Goal: Check status: Check status

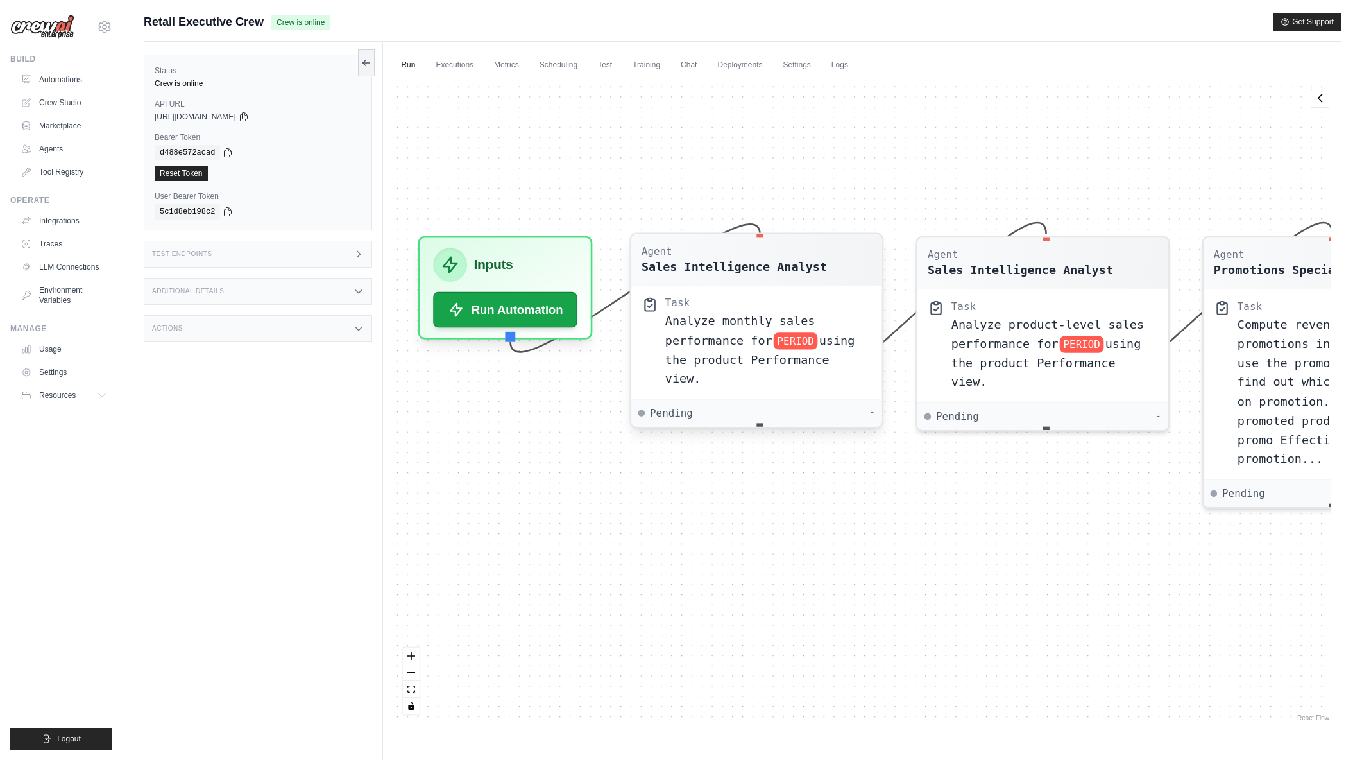
click at [750, 327] on span "Analyze monthly sales performance for" at bounding box center [740, 330] width 150 height 33
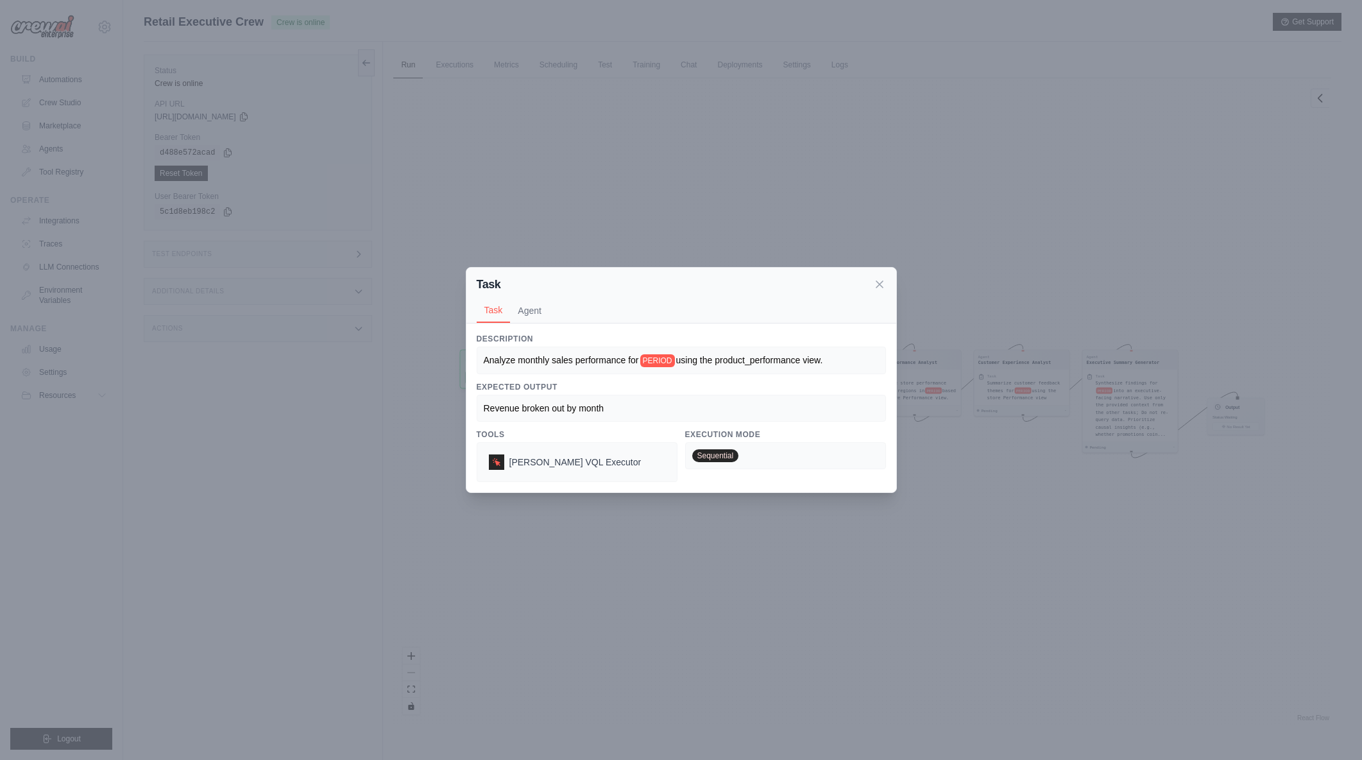
click at [869, 290] on div "Task" at bounding box center [681, 284] width 409 height 18
click at [875, 287] on icon at bounding box center [879, 283] width 13 height 13
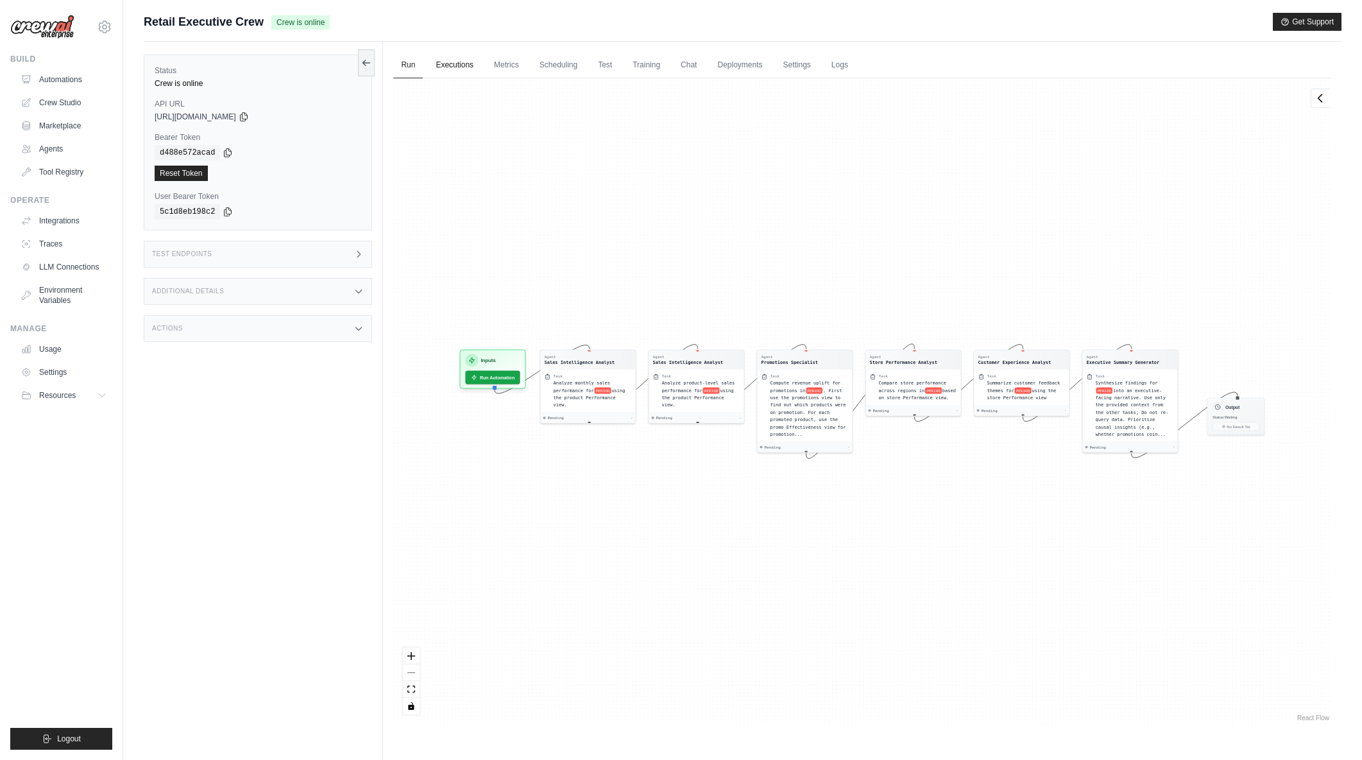
click at [463, 62] on link "Executions" at bounding box center [454, 65] width 53 height 27
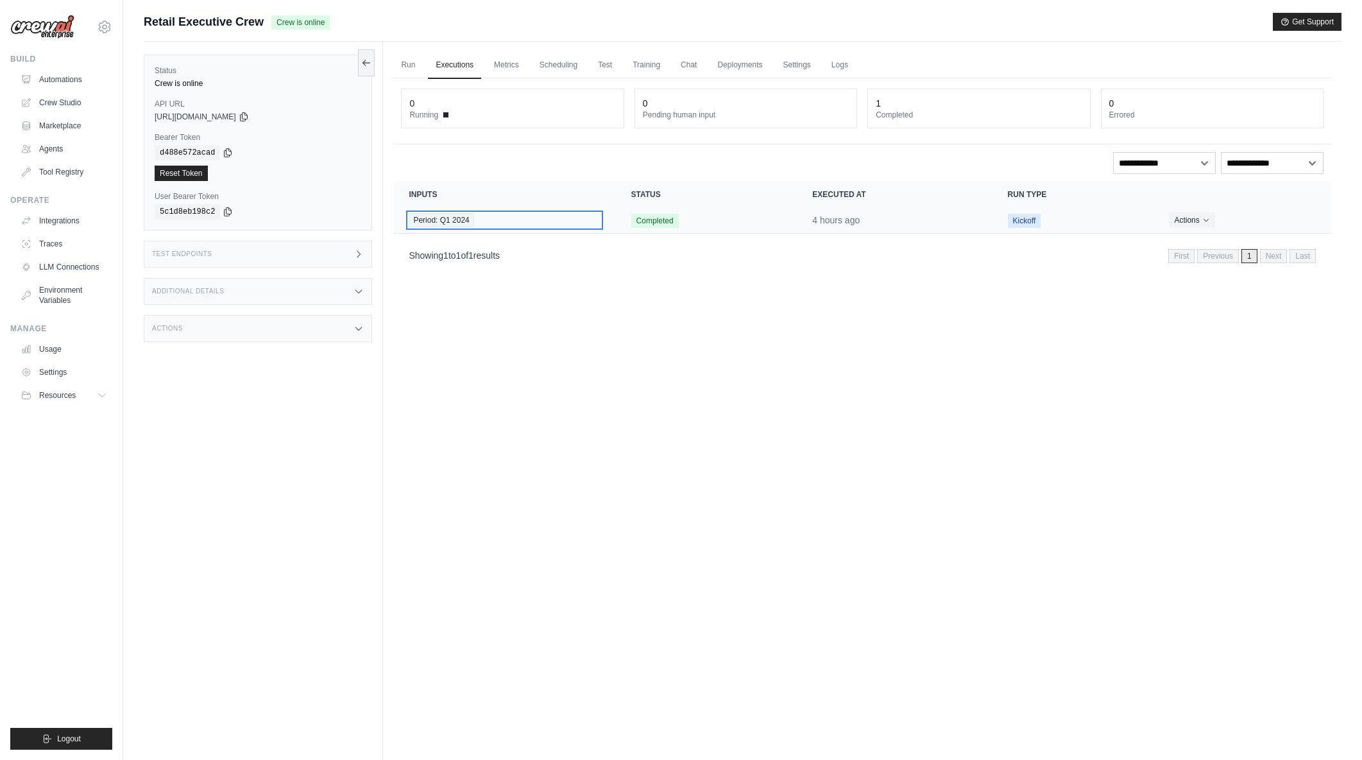
click at [431, 223] on span "Period: Q1 2024" at bounding box center [441, 220] width 65 height 14
click at [448, 222] on span "Period: Q1 2024" at bounding box center [441, 220] width 65 height 14
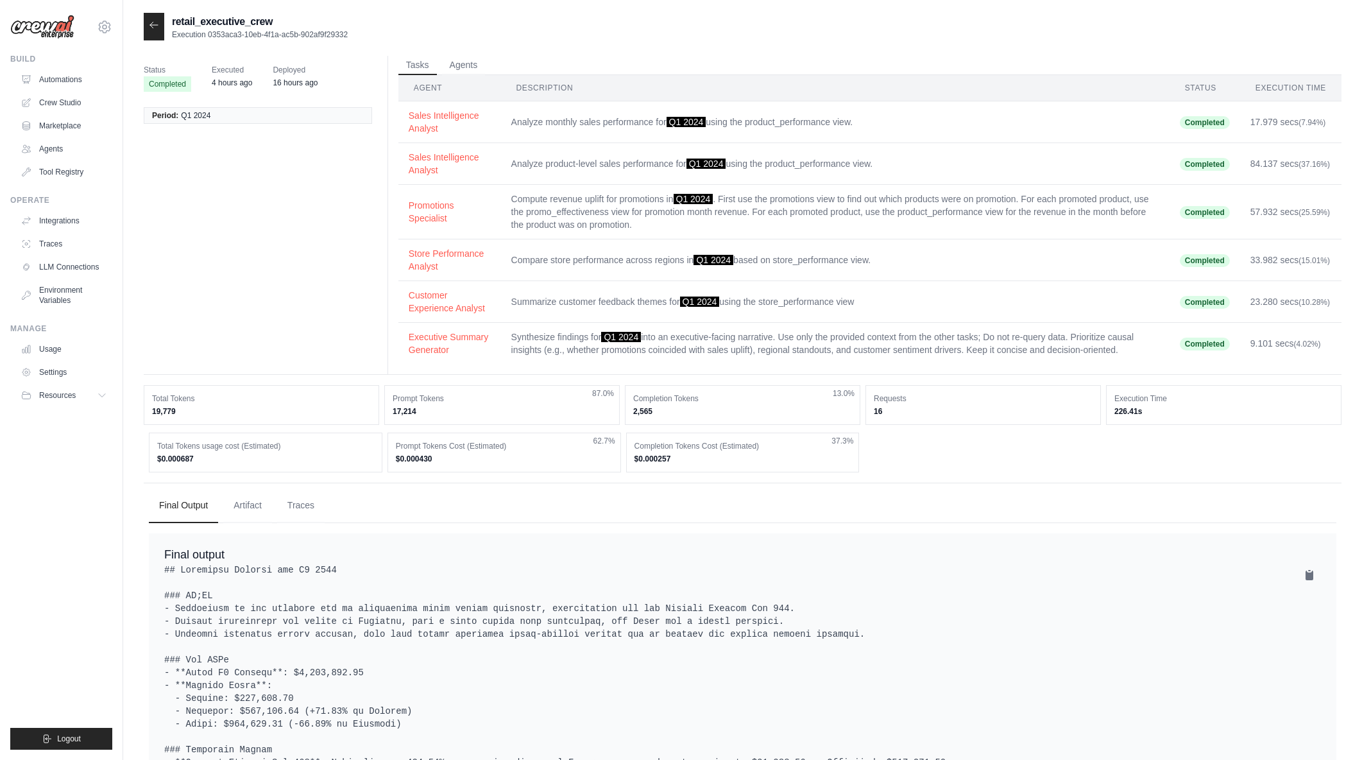
click at [565, 128] on td "Analyze monthly sales performance for Q1 2024 using the product_performance vie…" at bounding box center [835, 122] width 669 height 42
click at [440, 115] on button "Sales Intelligence Analyst" at bounding box center [450, 121] width 82 height 26
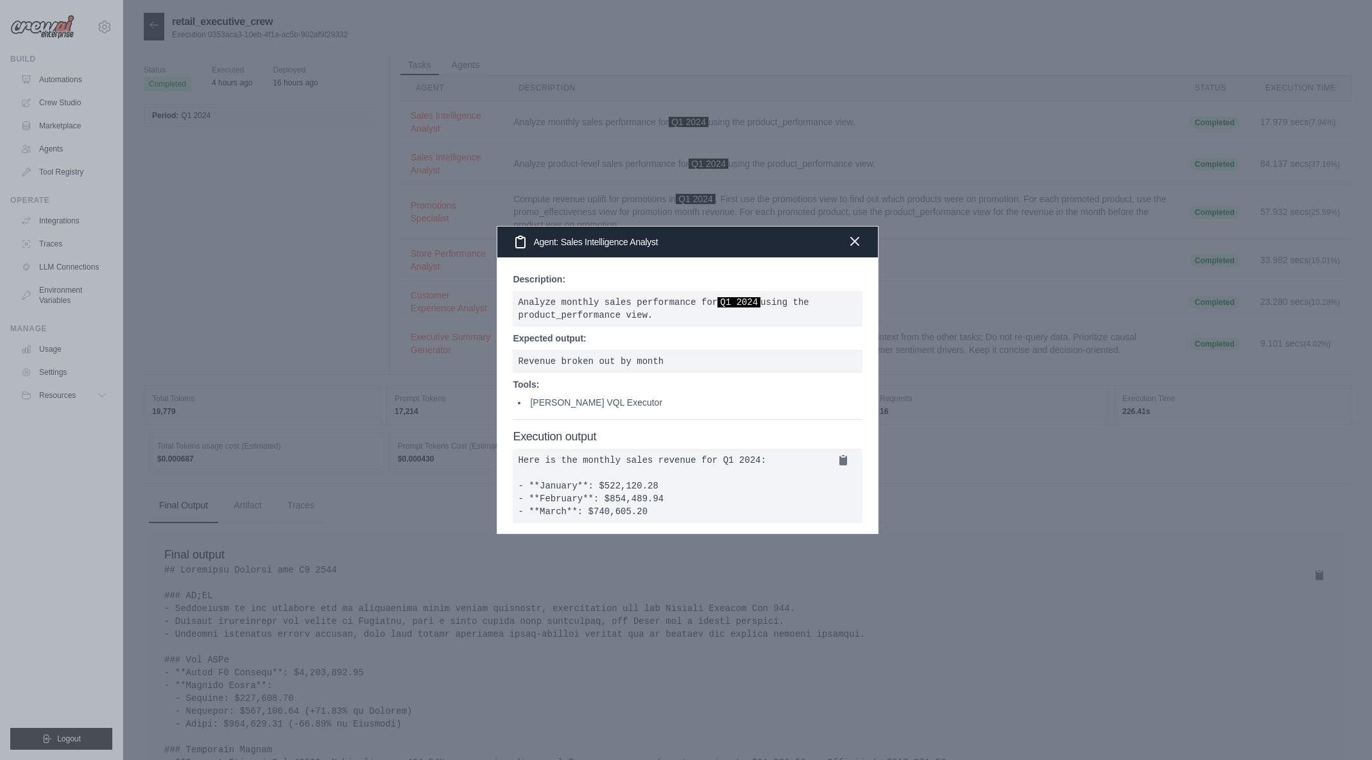
click at [849, 234] on icon "button" at bounding box center [854, 241] width 15 height 15
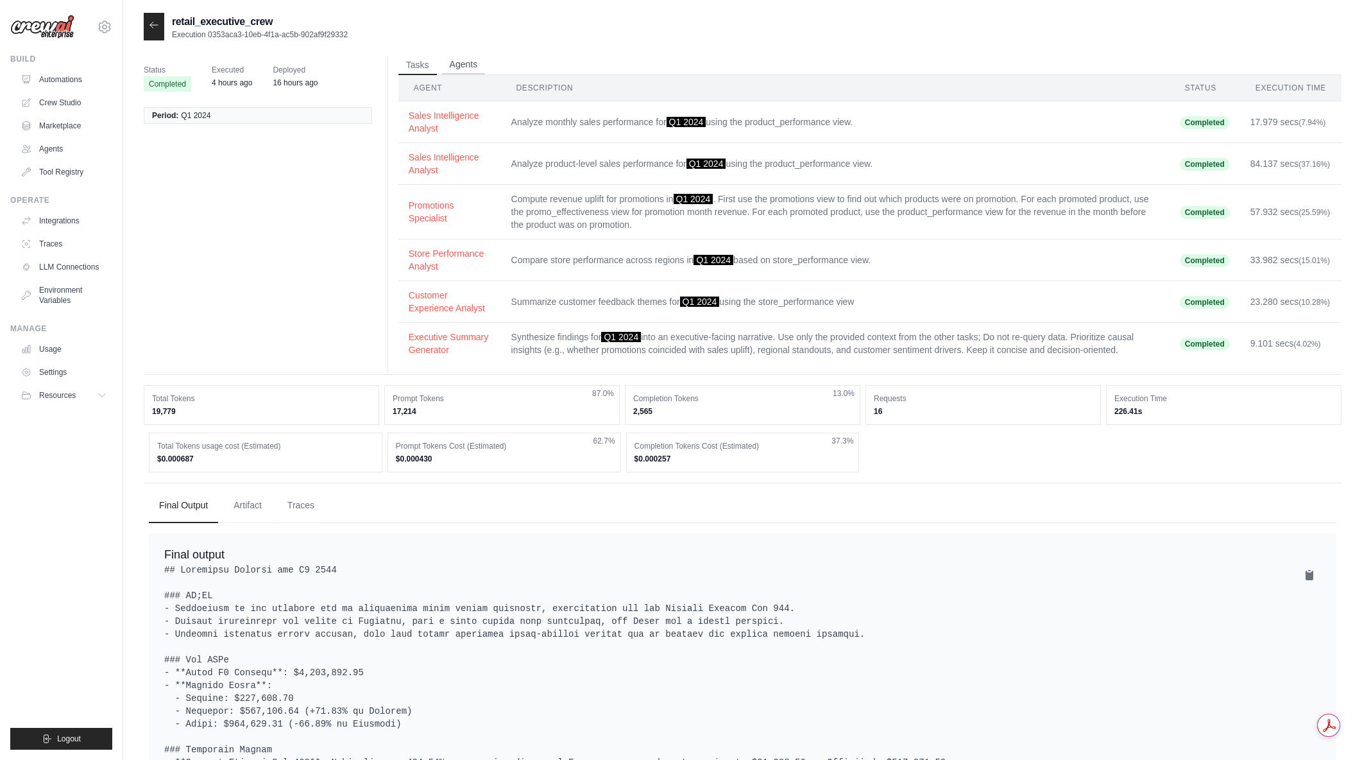
click at [461, 66] on button "Agents" at bounding box center [464, 64] width 44 height 19
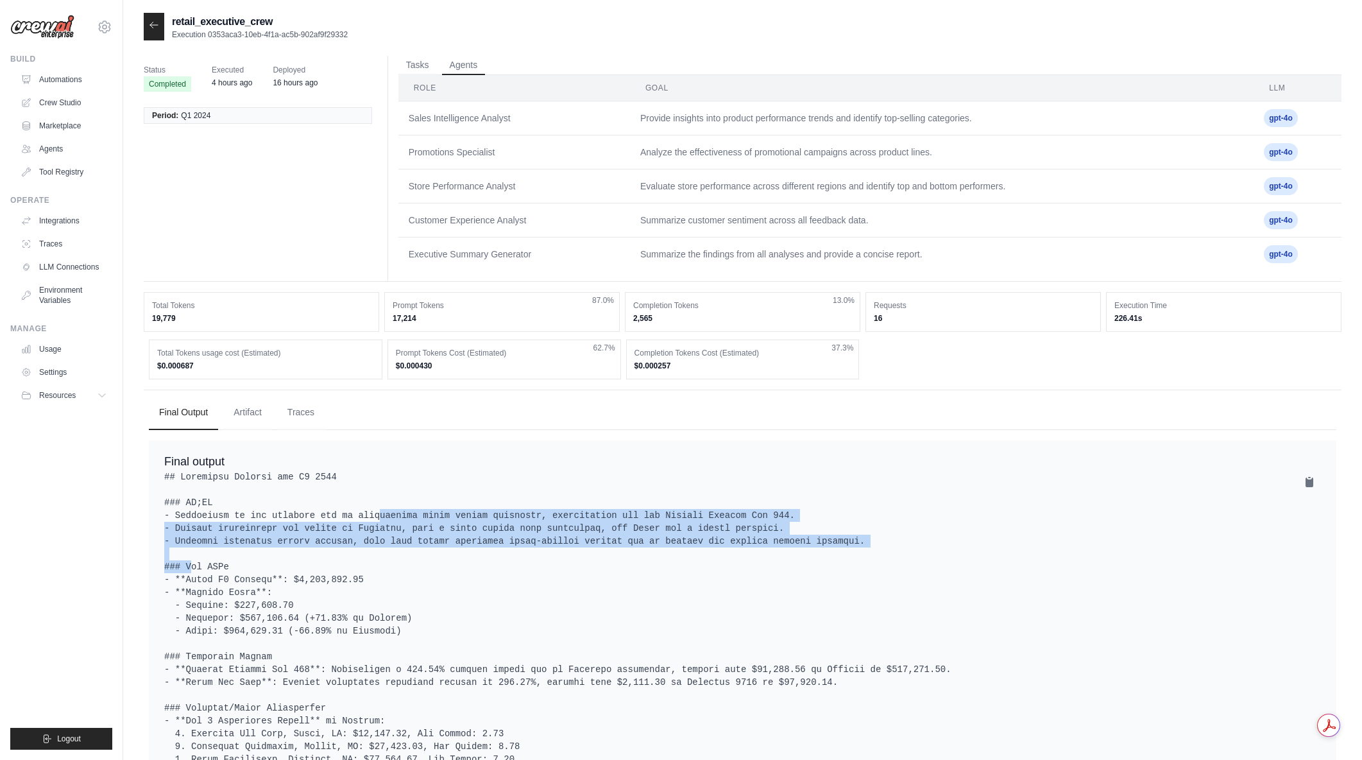
drag, startPoint x: 332, startPoint y: 515, endPoint x: 560, endPoint y: 558, distance: 232.4
click at [560, 558] on pre at bounding box center [742, 726] width 1157 height 513
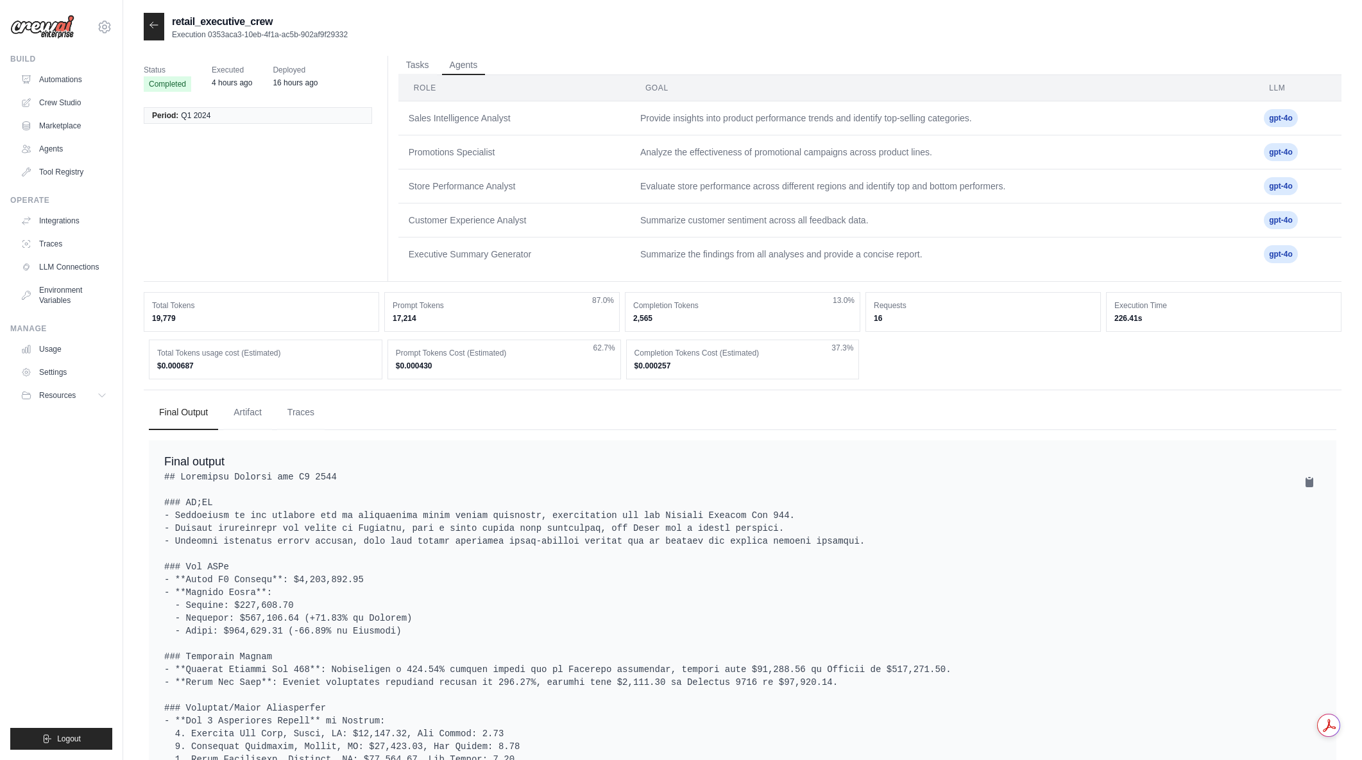
click at [560, 558] on pre at bounding box center [742, 726] width 1157 height 513
drag, startPoint x: 1274, startPoint y: 256, endPoint x: 1291, endPoint y: 253, distance: 17.5
click at [1291, 253] on span "gpt-4o" at bounding box center [1281, 254] width 34 height 18
drag, startPoint x: 1291, startPoint y: 253, endPoint x: 1268, endPoint y: 256, distance: 23.3
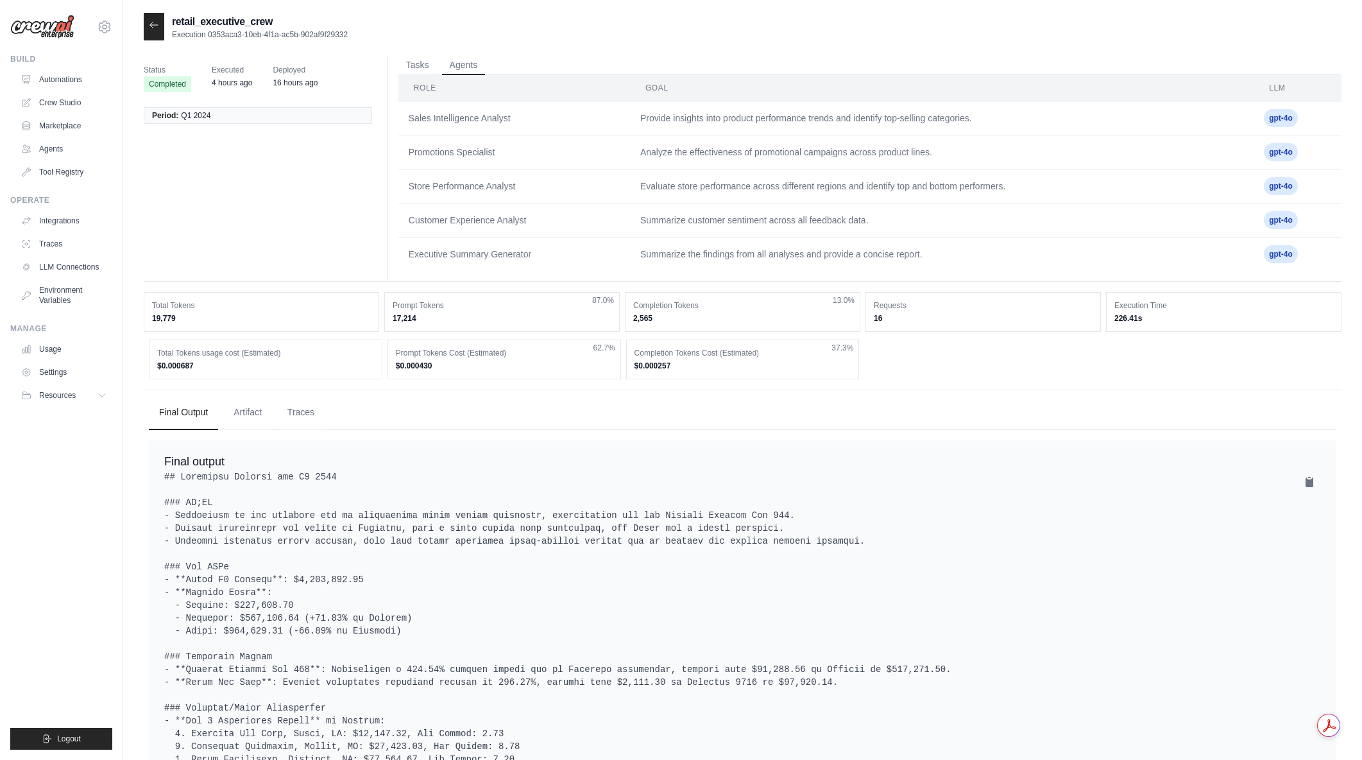
click at [1268, 256] on span "gpt-4o" at bounding box center [1281, 254] width 34 height 18
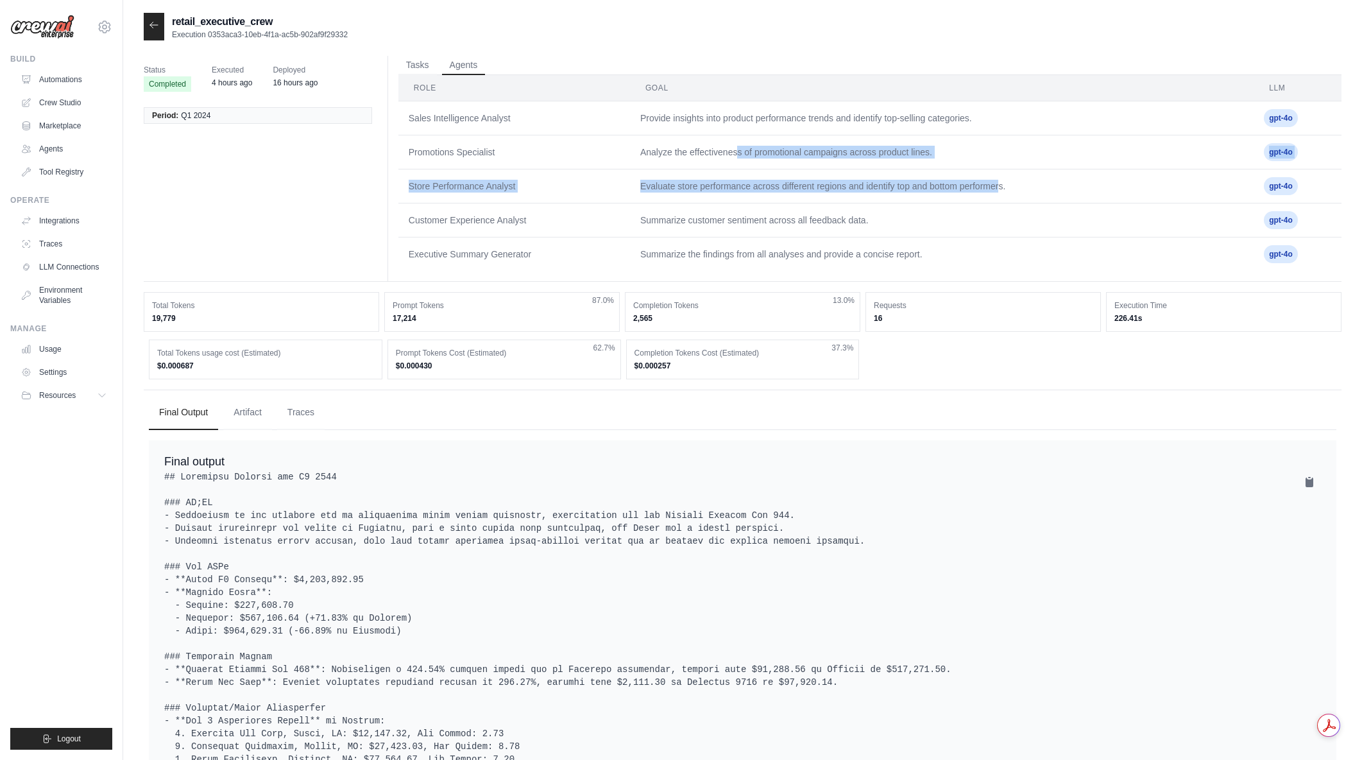
drag, startPoint x: 751, startPoint y: 165, endPoint x: 998, endPoint y: 182, distance: 247.0
click at [998, 181] on tbody "Sales Intelligence Analyst Provide insights into product performance trends and…" at bounding box center [869, 186] width 943 height 170
click at [998, 183] on td "Evaluate store performance across different regions and identify top and bottom…" at bounding box center [942, 186] width 624 height 34
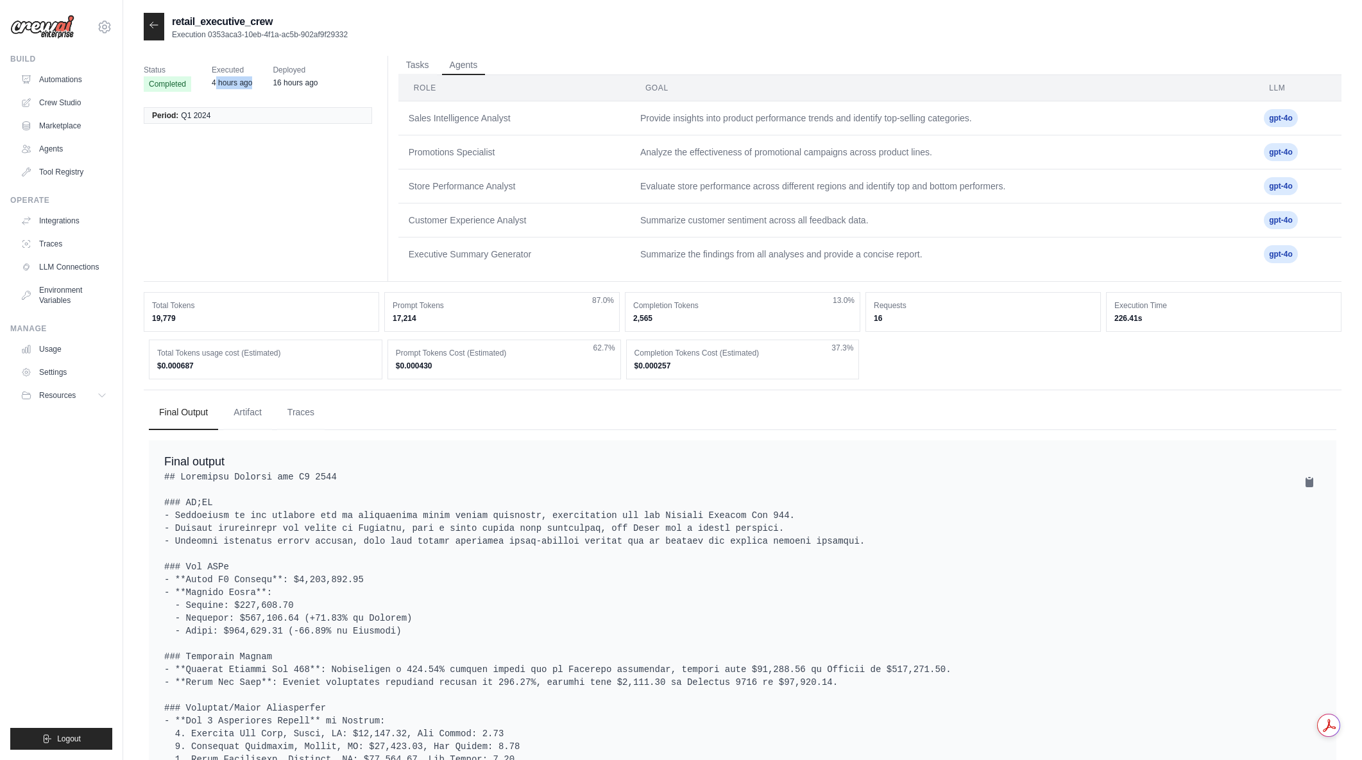
drag, startPoint x: 215, startPoint y: 89, endPoint x: 262, endPoint y: 87, distance: 46.9
click at [262, 87] on div "Status Completed Executed 4 hours ago Deployed 16 hours ago" at bounding box center [263, 78] width 239 height 44
drag, startPoint x: 277, startPoint y: 81, endPoint x: 334, endPoint y: 87, distance: 56.8
click at [334, 87] on div "Status Completed Executed 4 hours ago Deployed 16 hours ago" at bounding box center [263, 78] width 239 height 44
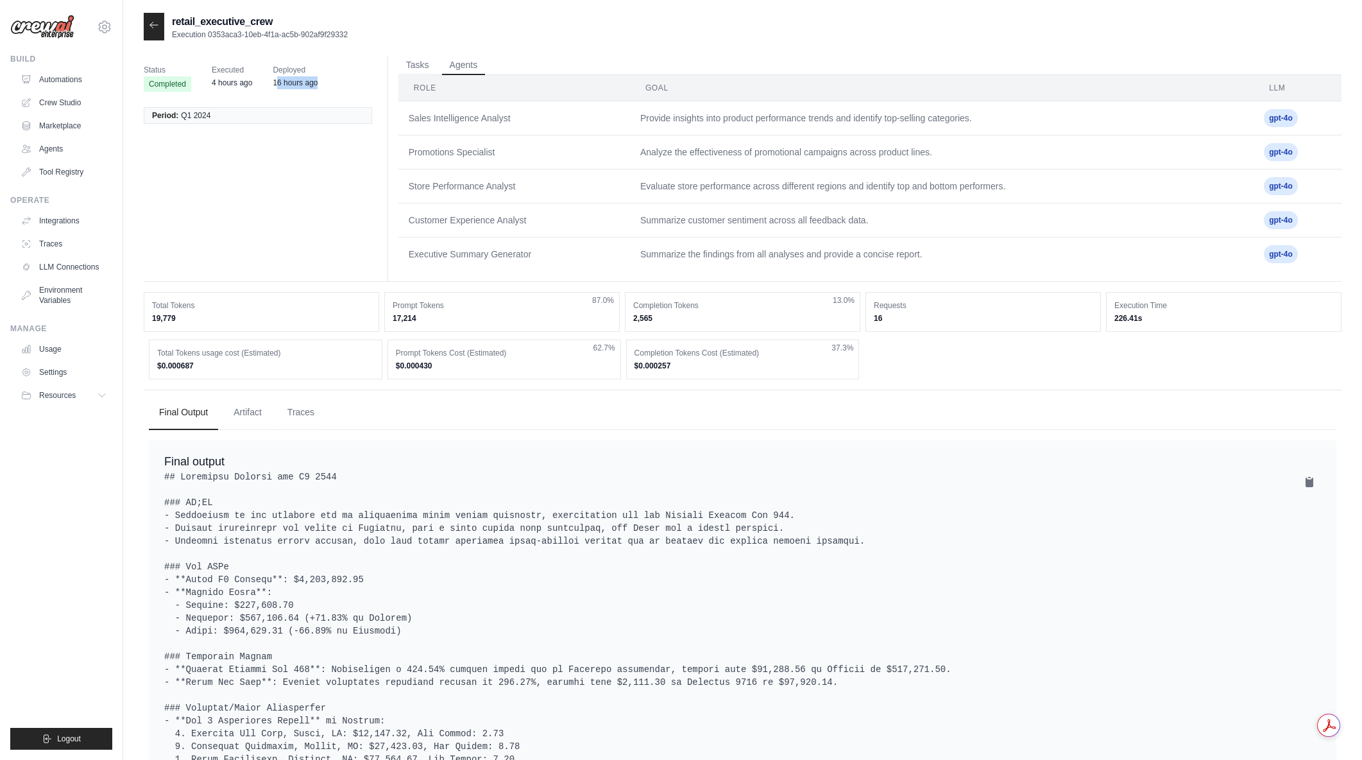
click at [334, 87] on div "Status Completed Executed 4 hours ago Deployed 16 hours ago" at bounding box center [263, 78] width 239 height 44
drag, startPoint x: 418, startPoint y: 325, endPoint x: 393, endPoint y: 323, distance: 25.1
click at [393, 323] on div "Prompt Tokens 17,214 87.0%" at bounding box center [501, 312] width 235 height 40
click at [393, 323] on dd "17,214" at bounding box center [502, 318] width 219 height 10
drag, startPoint x: 393, startPoint y: 323, endPoint x: 467, endPoint y: 323, distance: 74.4
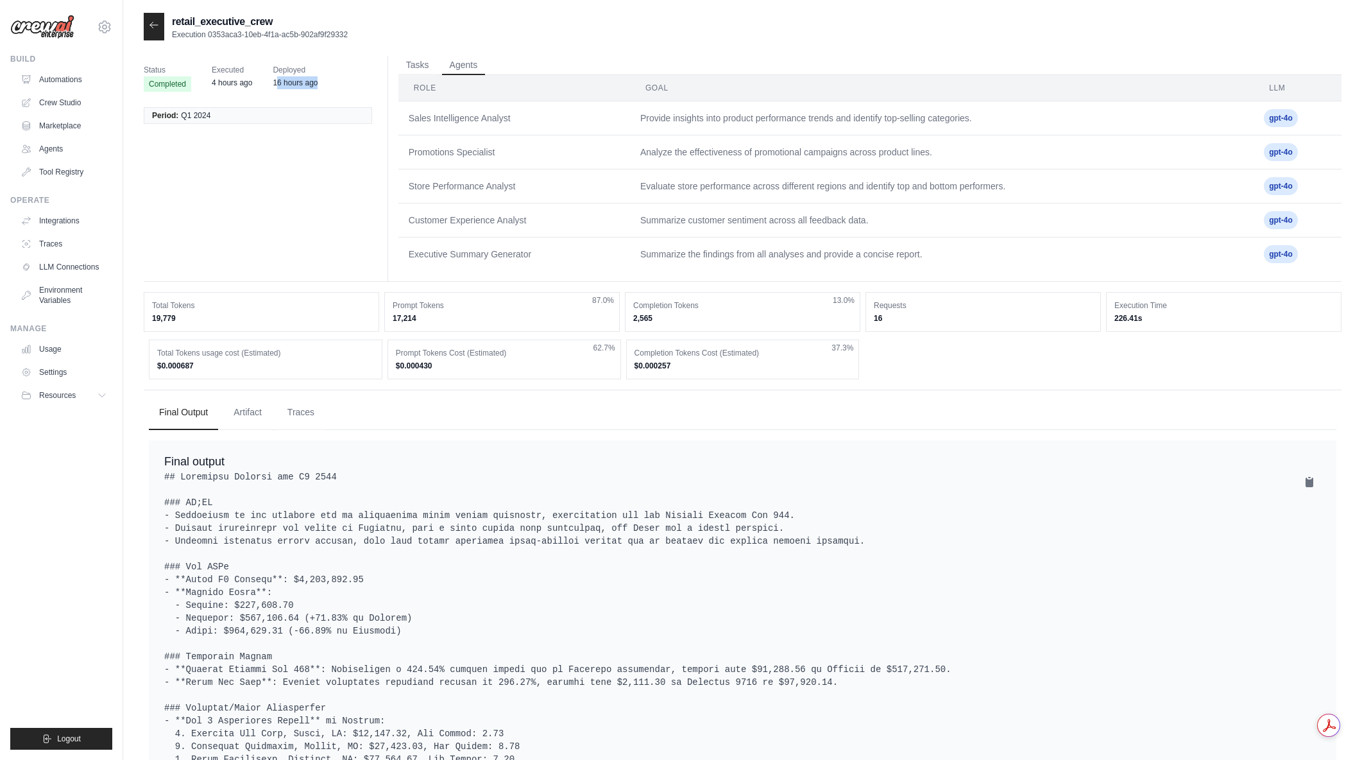
click at [467, 323] on div "Prompt Tokens 17,214 87.0%" at bounding box center [501, 312] width 235 height 40
click at [482, 324] on div "Prompt Tokens 17,214 87.0%" at bounding box center [501, 312] width 235 height 40
click at [481, 132] on td "Sales Intelligence Analyst" at bounding box center [514, 118] width 232 height 34
click at [422, 69] on button "Tasks" at bounding box center [417, 64] width 38 height 19
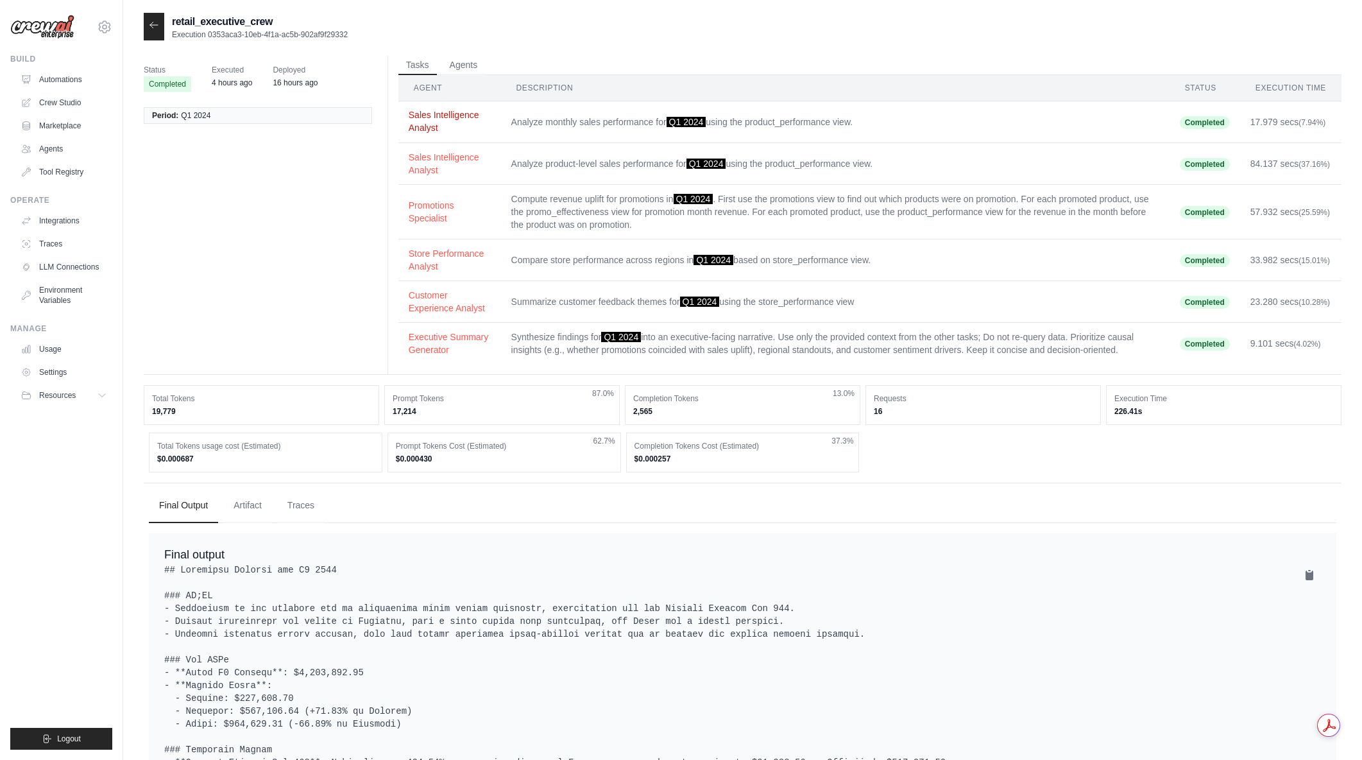
click at [426, 113] on button "Sales Intelligence Analyst" at bounding box center [450, 121] width 82 height 26
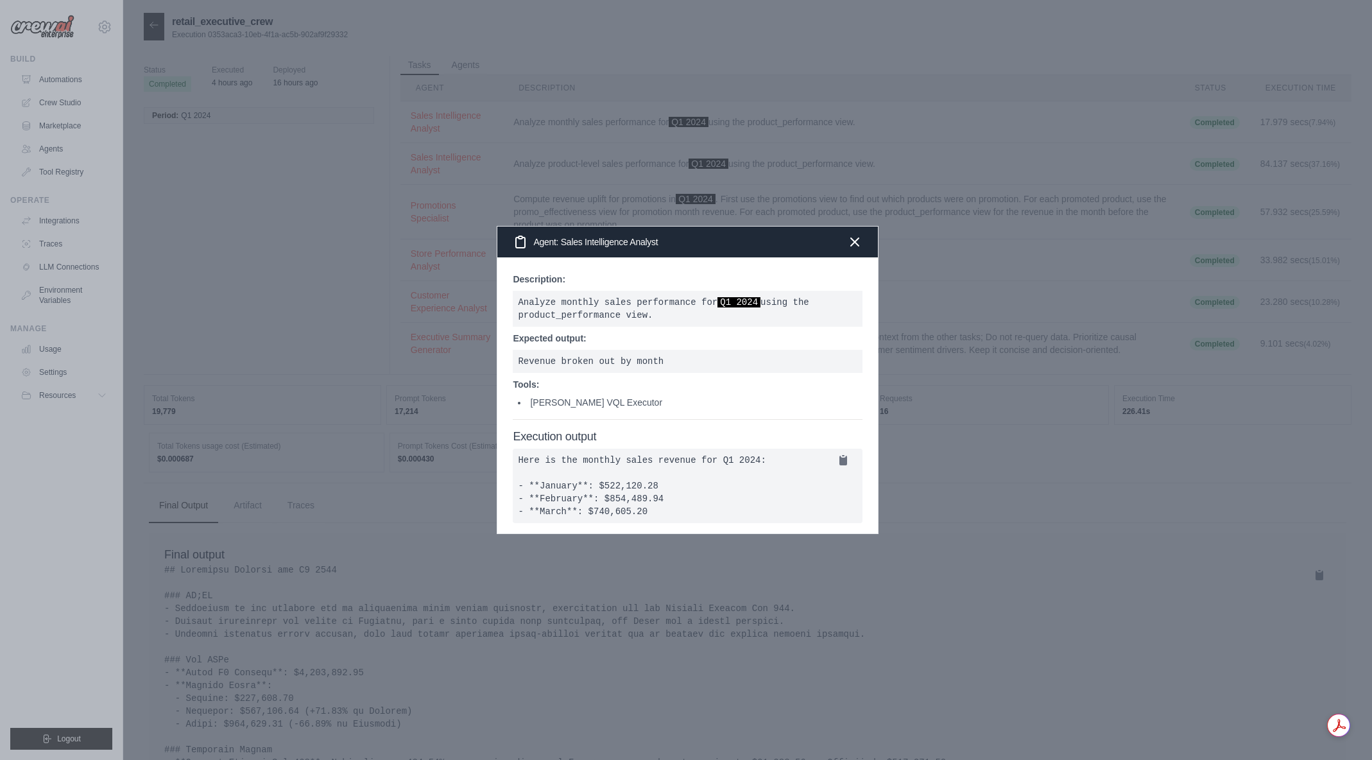
click at [858, 227] on div "Agent: Sales Intelligence Analyst" at bounding box center [687, 242] width 380 height 31
click at [847, 234] on icon "button" at bounding box center [854, 241] width 15 height 15
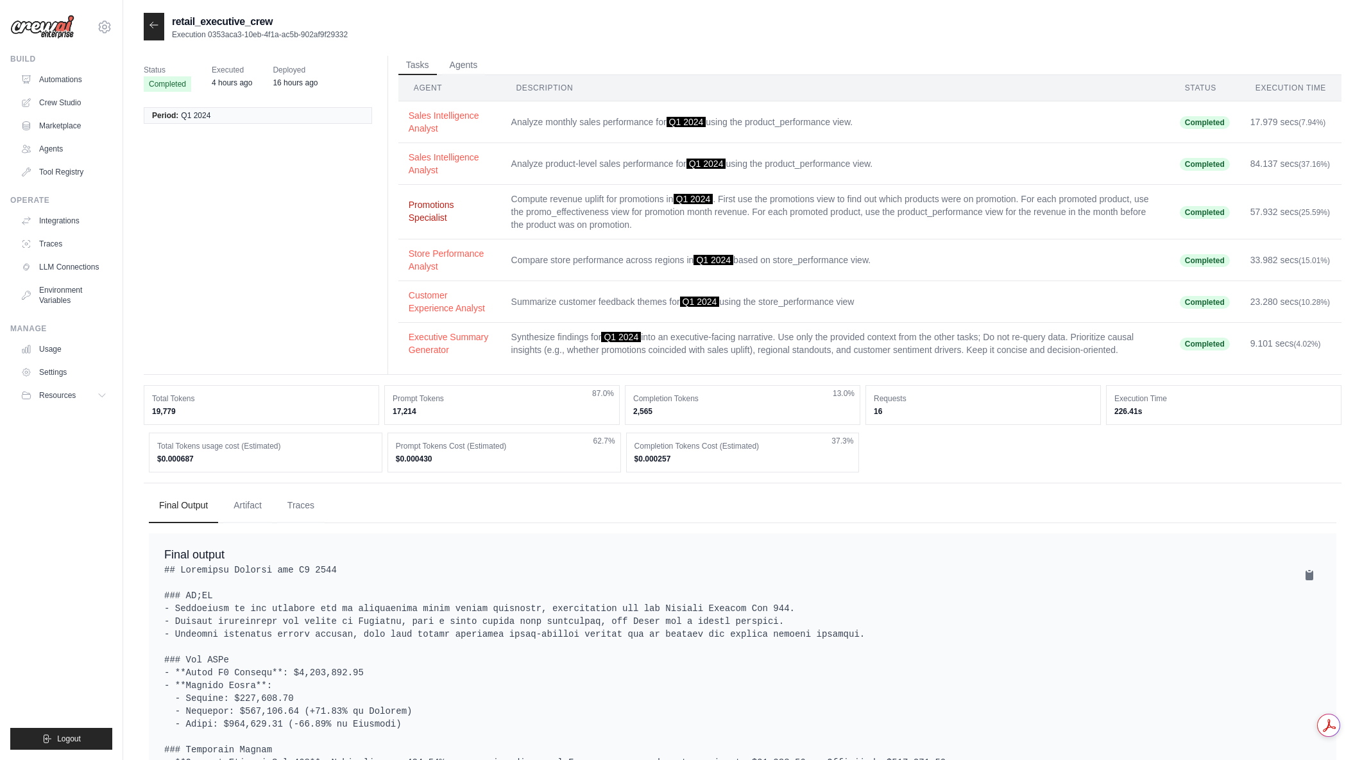
click at [423, 218] on button "Promotions Specialist" at bounding box center [450, 211] width 82 height 26
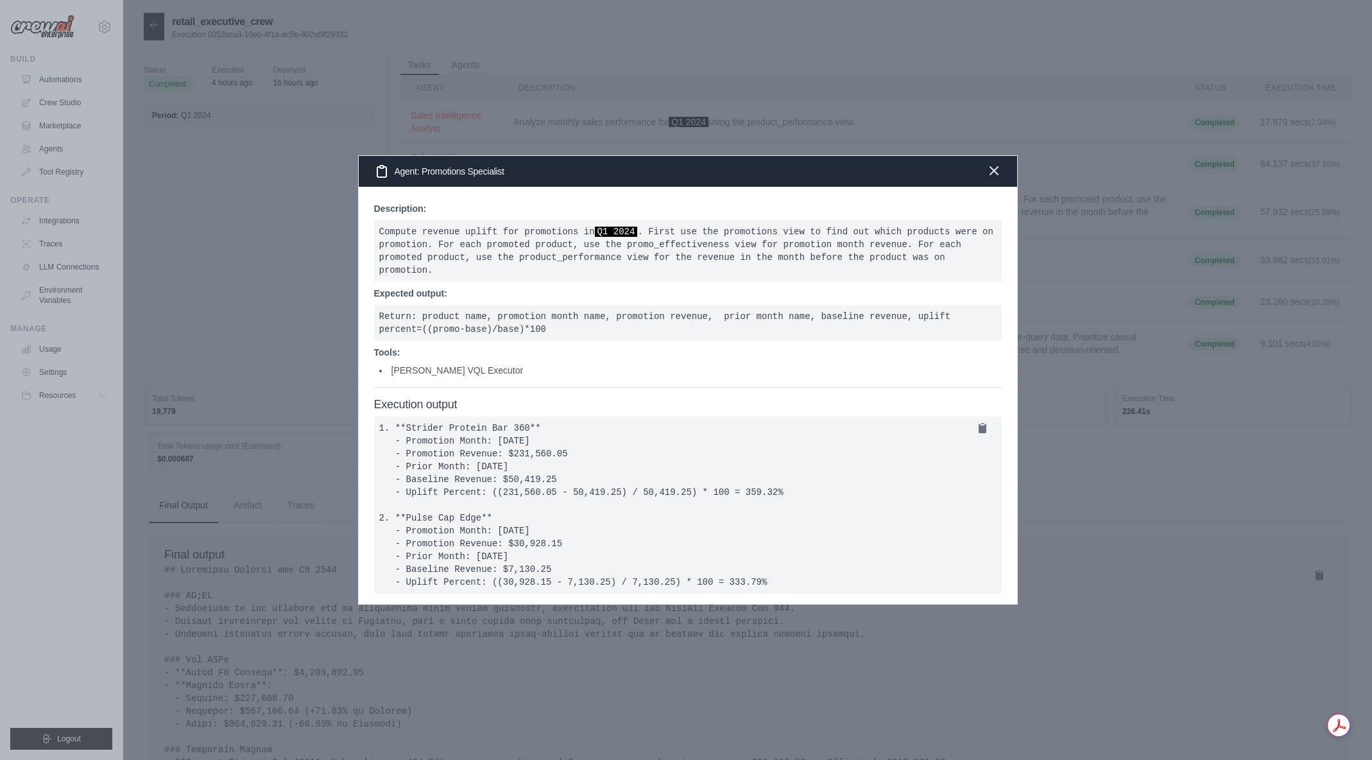
click at [988, 170] on icon "button" at bounding box center [993, 170] width 15 height 15
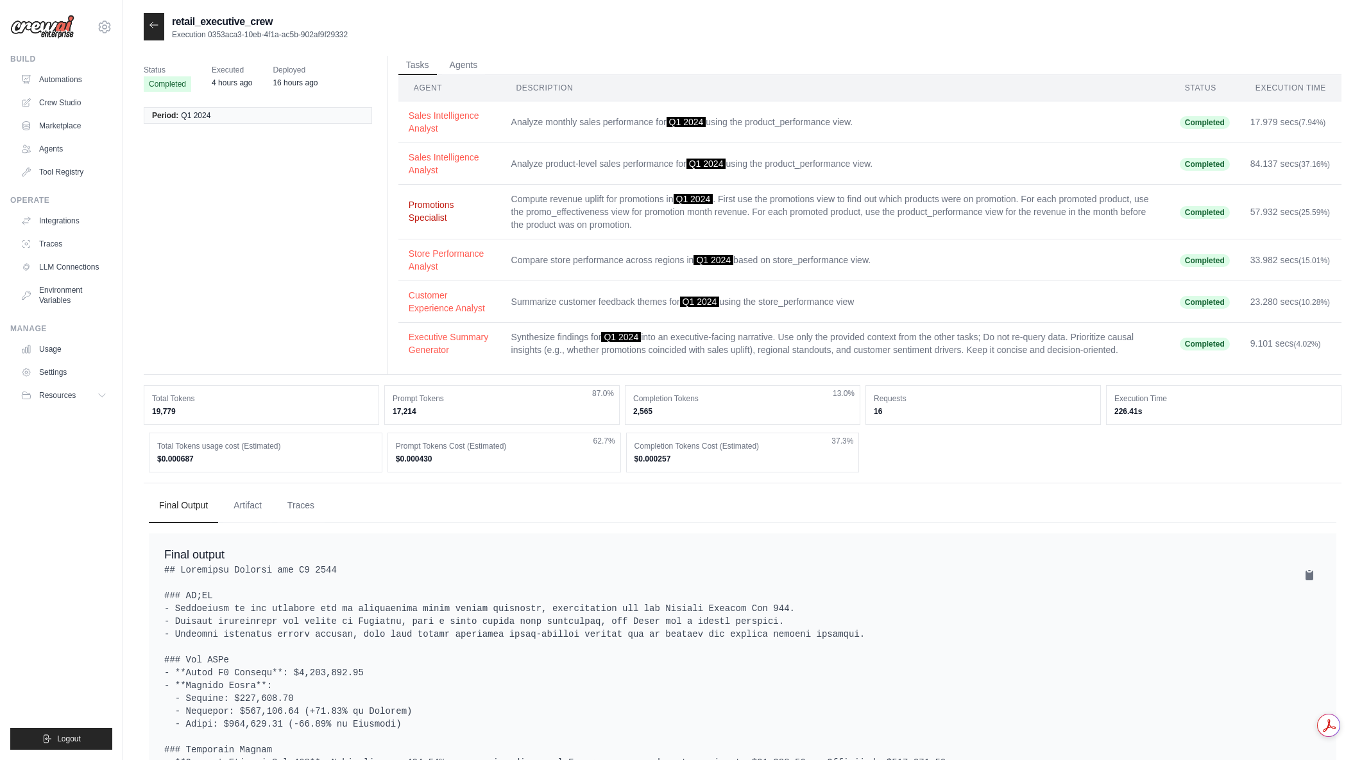
click at [446, 223] on button "Promotions Specialist" at bounding box center [450, 211] width 82 height 26
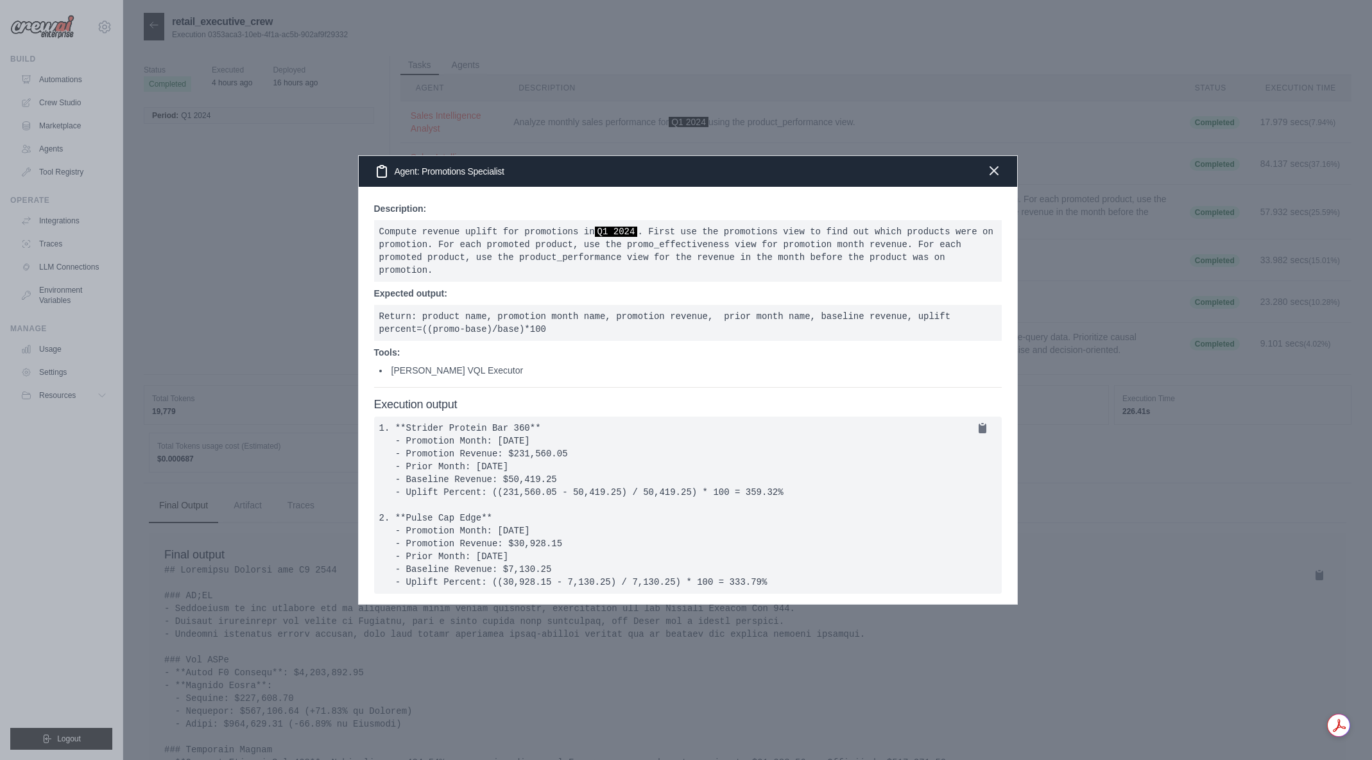
click at [1000, 173] on icon "button" at bounding box center [993, 170] width 15 height 15
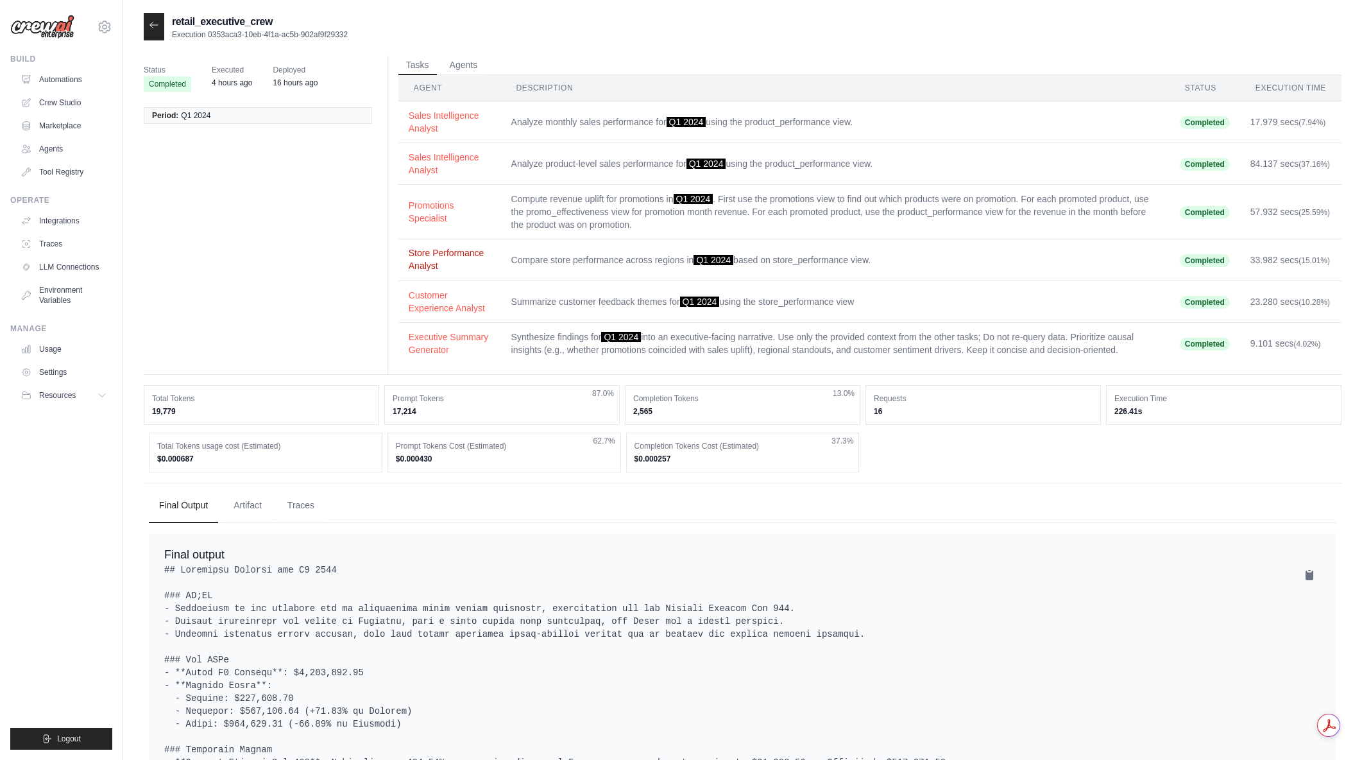
click at [433, 266] on button "Store Performance Analyst" at bounding box center [450, 259] width 82 height 26
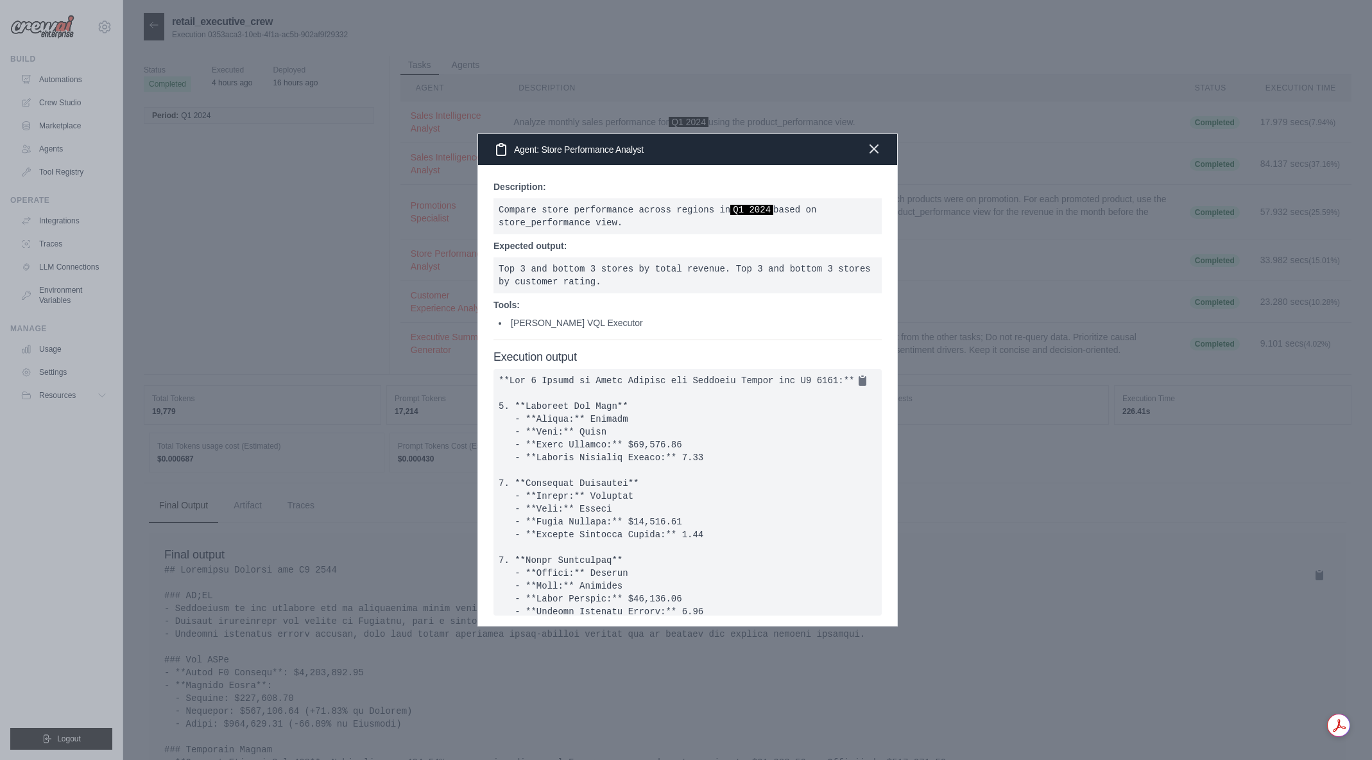
click at [870, 148] on icon "button" at bounding box center [874, 149] width 8 height 8
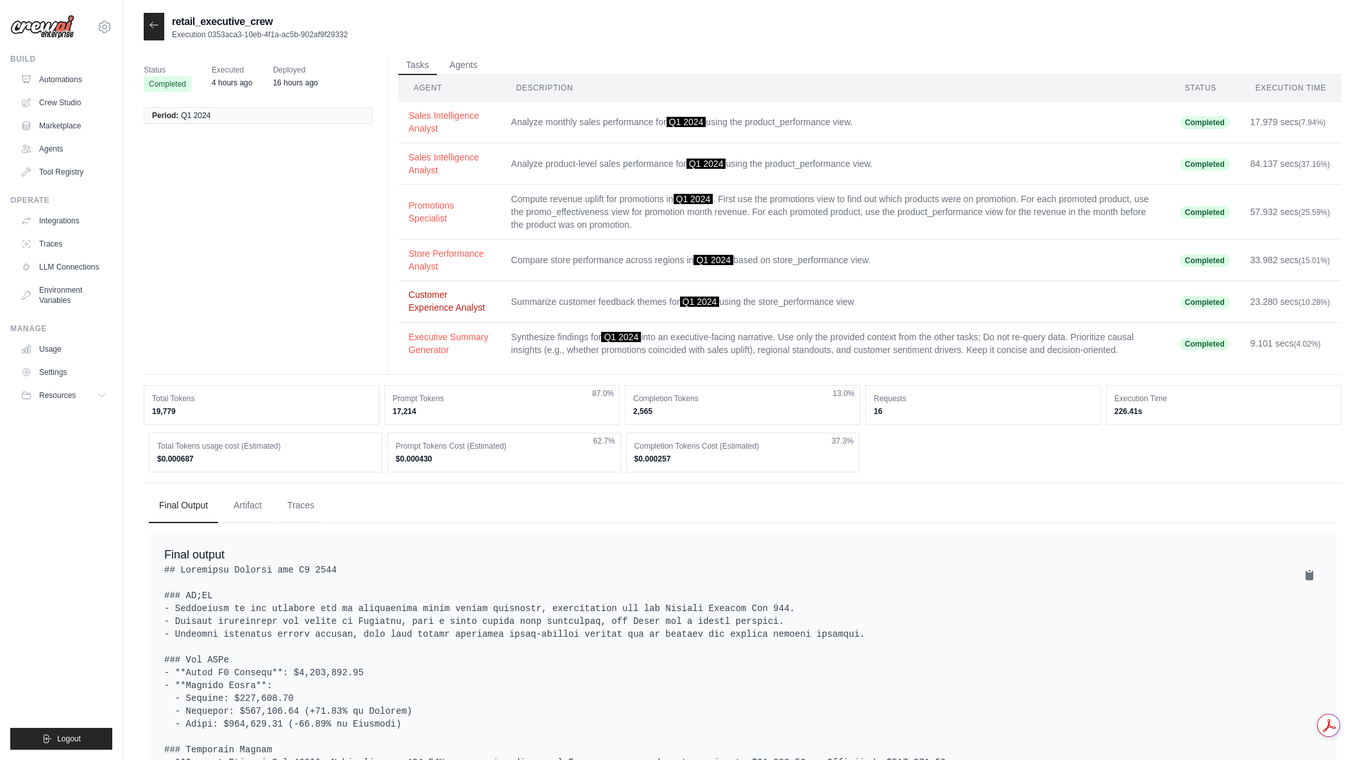
click at [420, 307] on button "Customer Experience Analyst" at bounding box center [450, 301] width 82 height 26
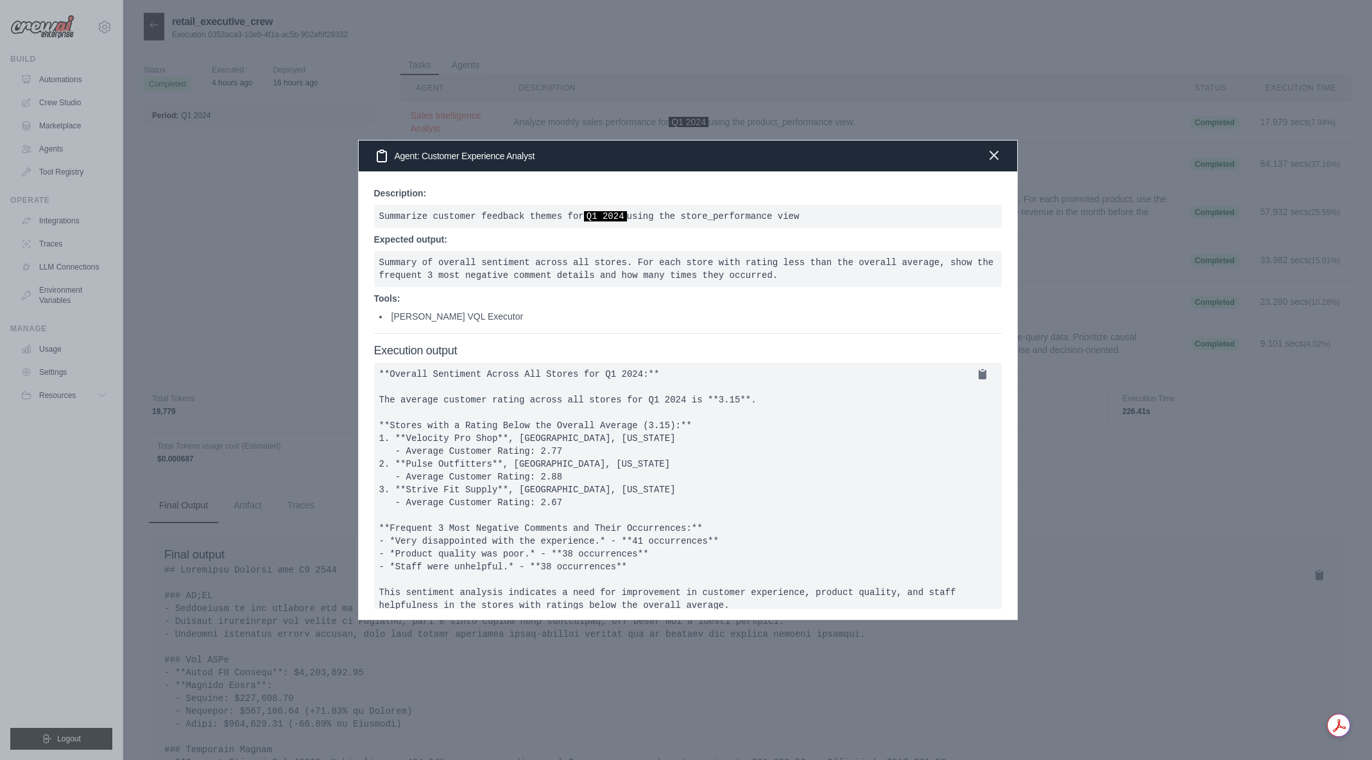
click at [989, 157] on icon "button" at bounding box center [993, 155] width 15 height 15
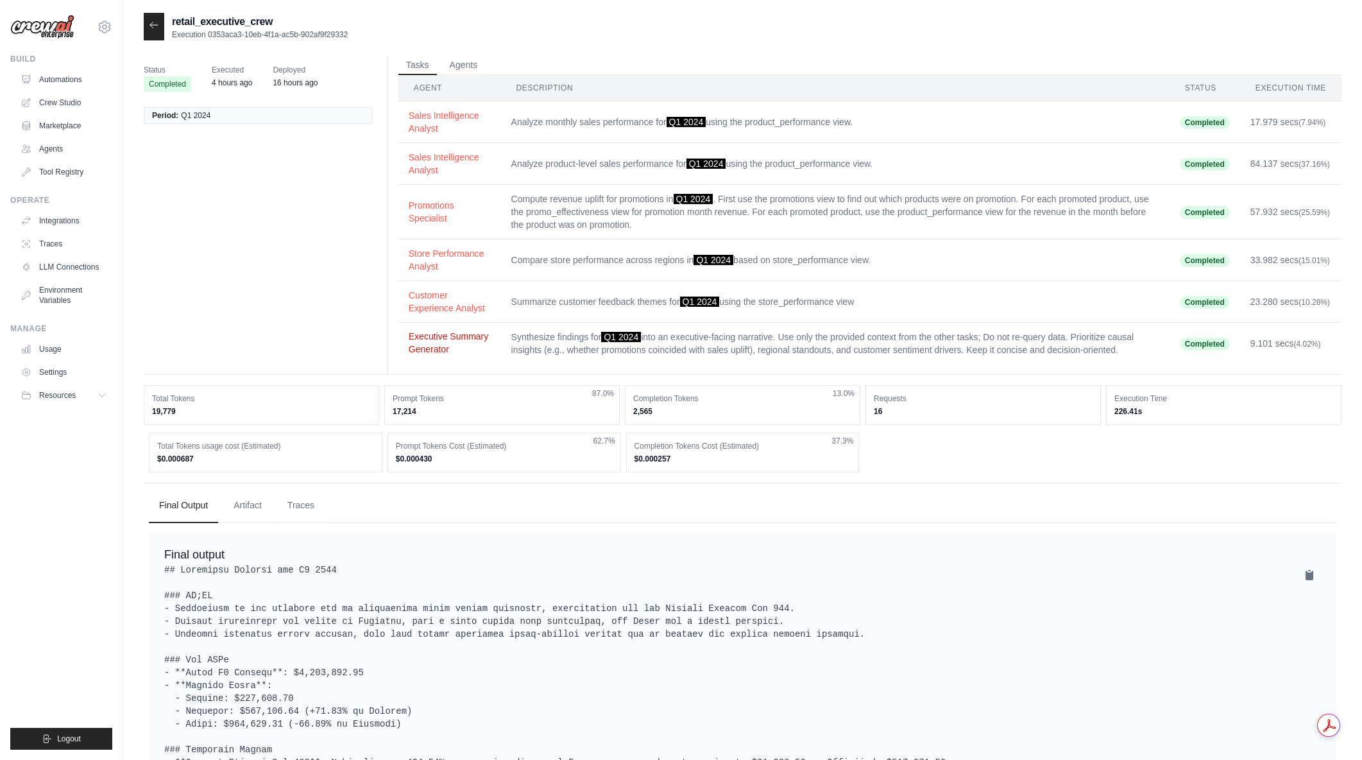
click at [434, 344] on button "Executive Summary Generator" at bounding box center [450, 343] width 82 height 26
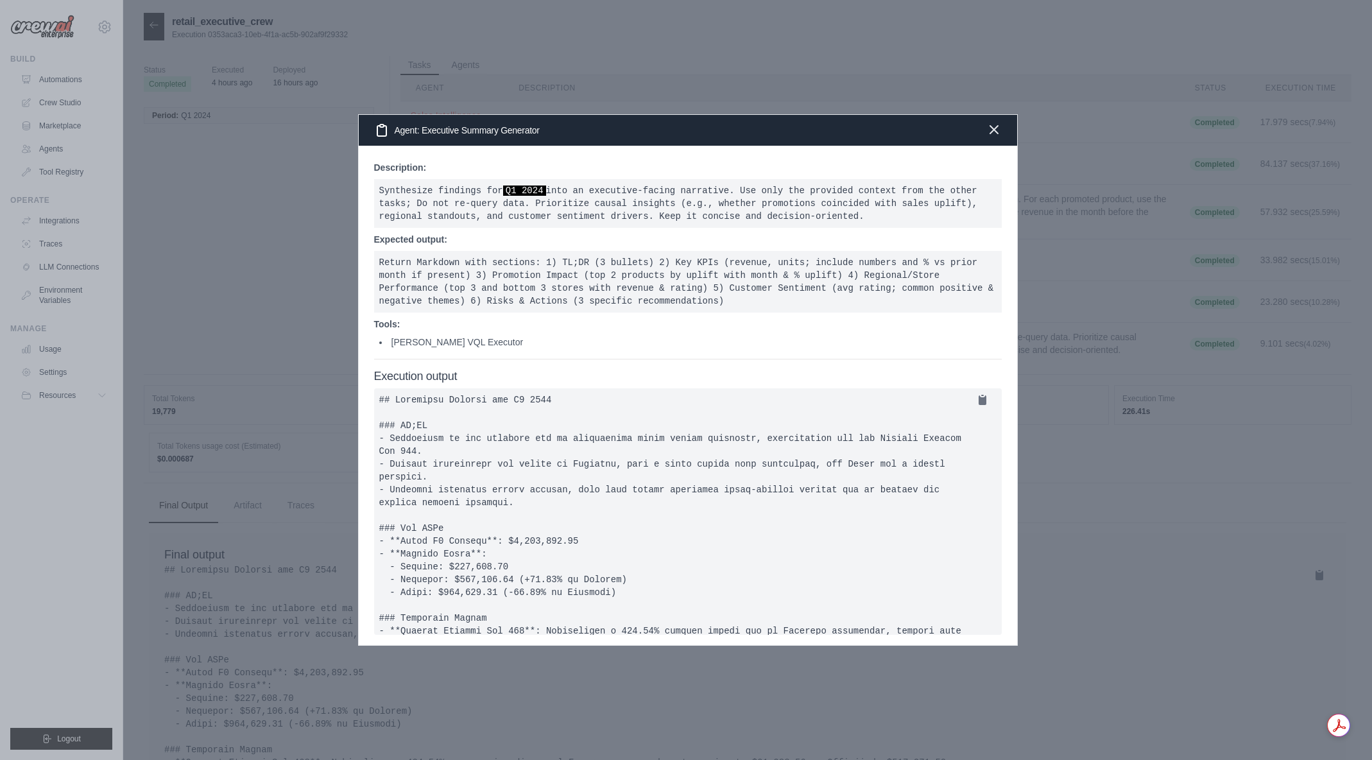
click at [987, 132] on icon "button" at bounding box center [993, 129] width 15 height 15
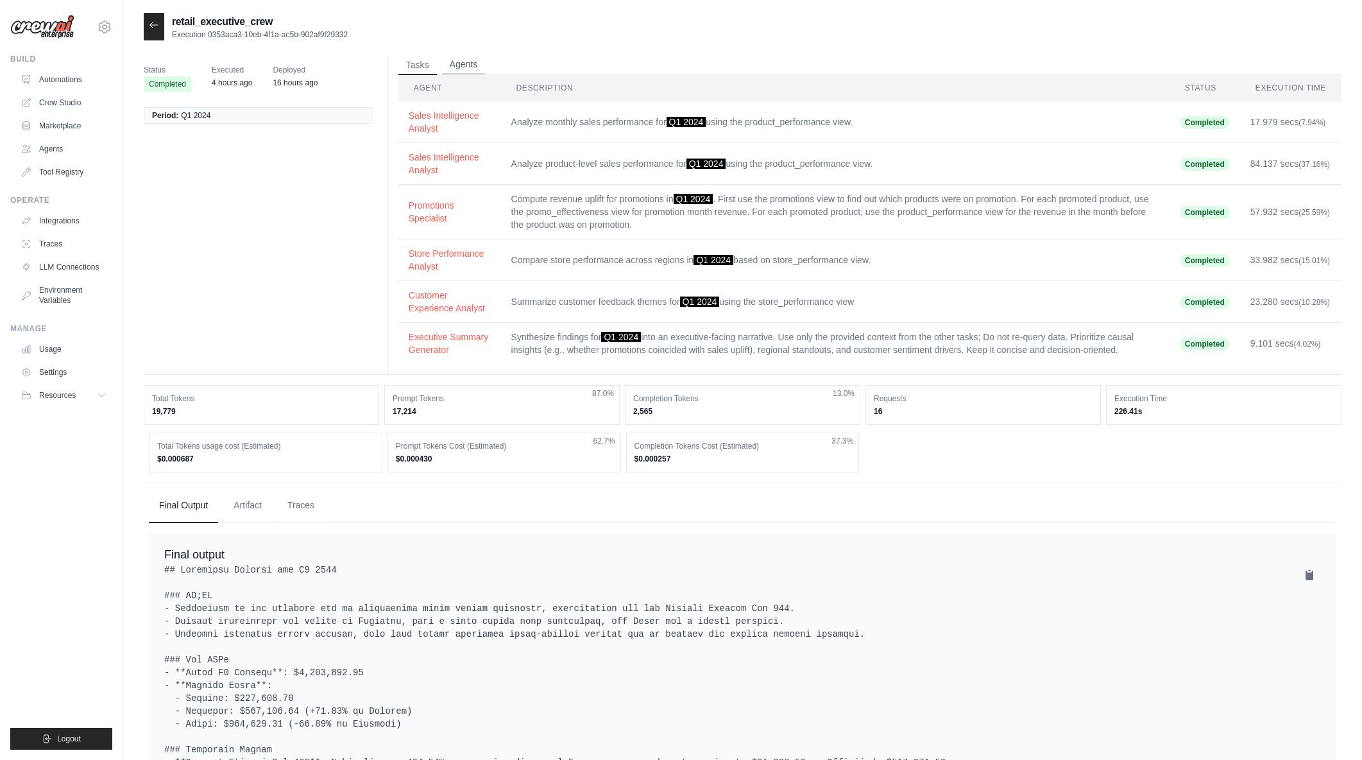
click at [460, 60] on button "Agents" at bounding box center [464, 64] width 44 height 19
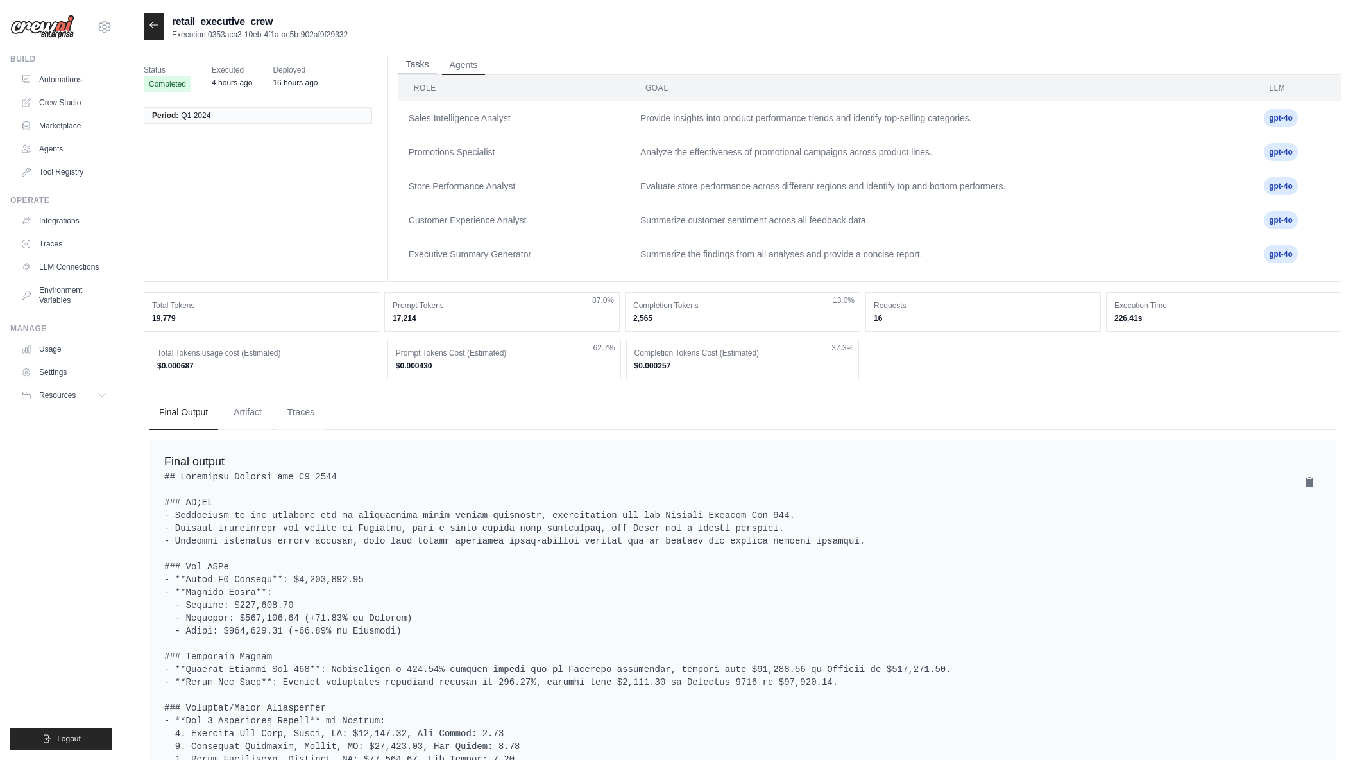
click at [422, 67] on button "Tasks" at bounding box center [417, 64] width 38 height 19
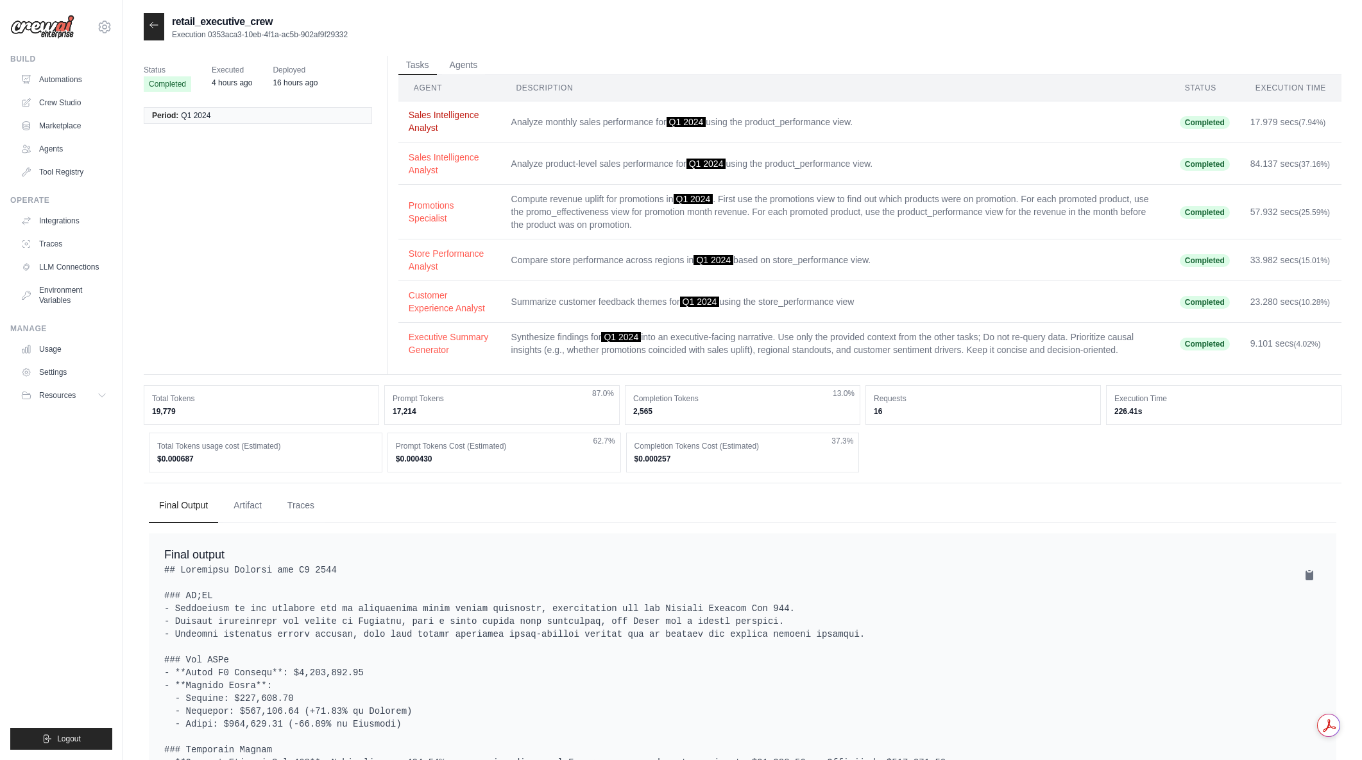
click at [454, 117] on button "Sales Intelligence Analyst" at bounding box center [450, 121] width 82 height 26
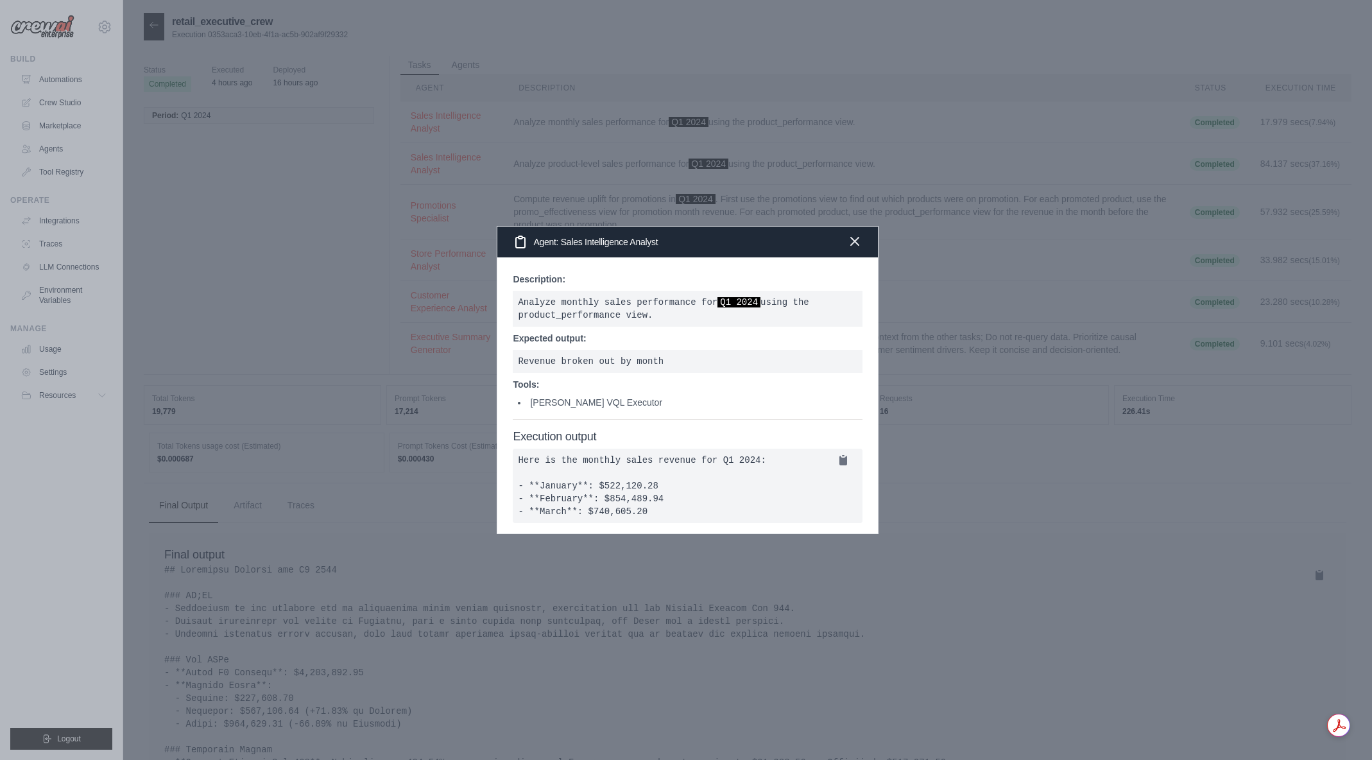
click at [851, 237] on icon "button" at bounding box center [855, 241] width 8 height 8
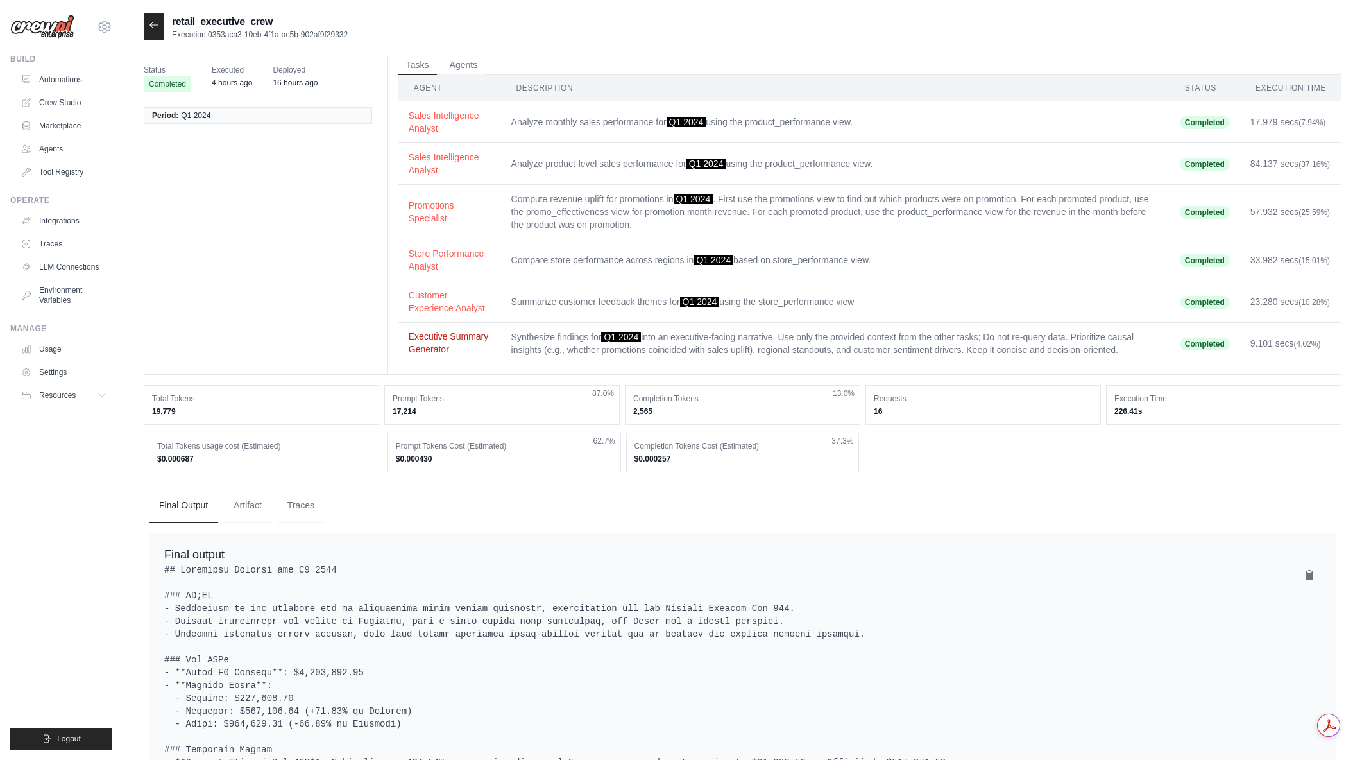
click at [442, 346] on button "Executive Summary Generator" at bounding box center [450, 343] width 82 height 26
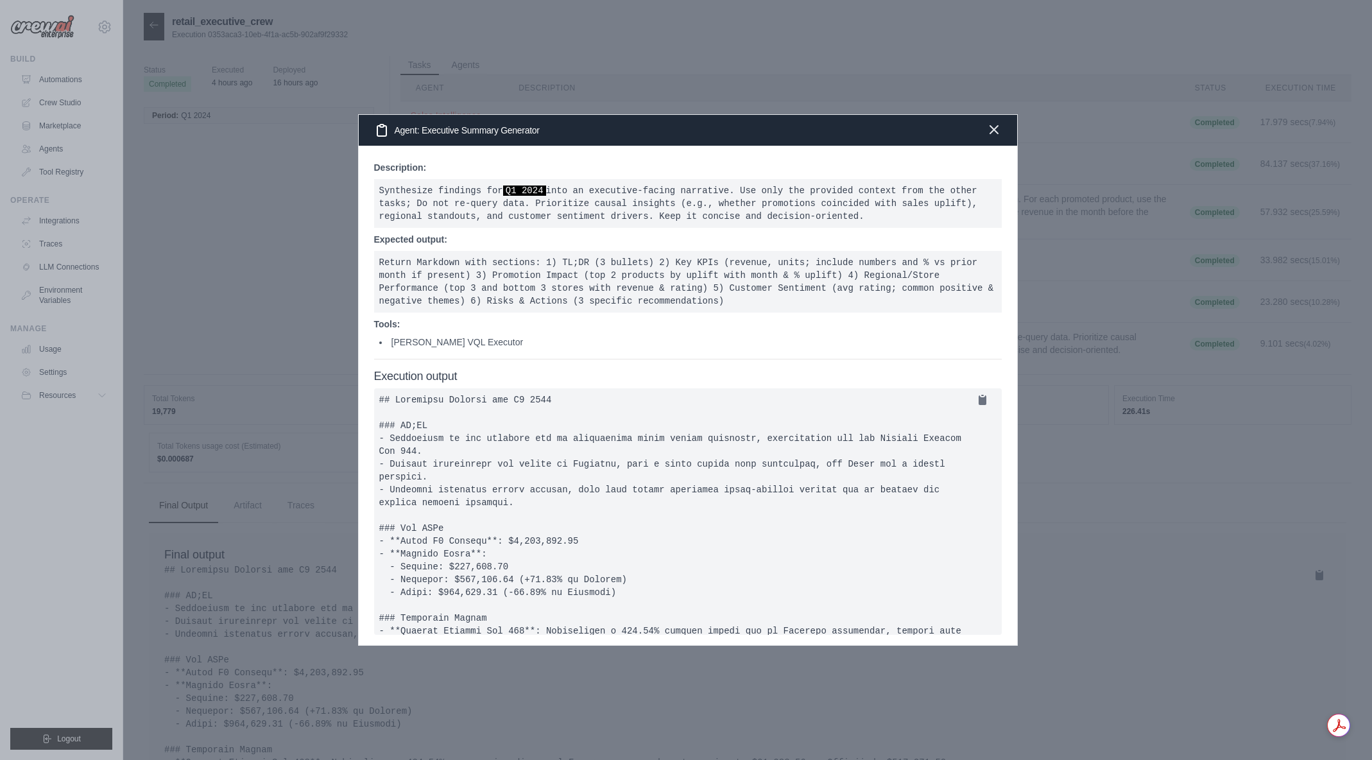
click at [1000, 135] on icon "button" at bounding box center [993, 129] width 15 height 15
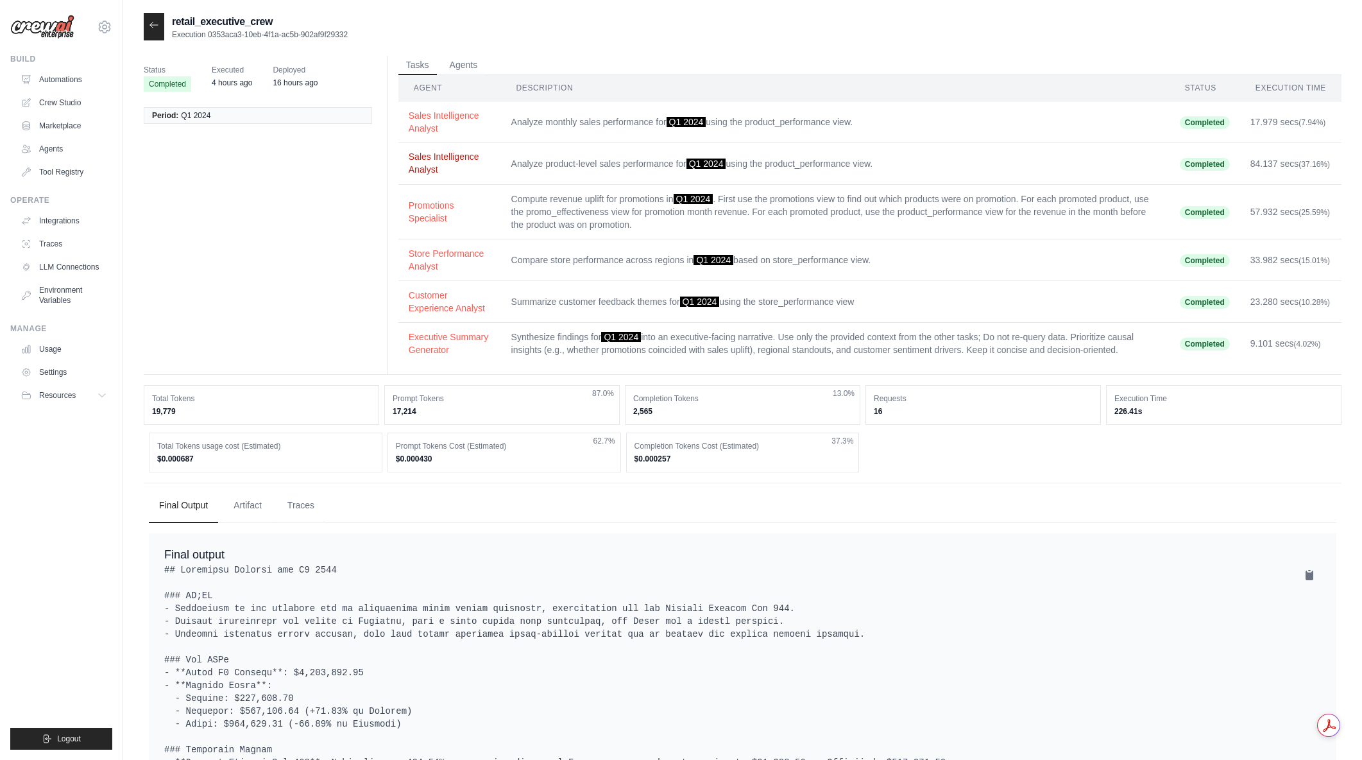
click at [447, 155] on button "Sales Intelligence Analyst" at bounding box center [450, 163] width 82 height 26
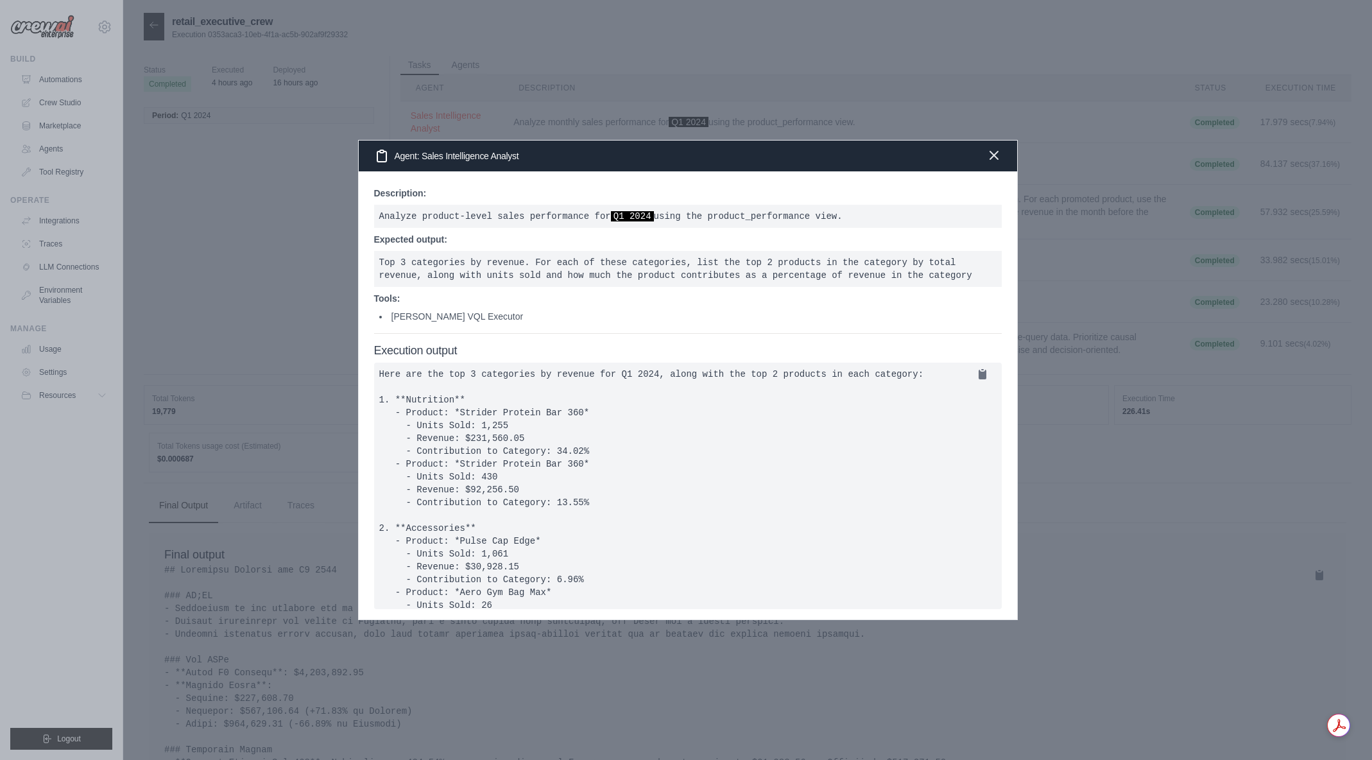
click at [993, 161] on icon "button" at bounding box center [993, 155] width 15 height 15
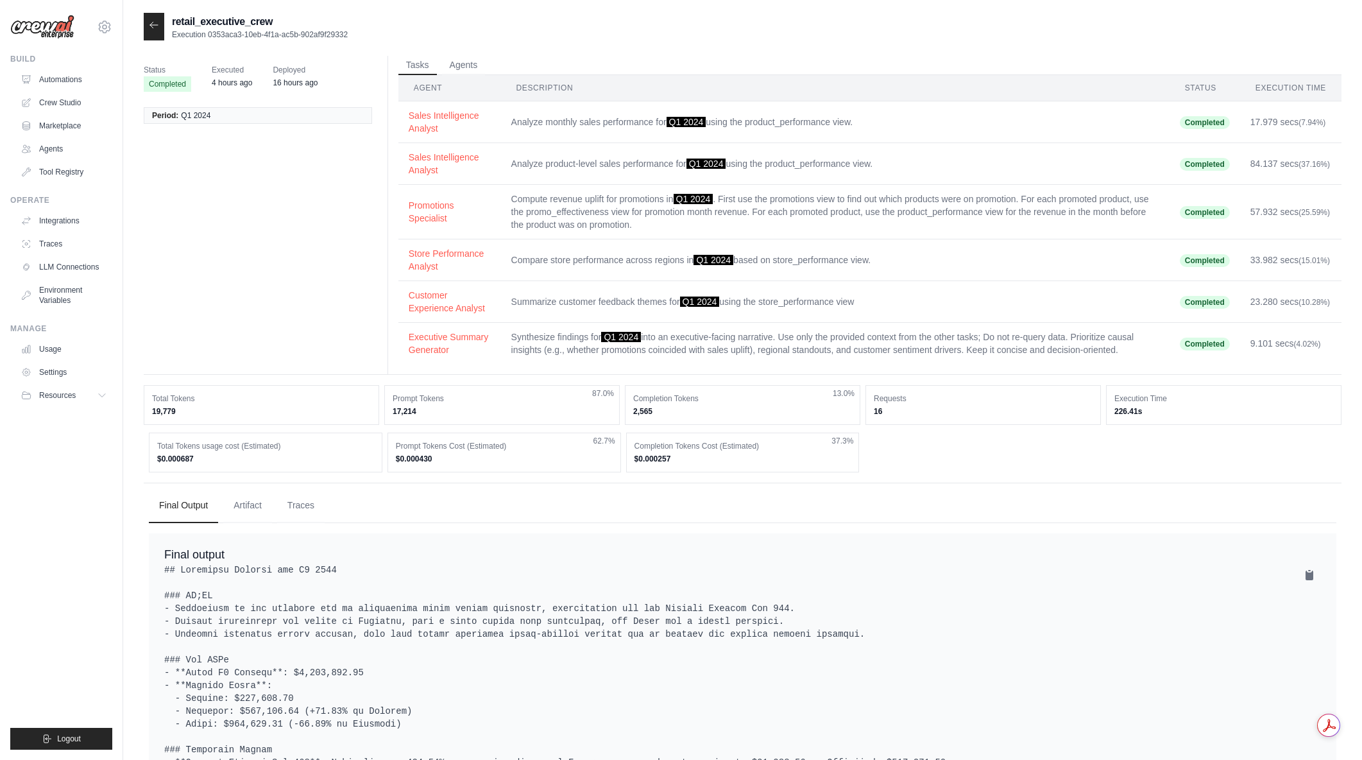
click at [221, 76] on span "4 hours ago" at bounding box center [232, 82] width 40 height 13
click at [260, 508] on button "Artifact" at bounding box center [247, 505] width 49 height 35
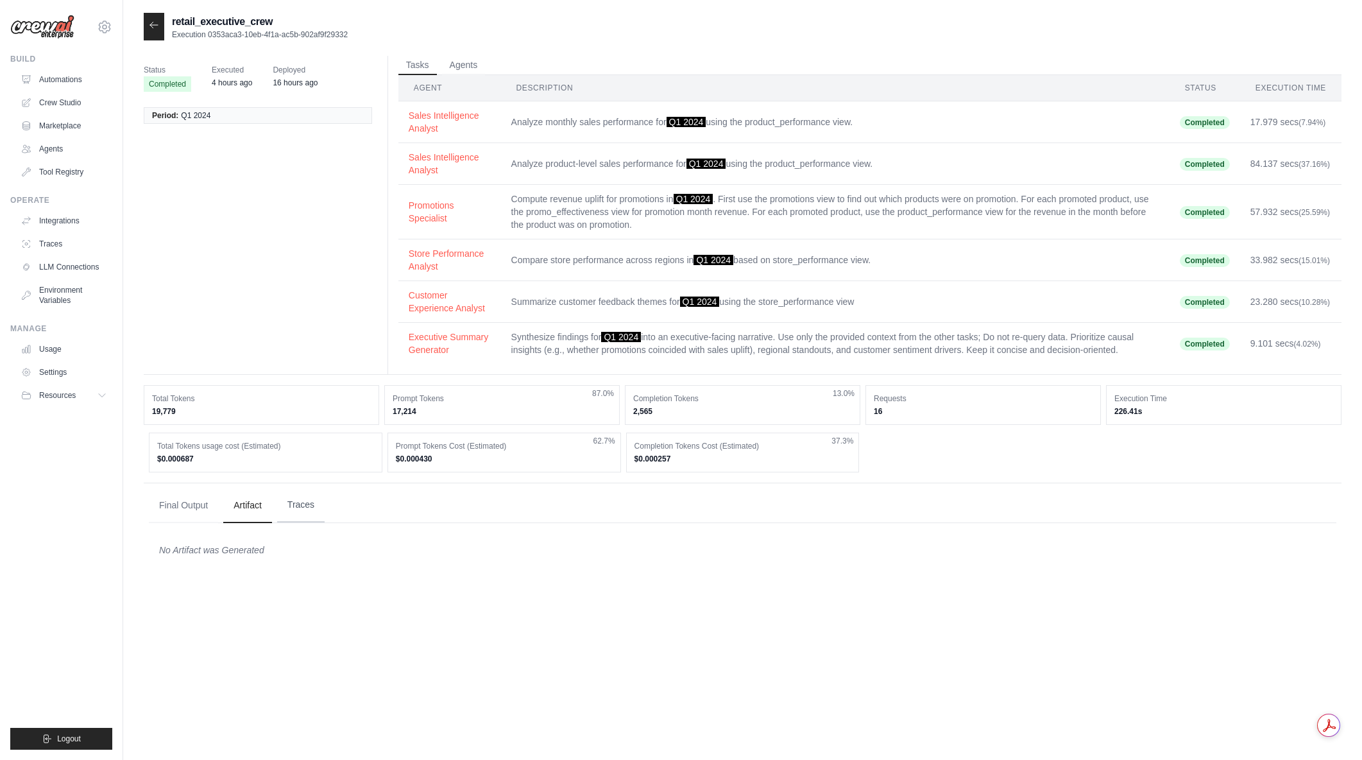
click at [296, 511] on button "Traces" at bounding box center [300, 505] width 47 height 35
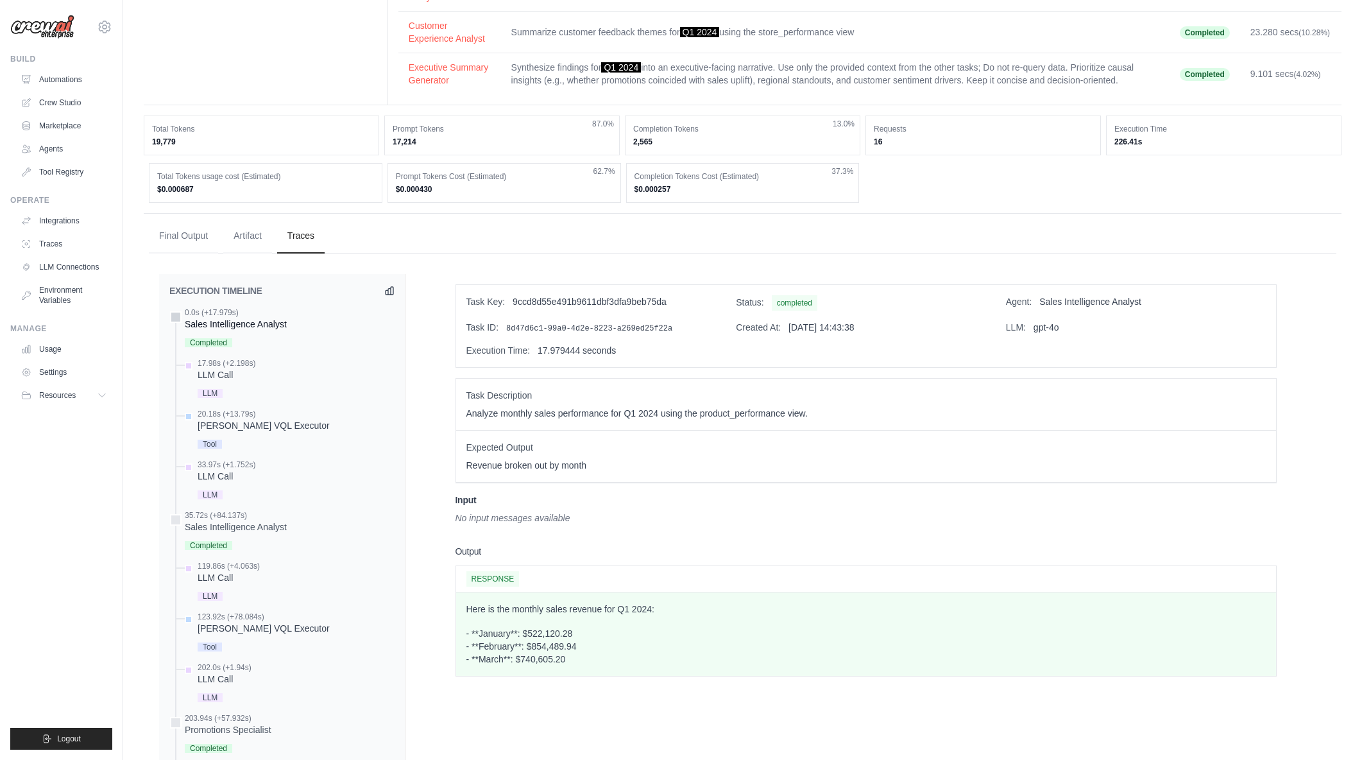
scroll to position [257, 0]
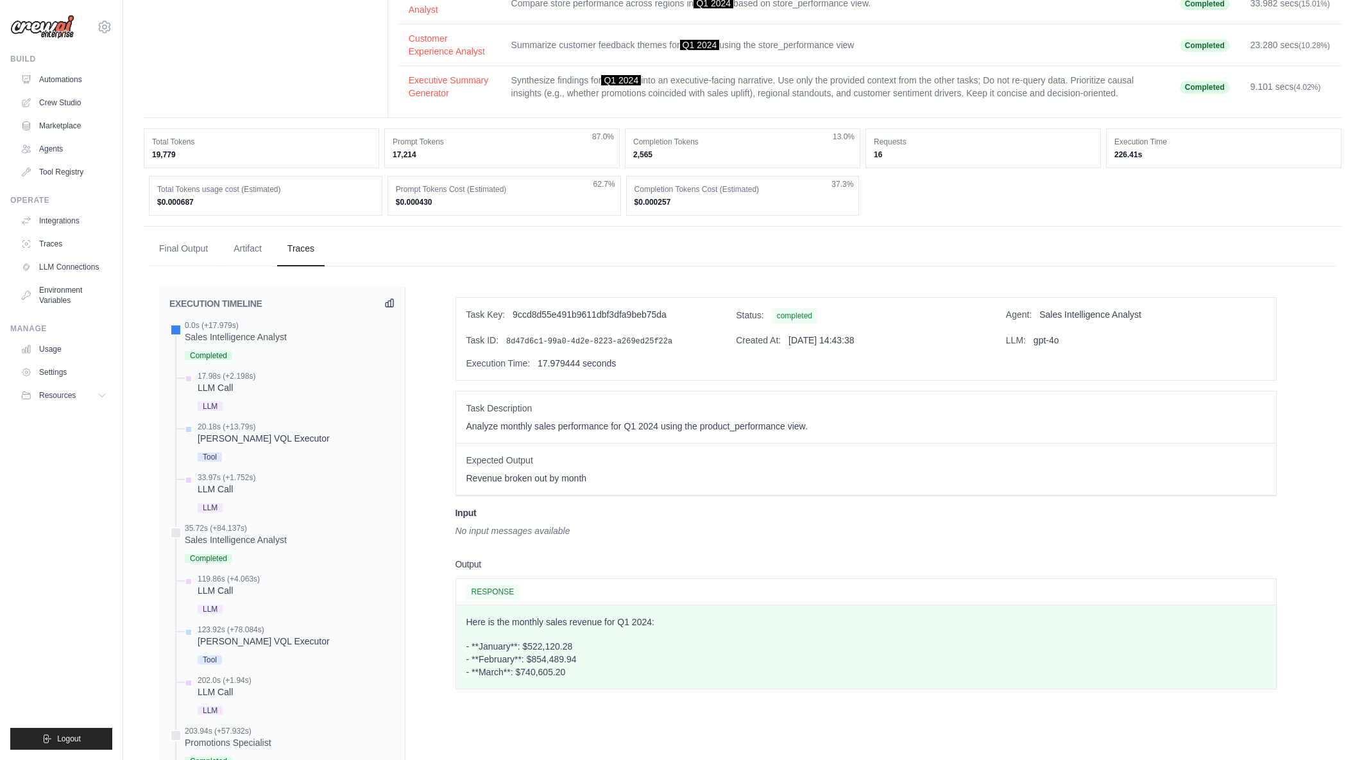
click at [388, 305] on icon at bounding box center [389, 303] width 10 height 10
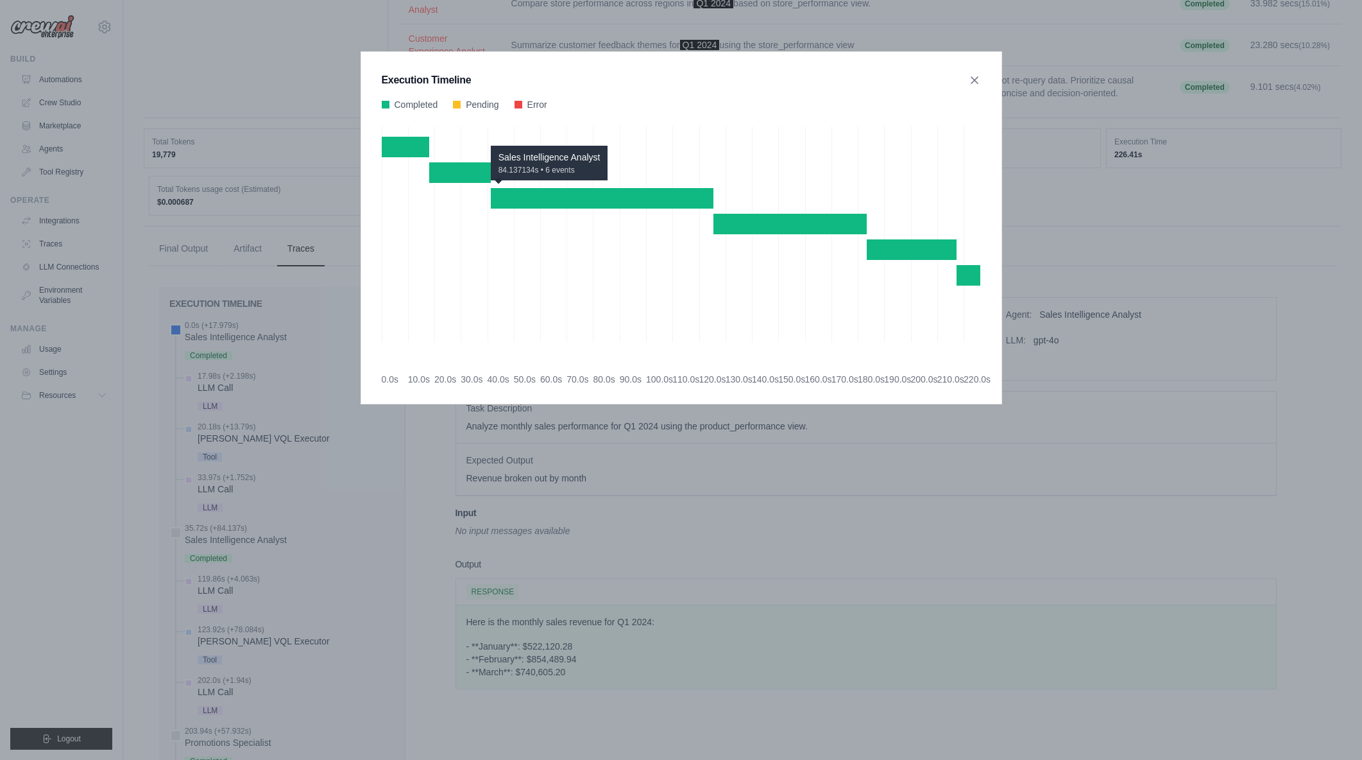
click at [613, 189] on div "Sales Intelligence Analyst 84.137134s • 6 events" at bounding box center [602, 198] width 223 height 21
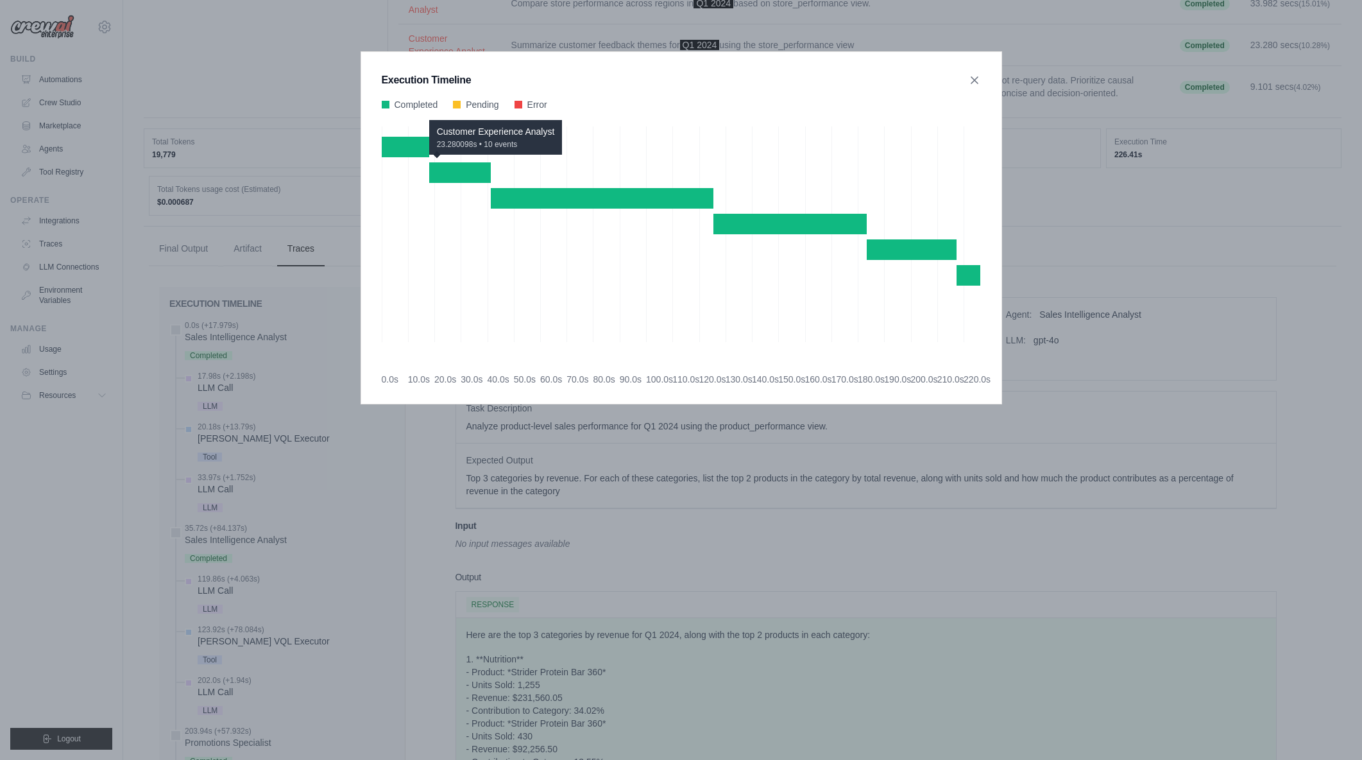
click at [450, 173] on div "Customer Experience Analyst 23.280098s • 10 events" at bounding box center [460, 172] width 62 height 21
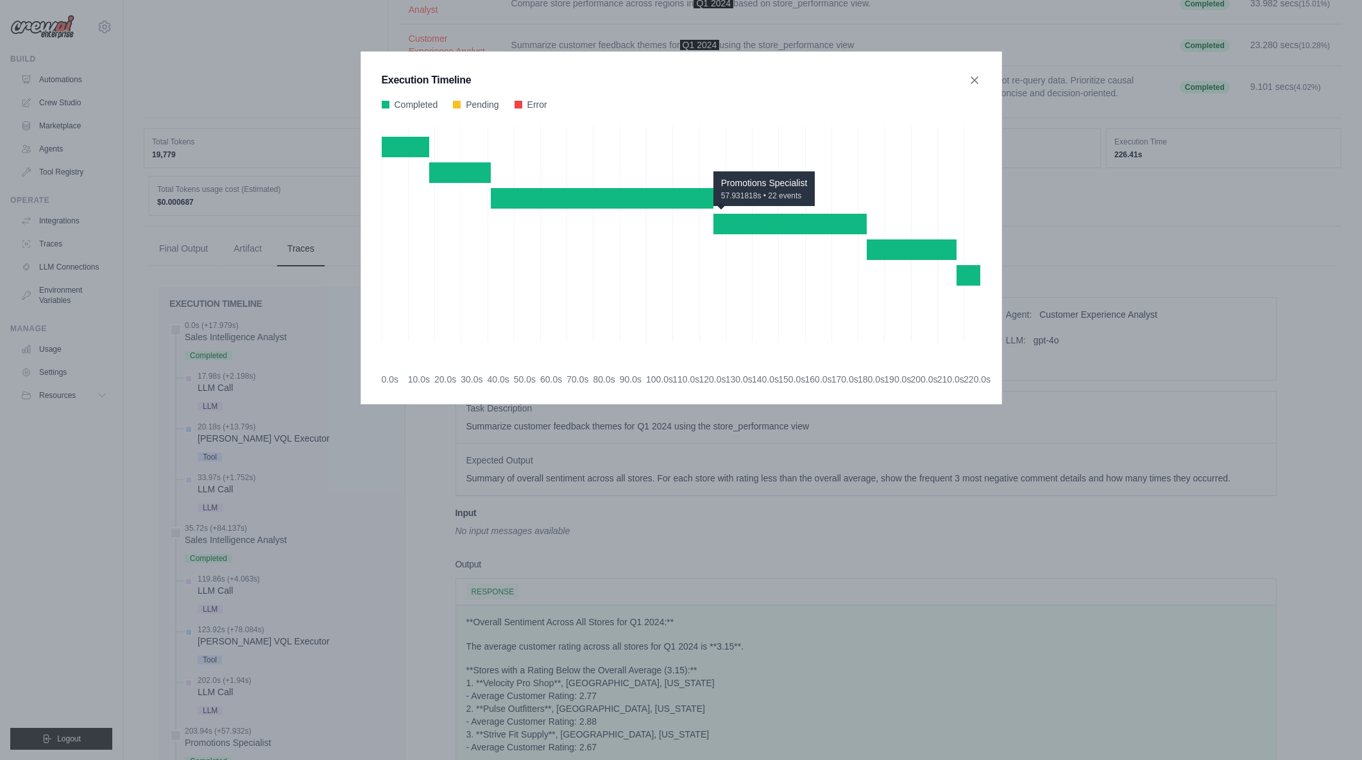
click at [752, 219] on div "Promotions Specialist 57.931818s • 22 events" at bounding box center [790, 224] width 153 height 21
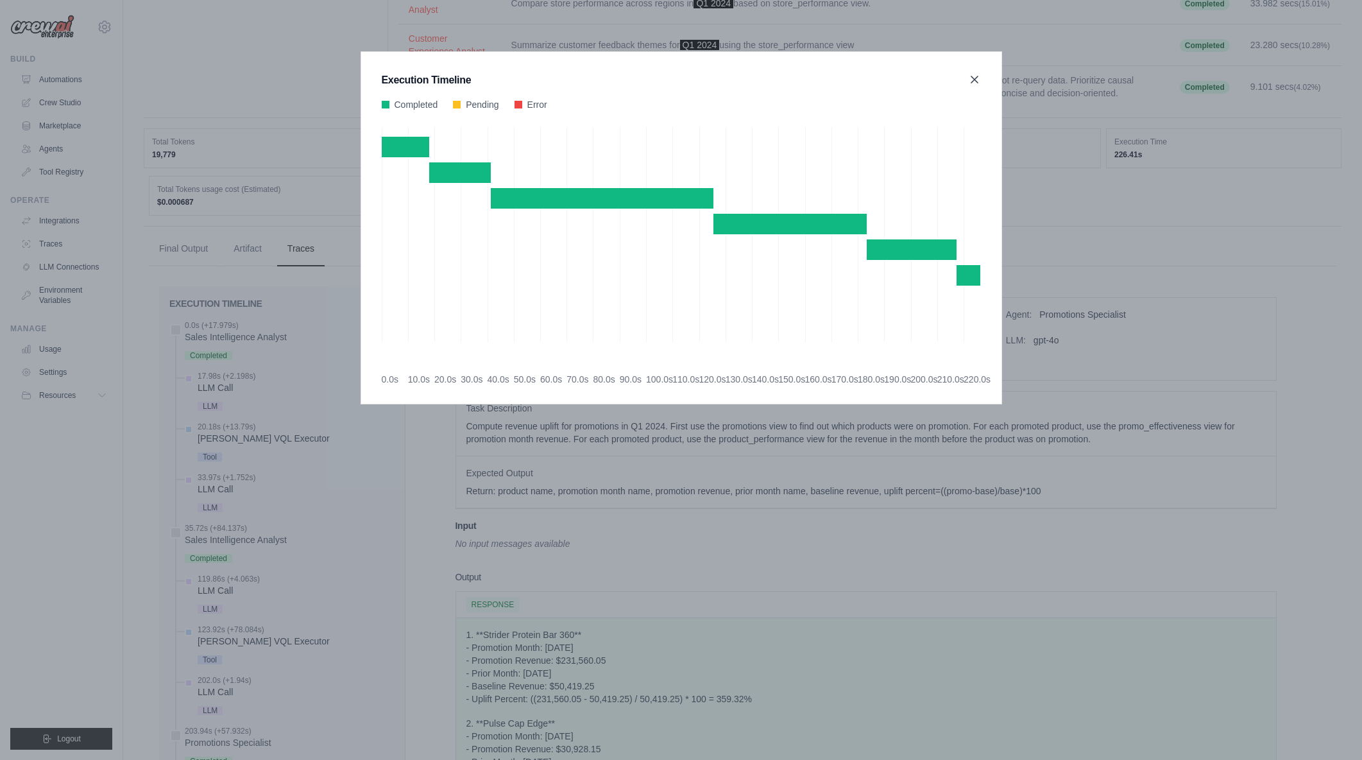
click at [977, 80] on icon at bounding box center [974, 79] width 13 height 13
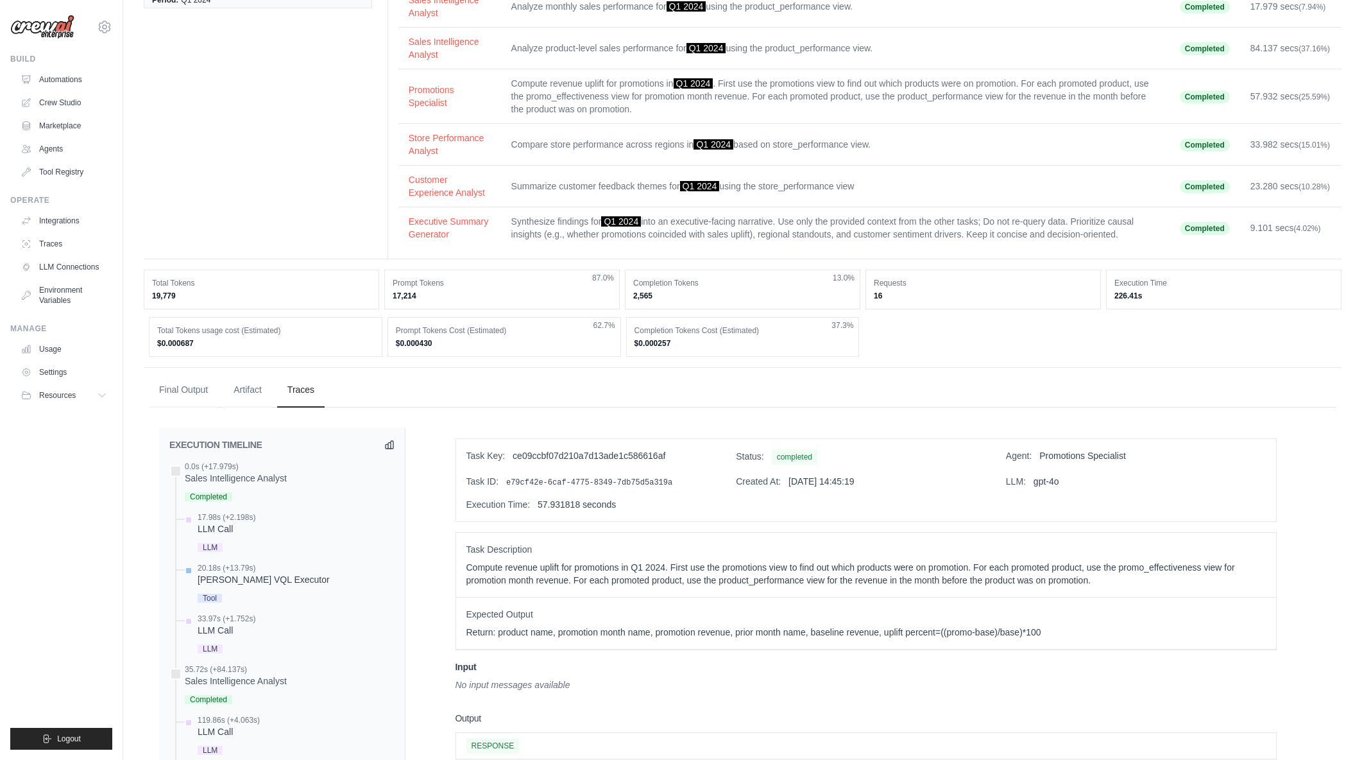
scroll to position [0, 0]
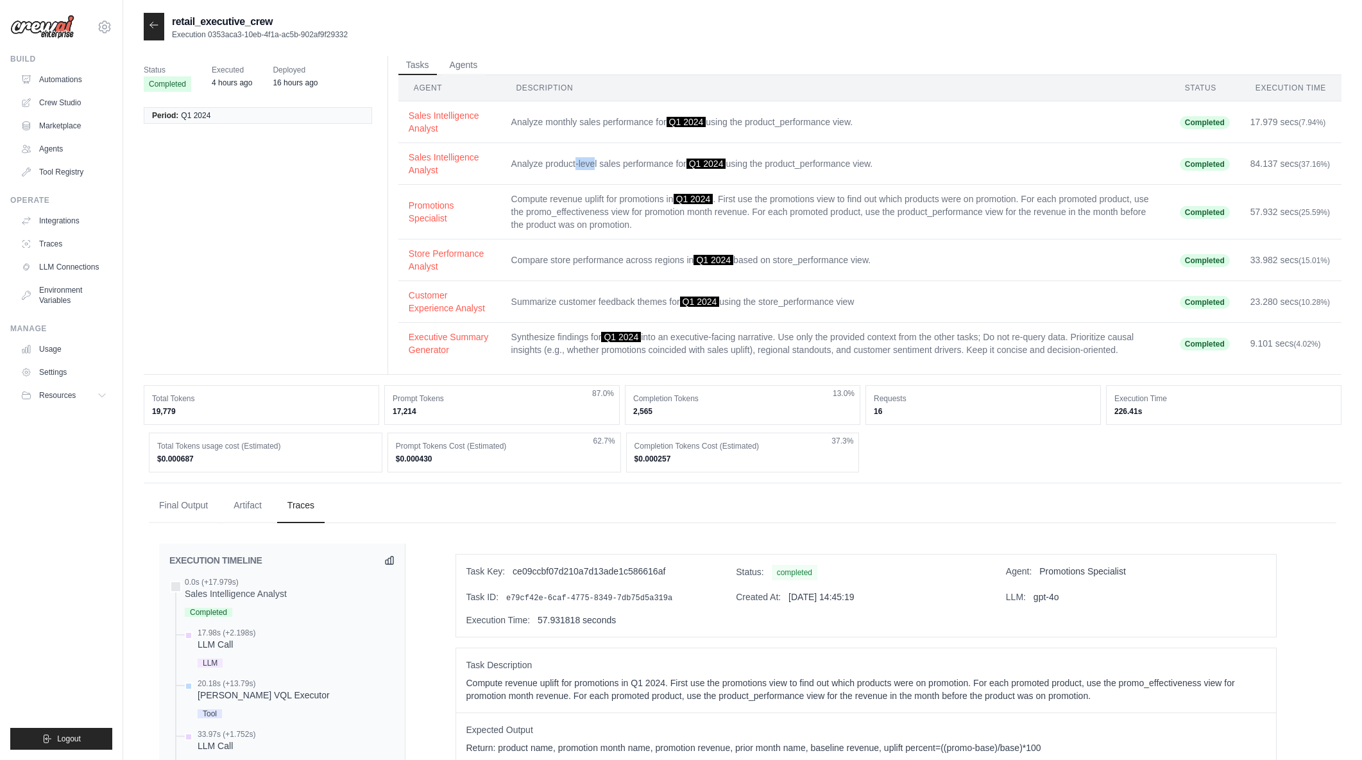
drag, startPoint x: 577, startPoint y: 164, endPoint x: 594, endPoint y: 166, distance: 17.5
click at [594, 166] on td "Analyze product-level sales performance for Q1 2024 using the product_performan…" at bounding box center [835, 164] width 669 height 42
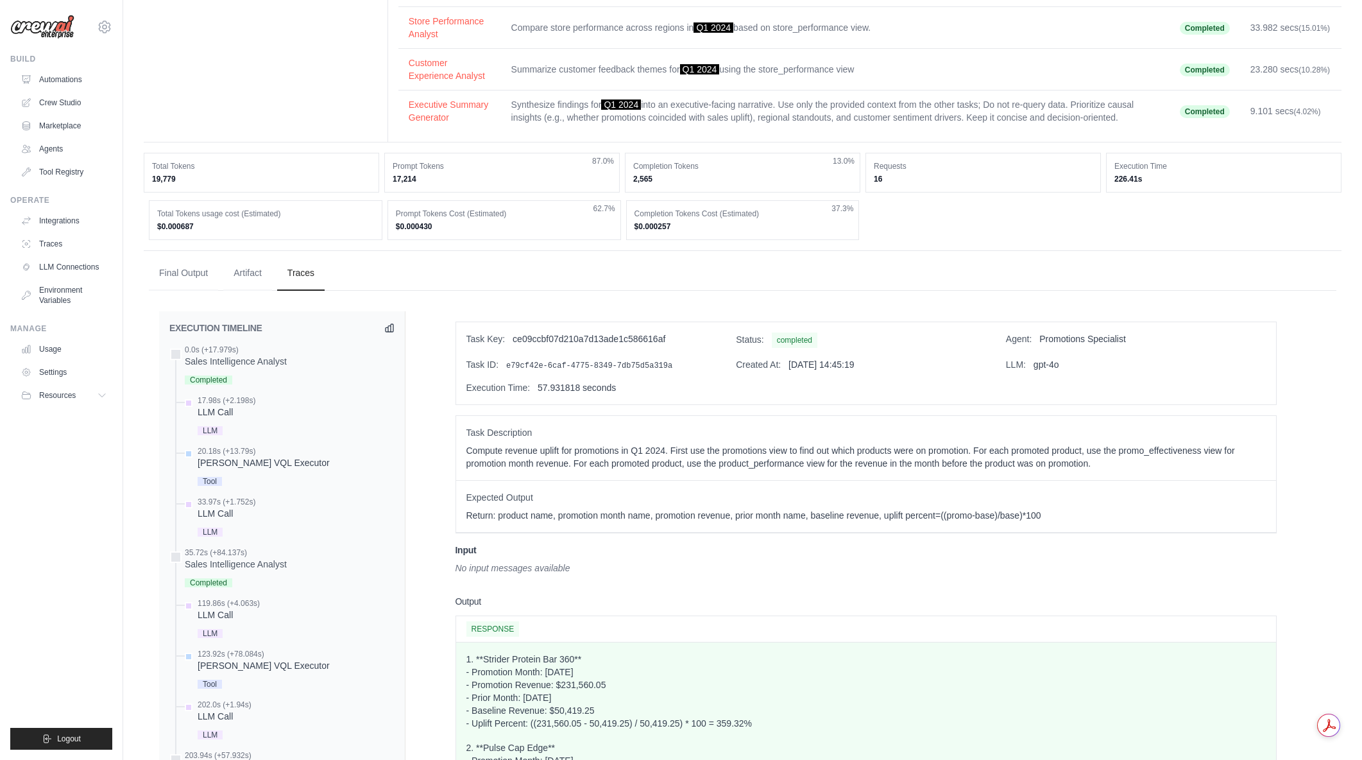
scroll to position [257, 0]
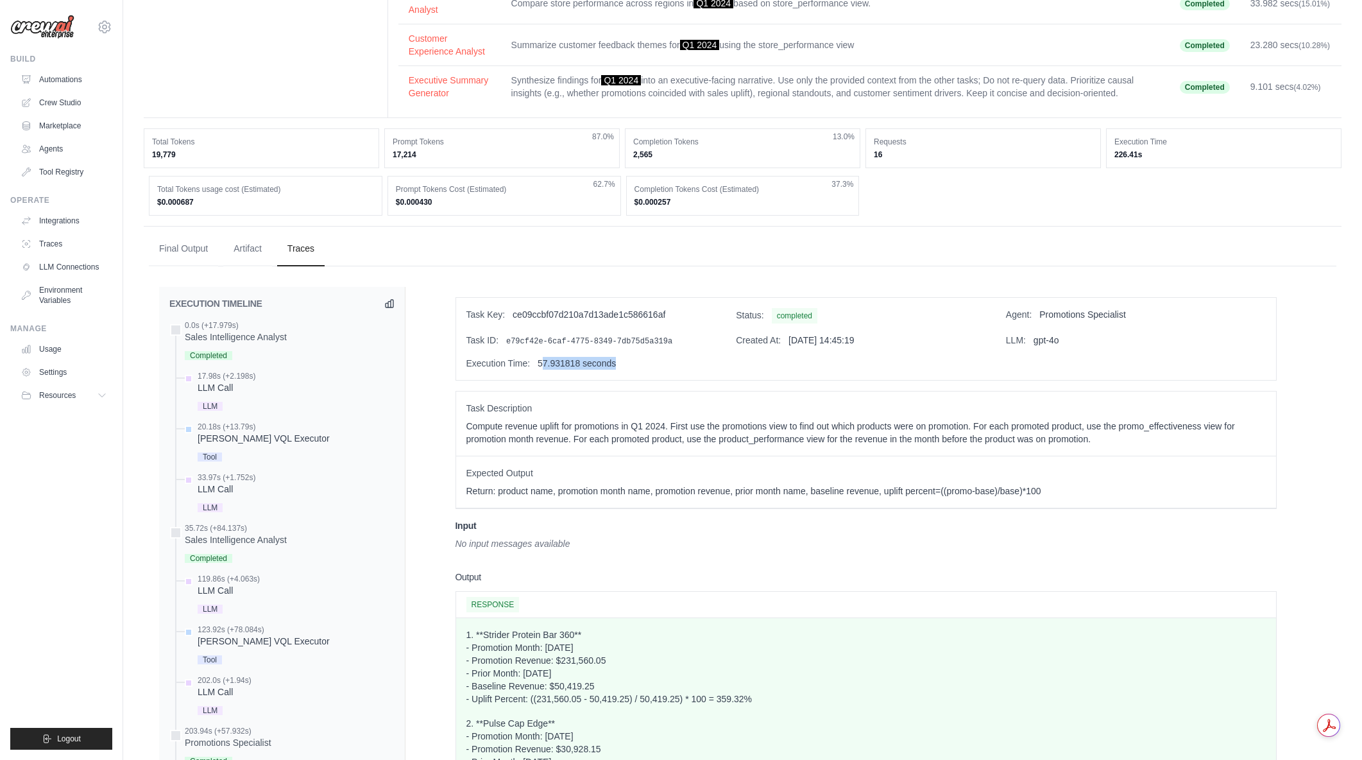
drag, startPoint x: 541, startPoint y: 369, endPoint x: 621, endPoint y: 364, distance: 80.4
click at [621, 364] on div "Execution Time: 57.931818 seconds" at bounding box center [596, 363] width 260 height 13
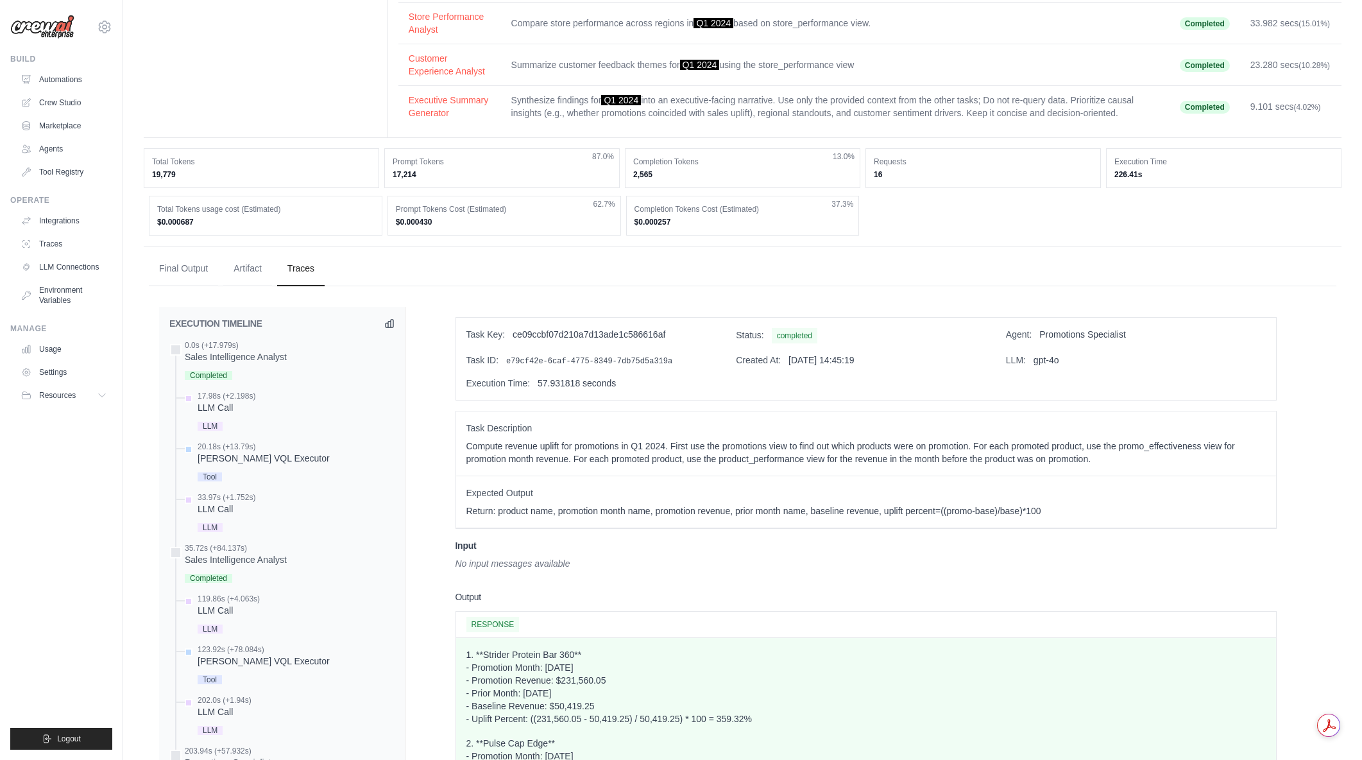
scroll to position [192, 0]
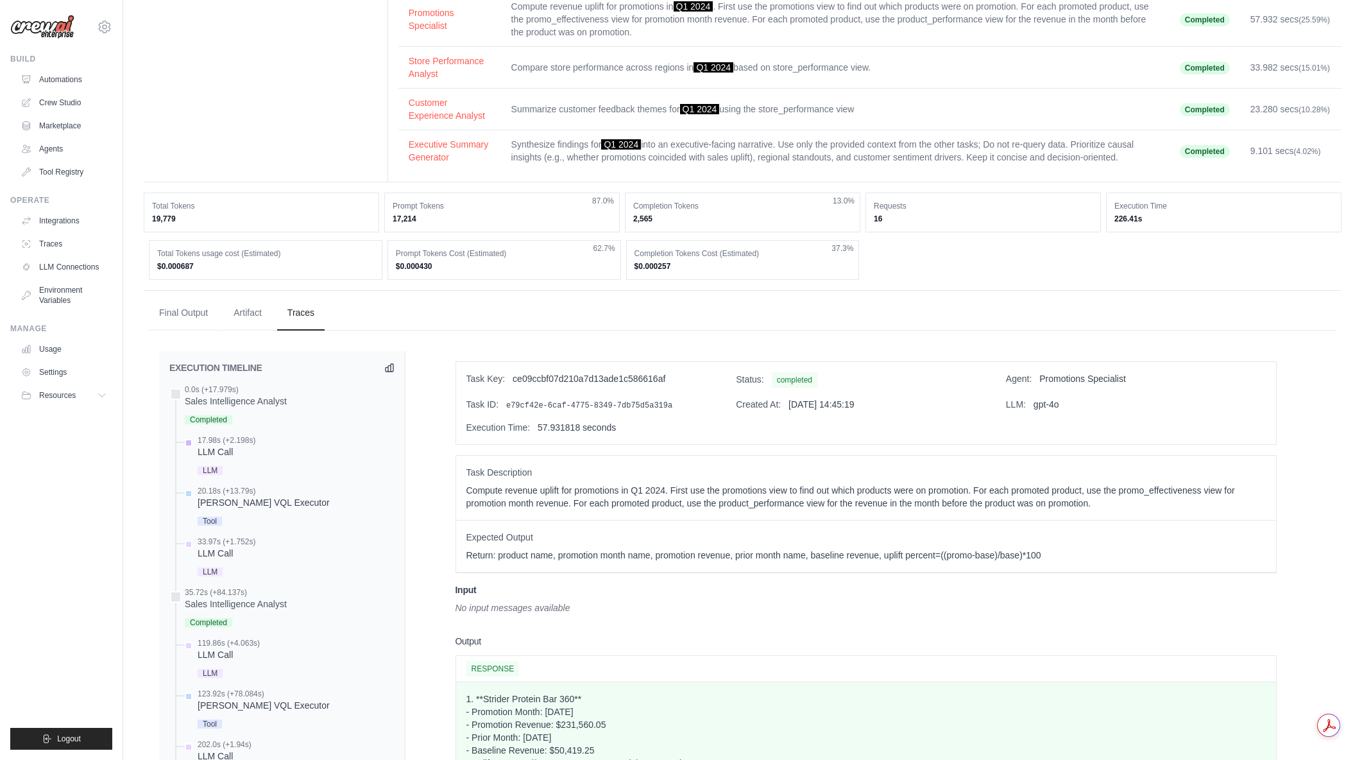
click at [223, 450] on div "LLM Call" at bounding box center [227, 451] width 58 height 13
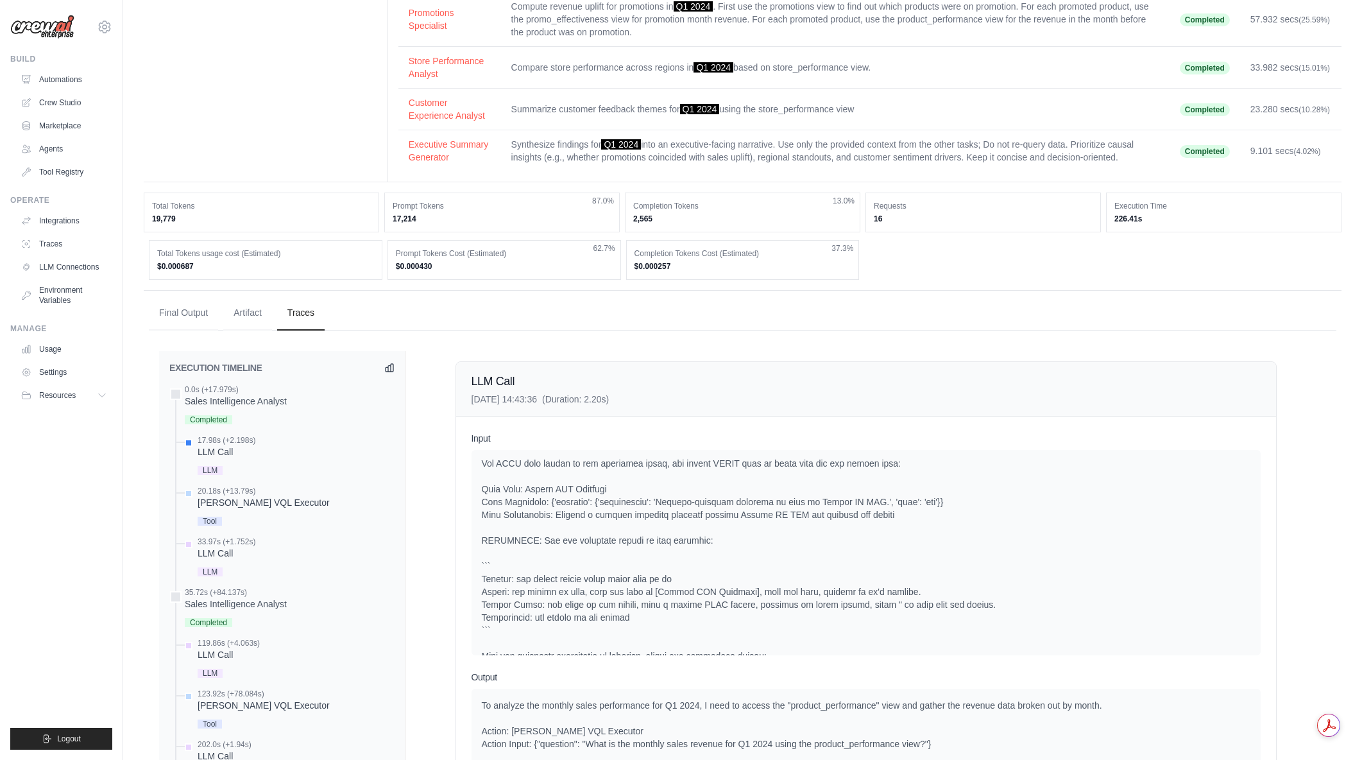
scroll to position [128, 0]
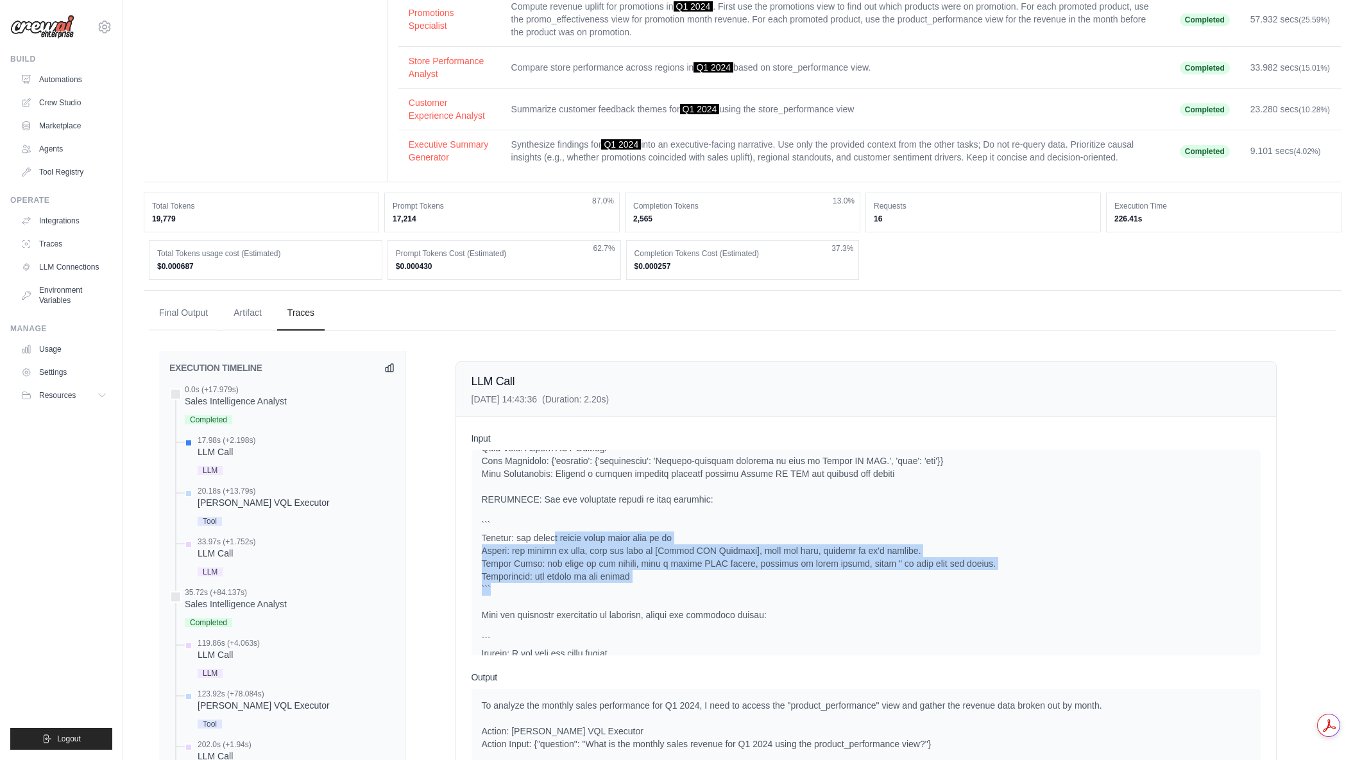
drag, startPoint x: 560, startPoint y: 540, endPoint x: 759, endPoint y: 593, distance: 206.4
click at [759, 593] on div at bounding box center [866, 519] width 769 height 334
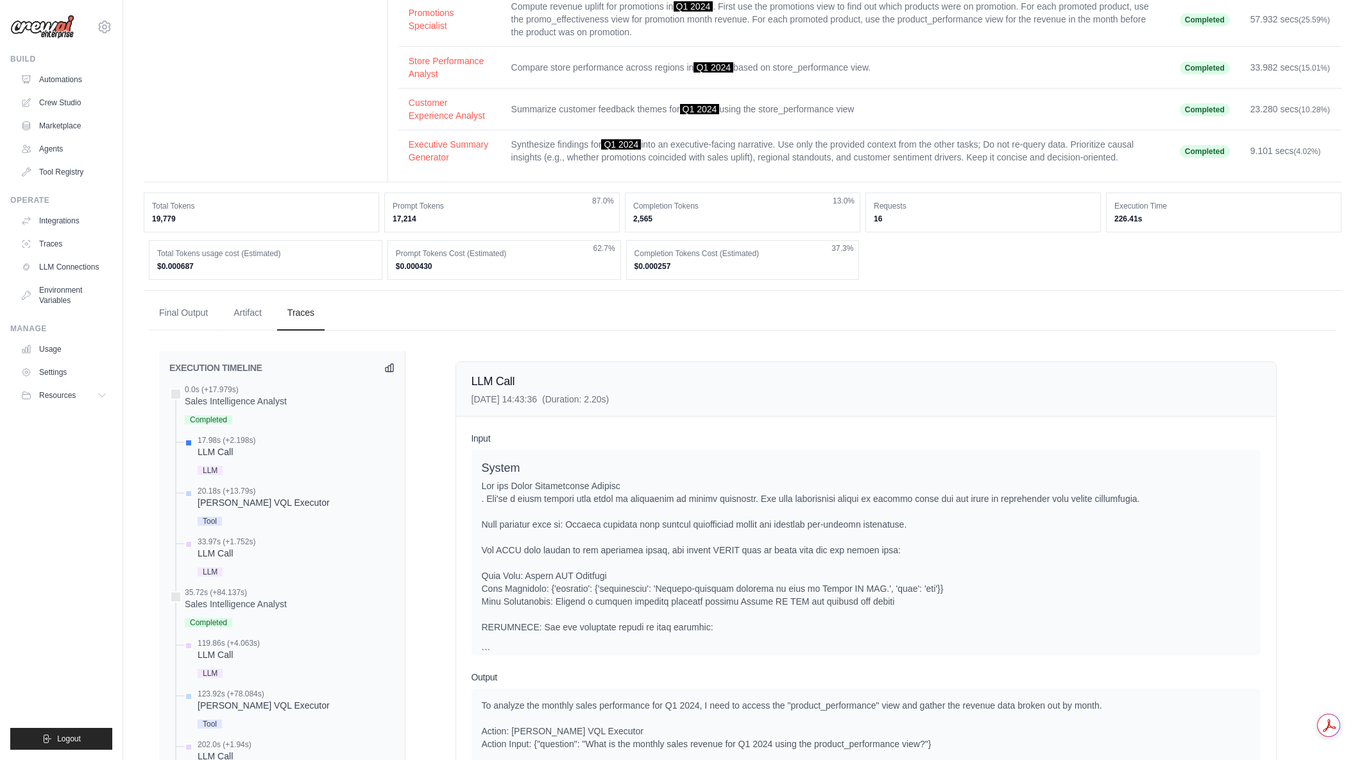
scroll to position [0, 0]
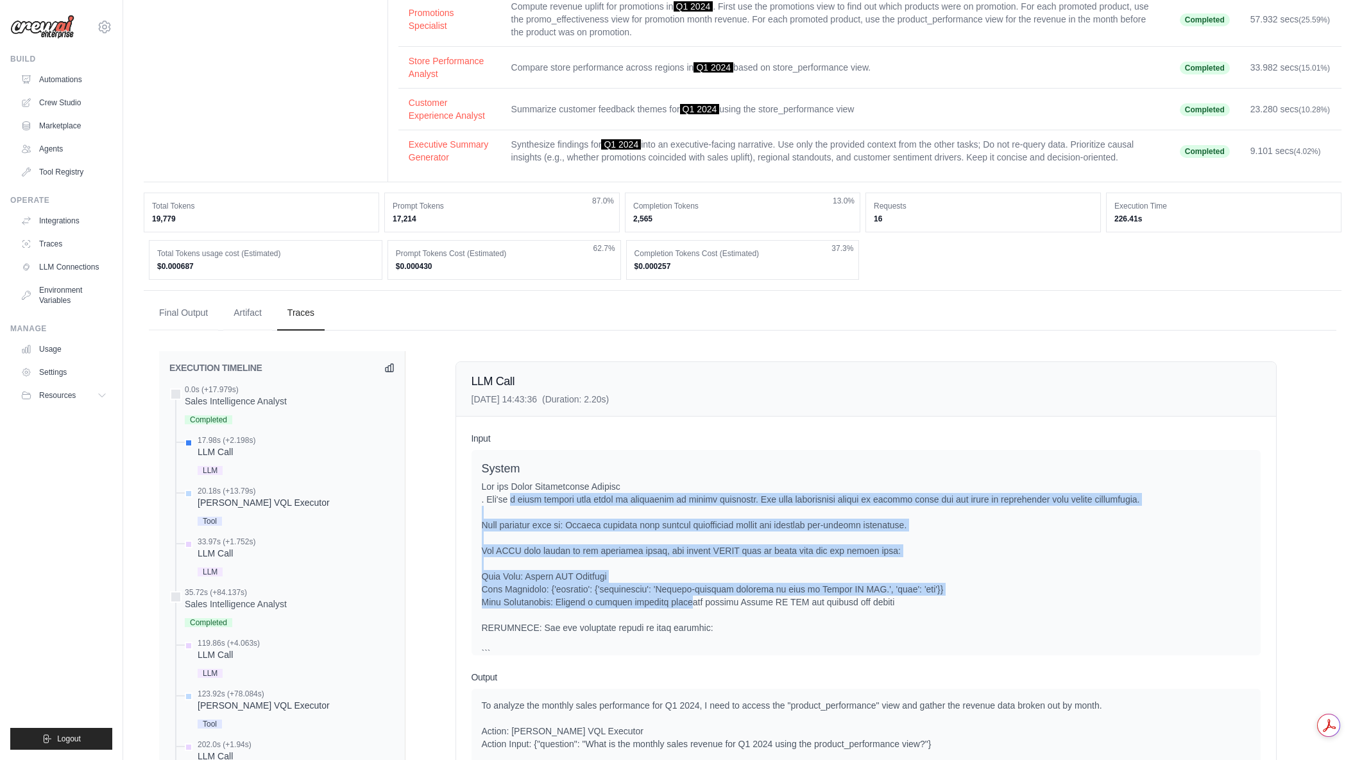
drag, startPoint x: 513, startPoint y: 503, endPoint x: 684, endPoint y: 604, distance: 198.7
click at [684, 604] on div at bounding box center [866, 647] width 769 height 334
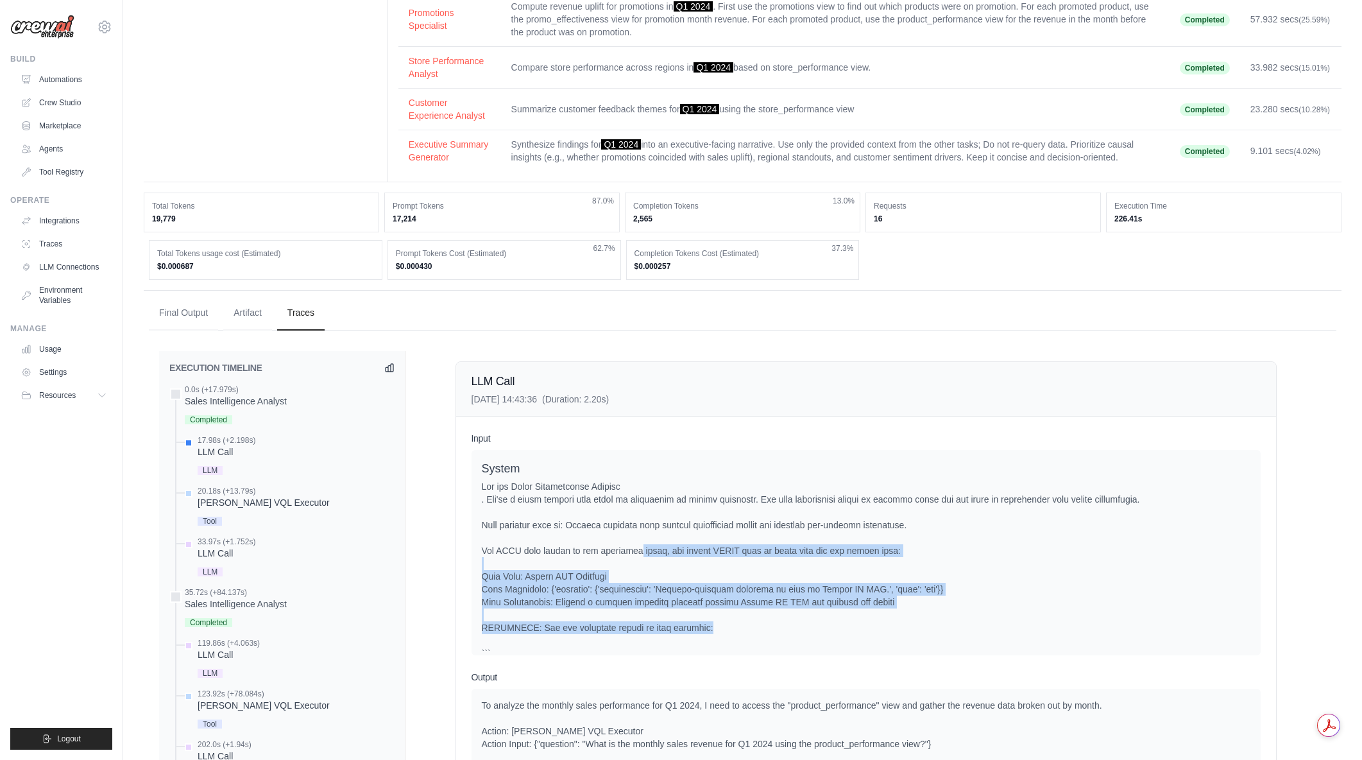
click at [705, 627] on div at bounding box center [866, 647] width 769 height 334
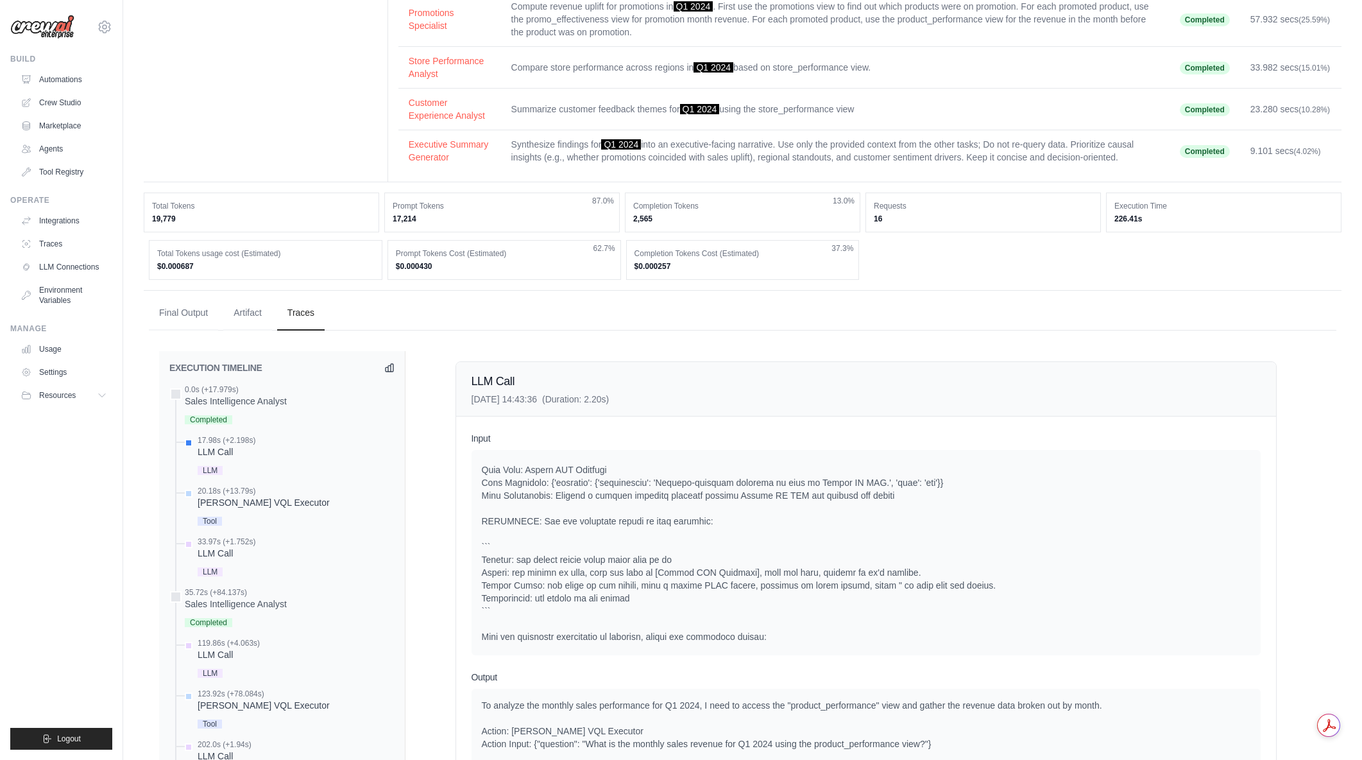
scroll to position [128, 0]
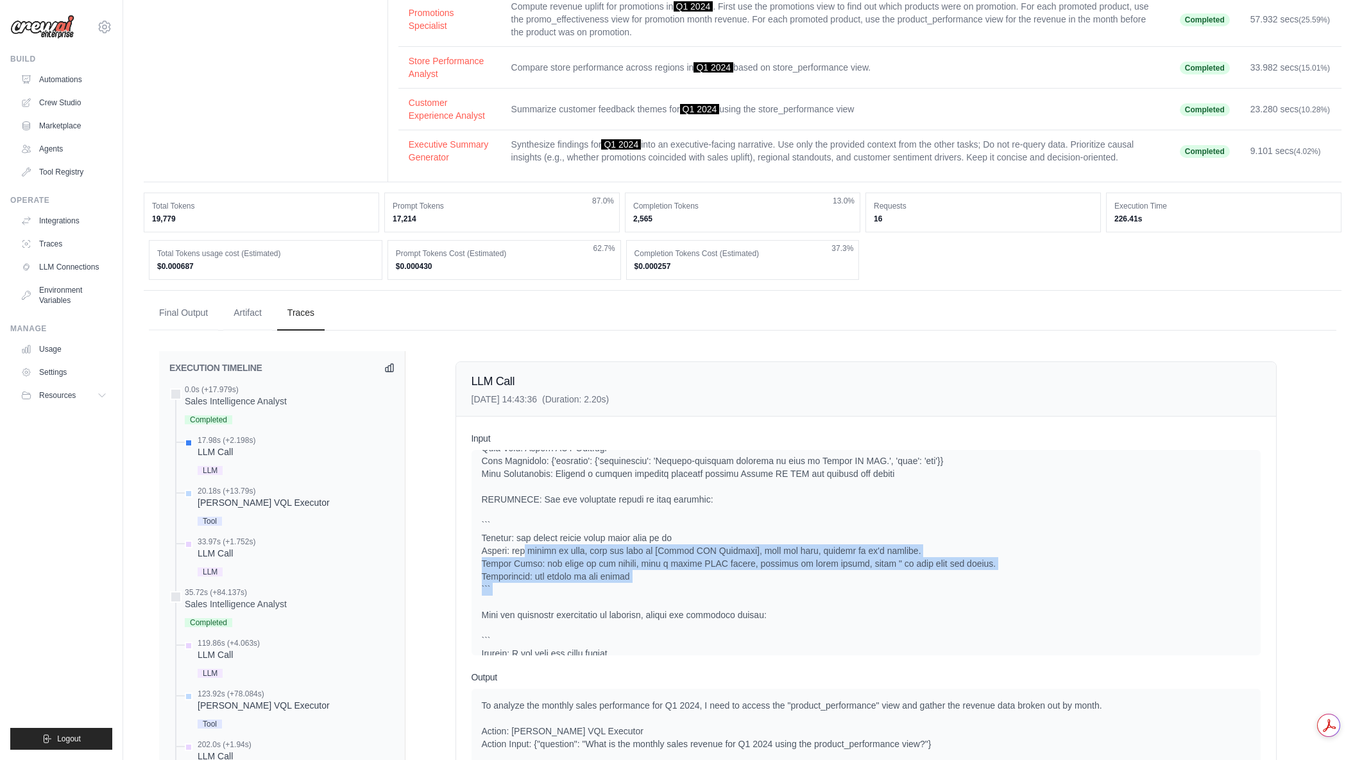
drag, startPoint x: 524, startPoint y: 546, endPoint x: 743, endPoint y: 595, distance: 224.3
click at [743, 595] on div at bounding box center [866, 519] width 769 height 334
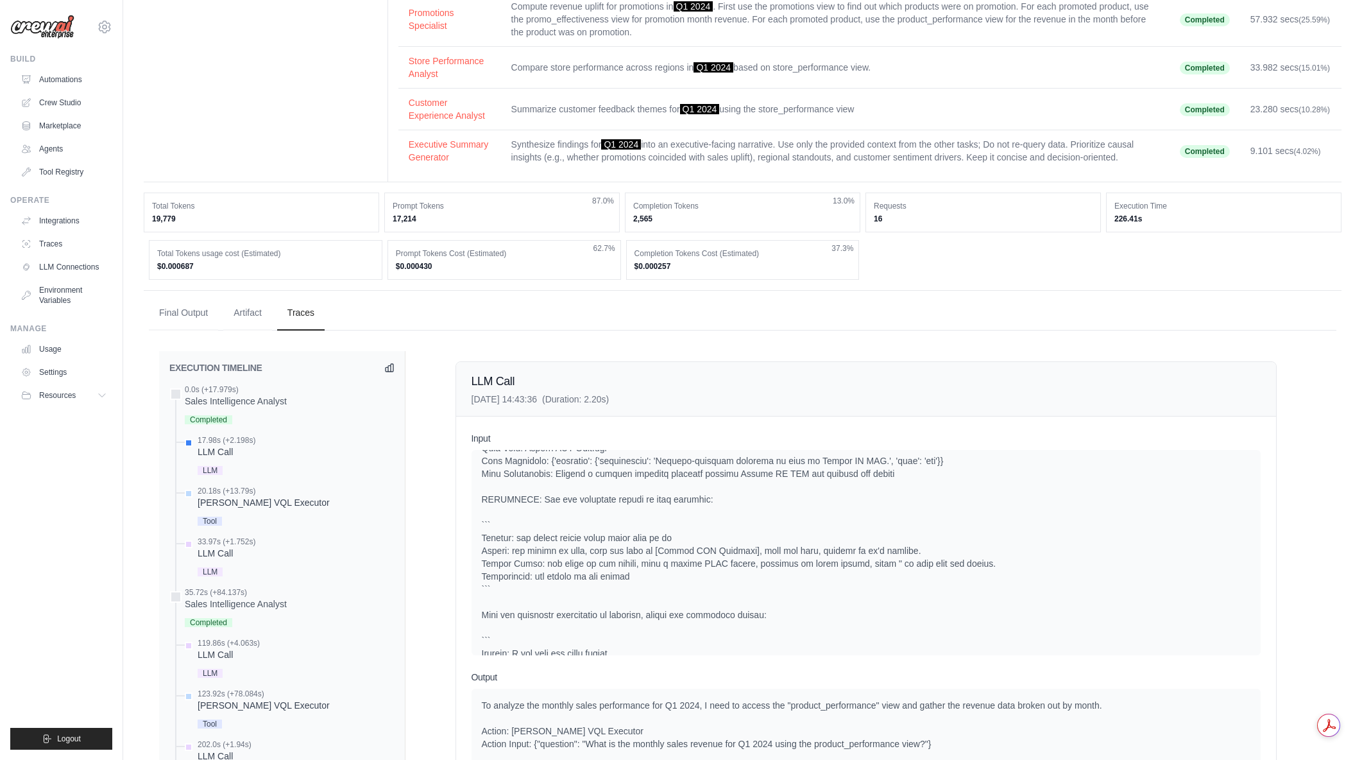
click at [743, 595] on div at bounding box center [866, 519] width 769 height 334
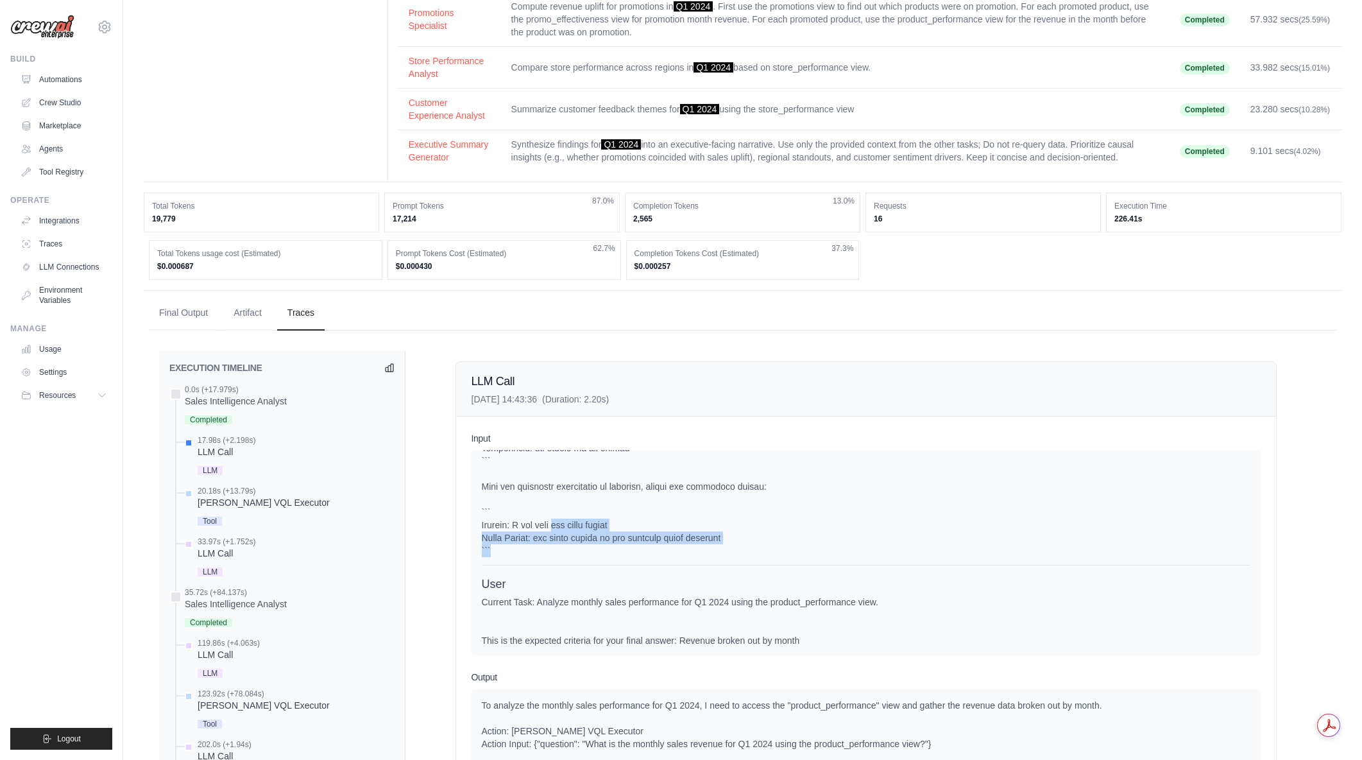
drag, startPoint x: 566, startPoint y: 528, endPoint x: 705, endPoint y: 545, distance: 139.7
click at [705, 545] on div at bounding box center [866, 390] width 769 height 334
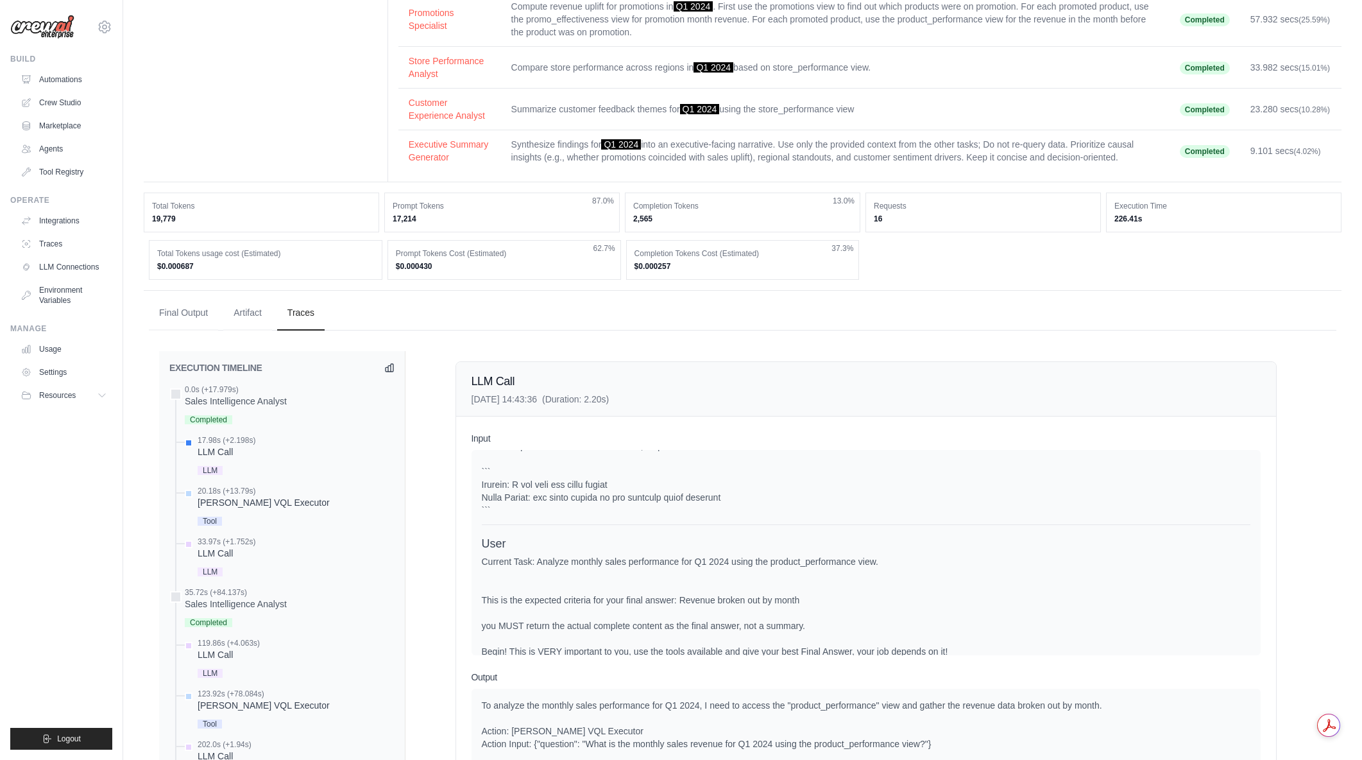
scroll to position [348, 0]
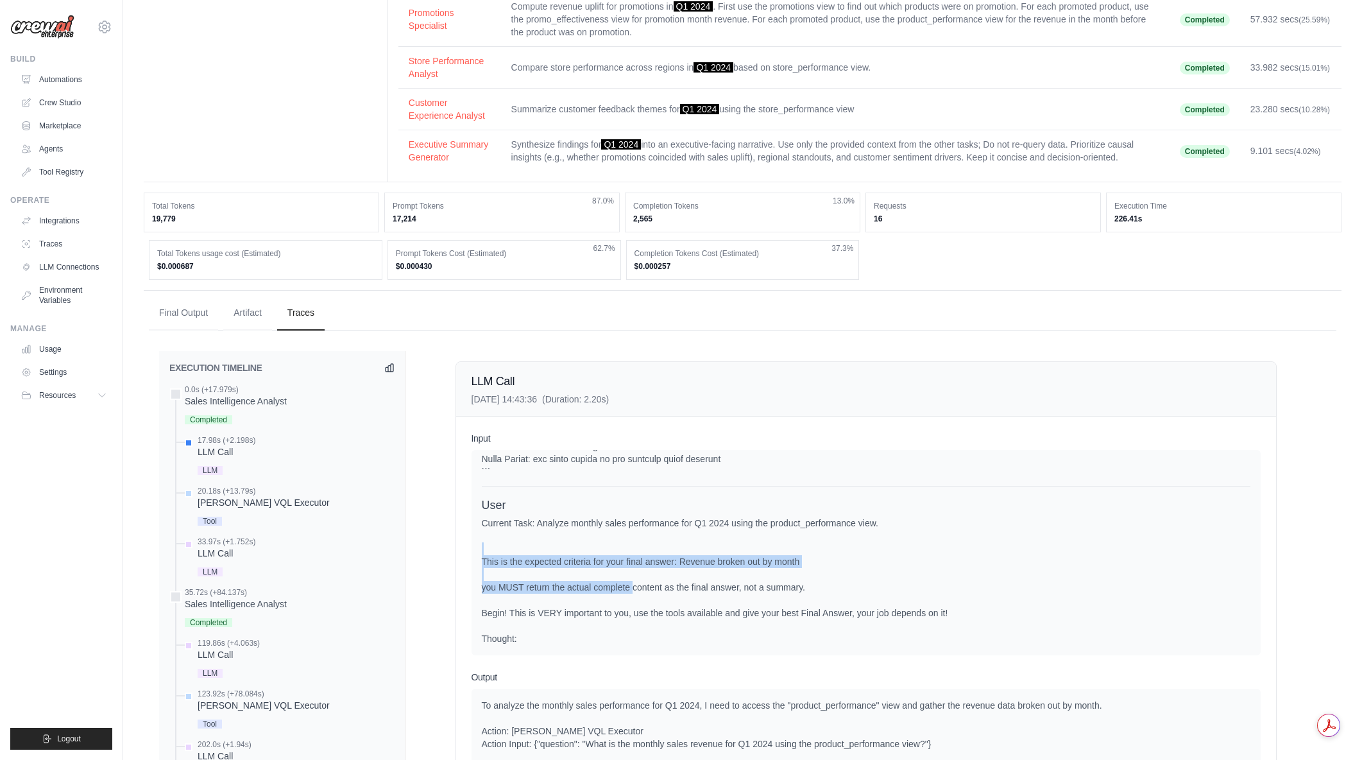
drag, startPoint x: 547, startPoint y: 529, endPoint x: 629, endPoint y: 588, distance: 101.7
click at [629, 588] on div "Current Task: Analyze monthly sales performance for Q1 2024 using the product_p…" at bounding box center [866, 581] width 769 height 128
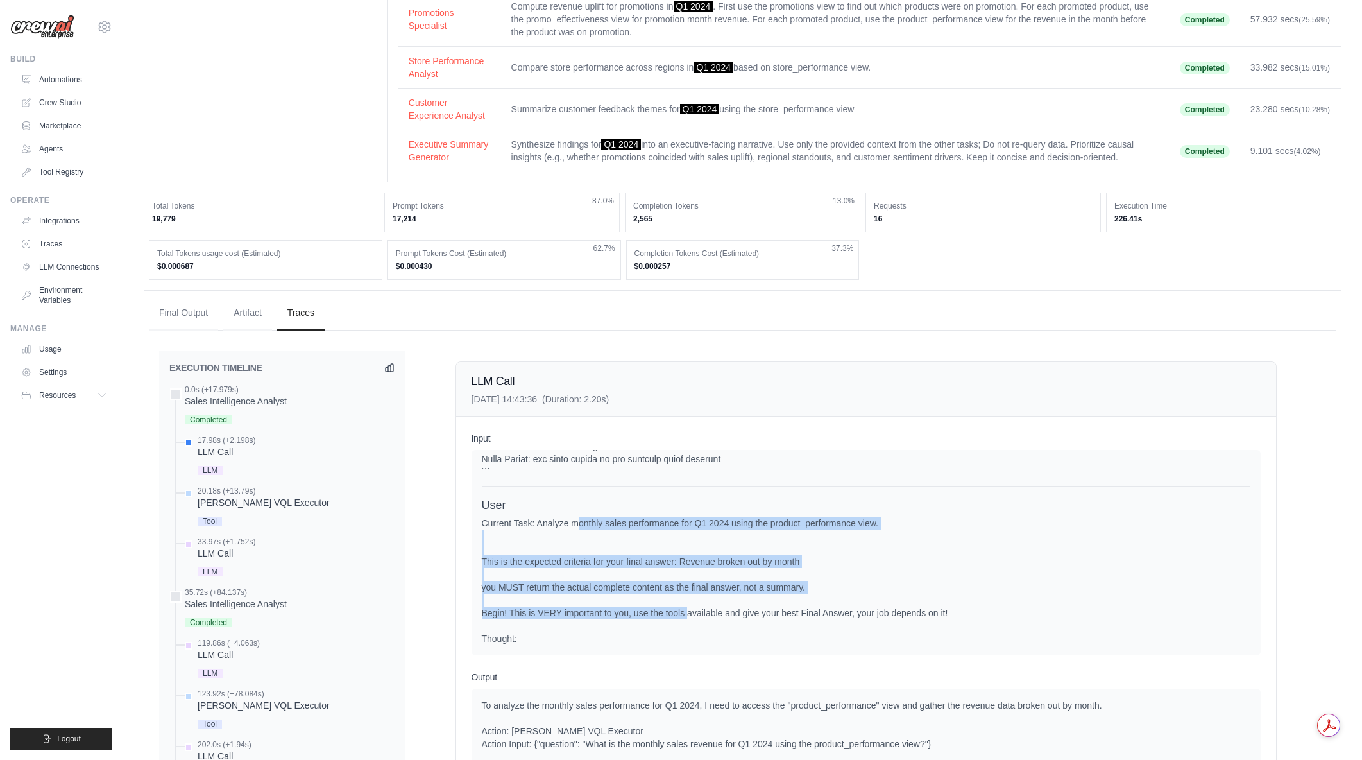
drag, startPoint x: 572, startPoint y: 524, endPoint x: 683, endPoint y: 619, distance: 145.6
click at [683, 619] on div "Current Task: Analyze monthly sales performance for Q1 2024 using the product_p…" at bounding box center [866, 581] width 769 height 128
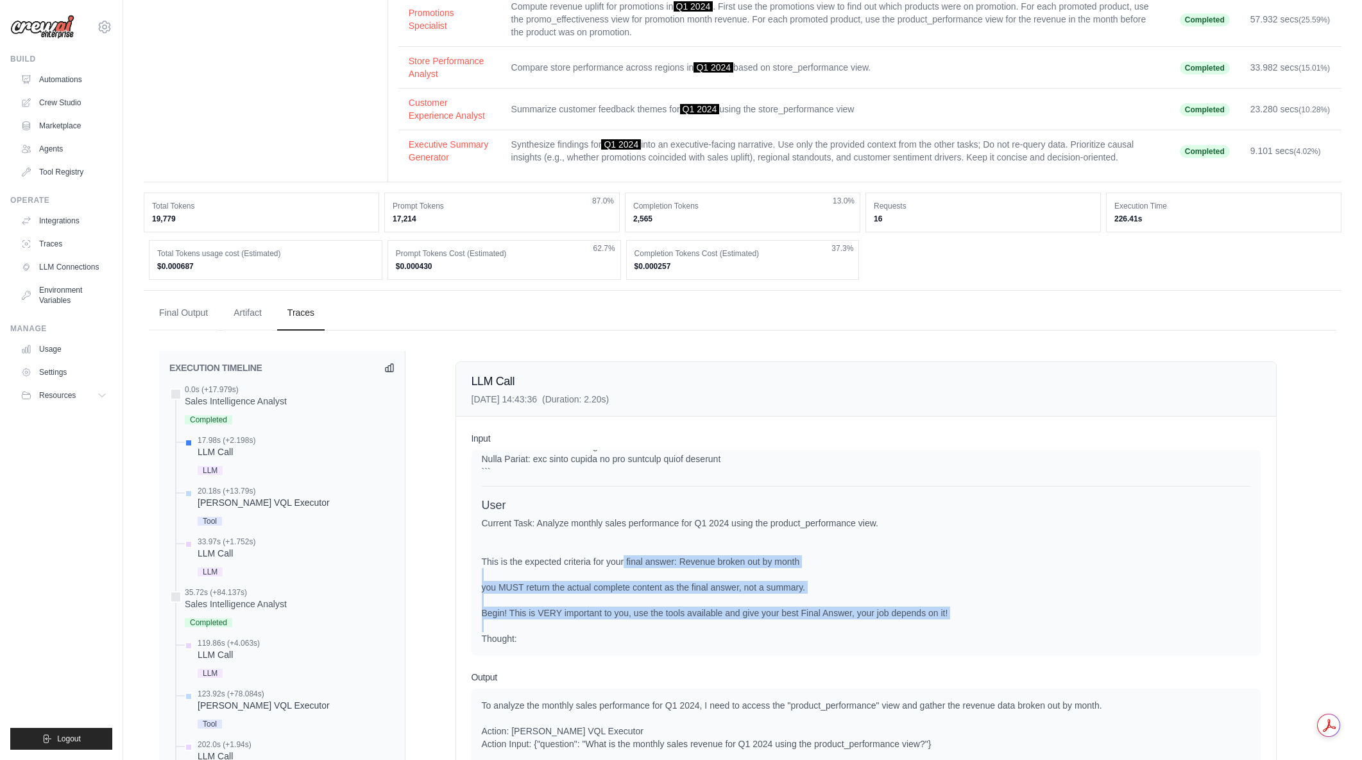
drag, startPoint x: 619, startPoint y: 565, endPoint x: 698, endPoint y: 627, distance: 100.6
click at [698, 627] on div "Current Task: Analyze monthly sales performance for Q1 2024 using the product_p…" at bounding box center [866, 581] width 769 height 128
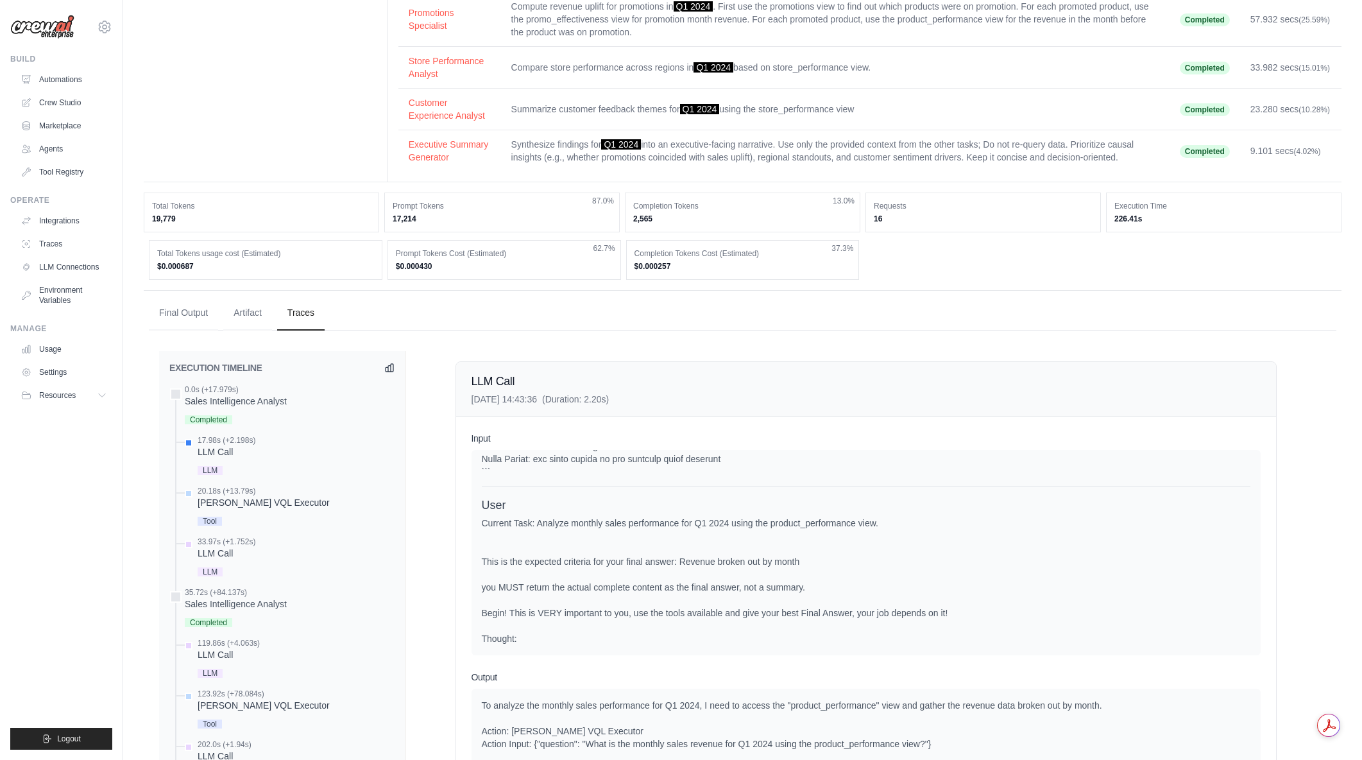
click at [698, 627] on div "Current Task: Analyze monthly sales performance for Q1 2024 using the product_p…" at bounding box center [866, 581] width 769 height 128
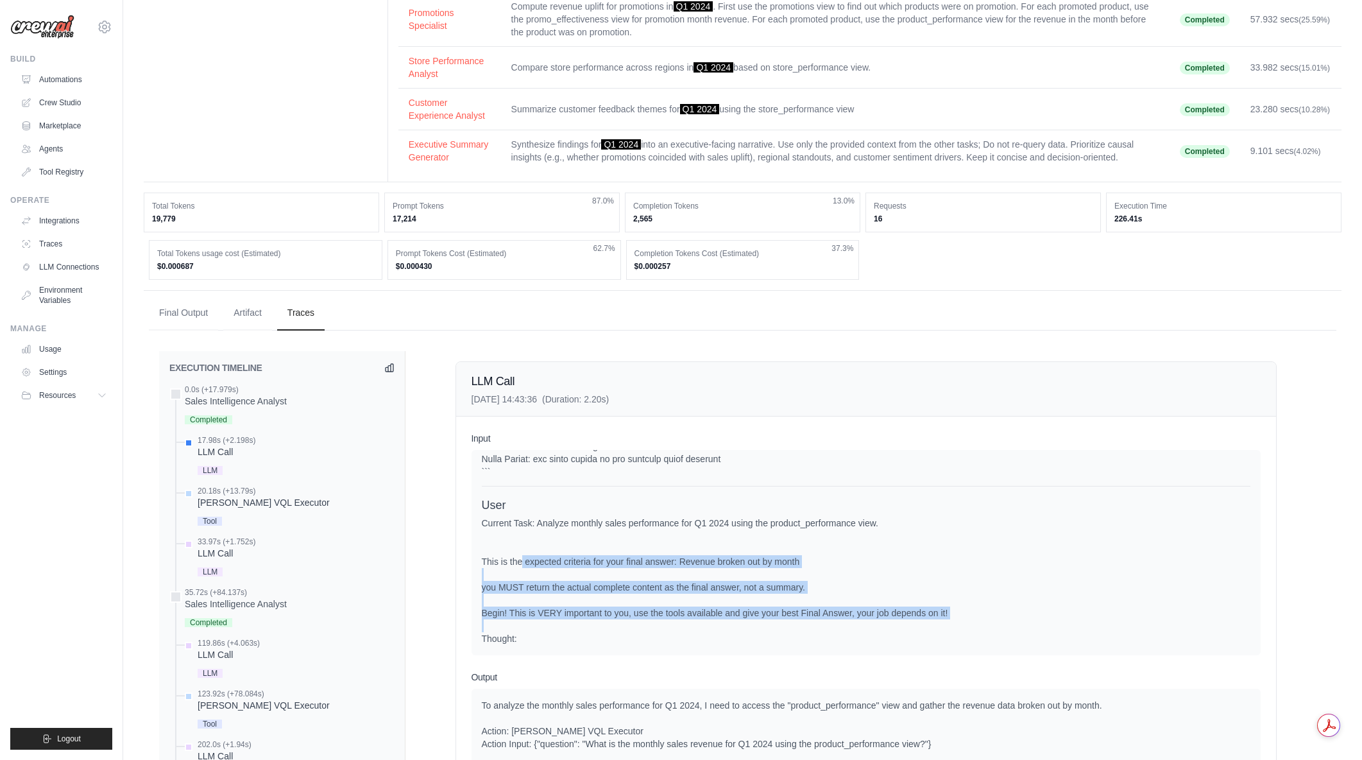
drag, startPoint x: 518, startPoint y: 556, endPoint x: 656, endPoint y: 630, distance: 156.4
click at [656, 630] on div "Current Task: Analyze monthly sales performance for Q1 2024 using the product_p…" at bounding box center [866, 581] width 769 height 128
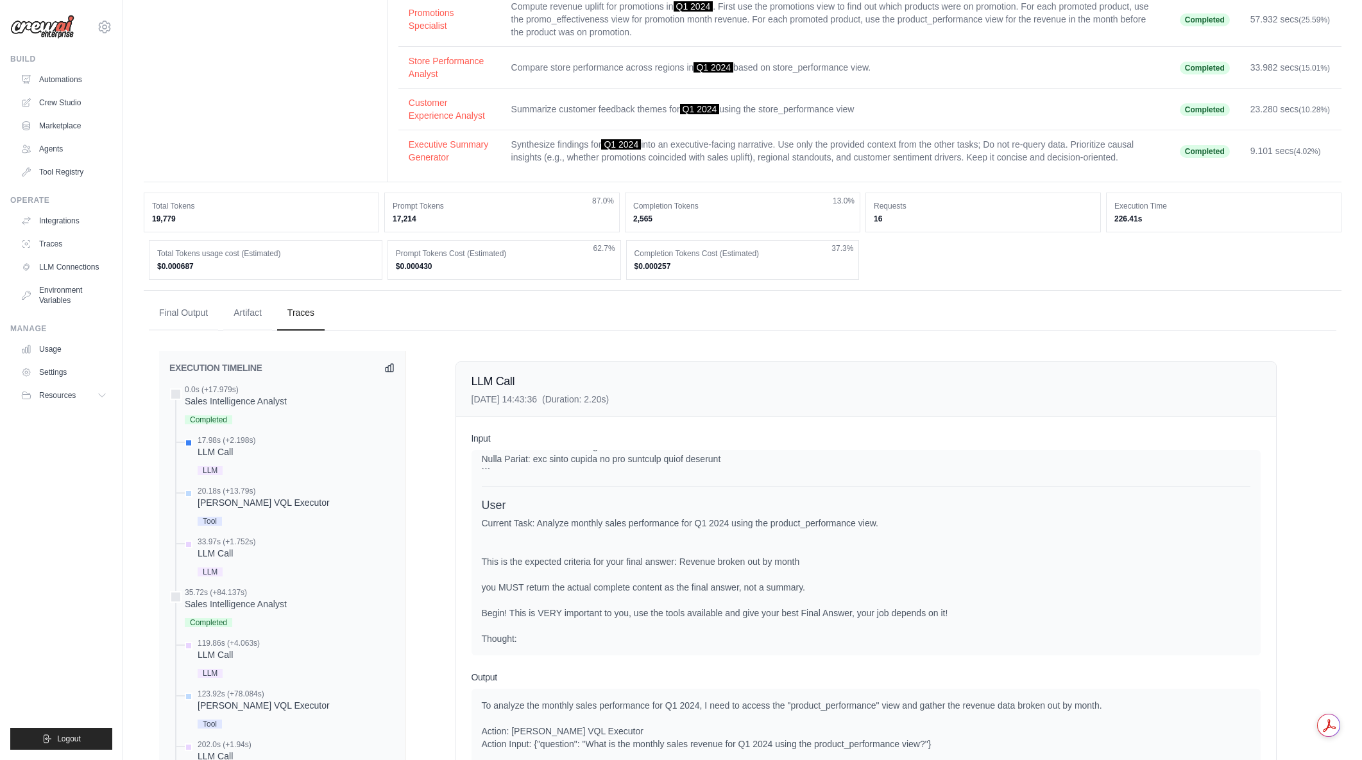
click at [656, 630] on div "Current Task: Analyze monthly sales performance for Q1 2024 using the product_p…" at bounding box center [866, 581] width 769 height 128
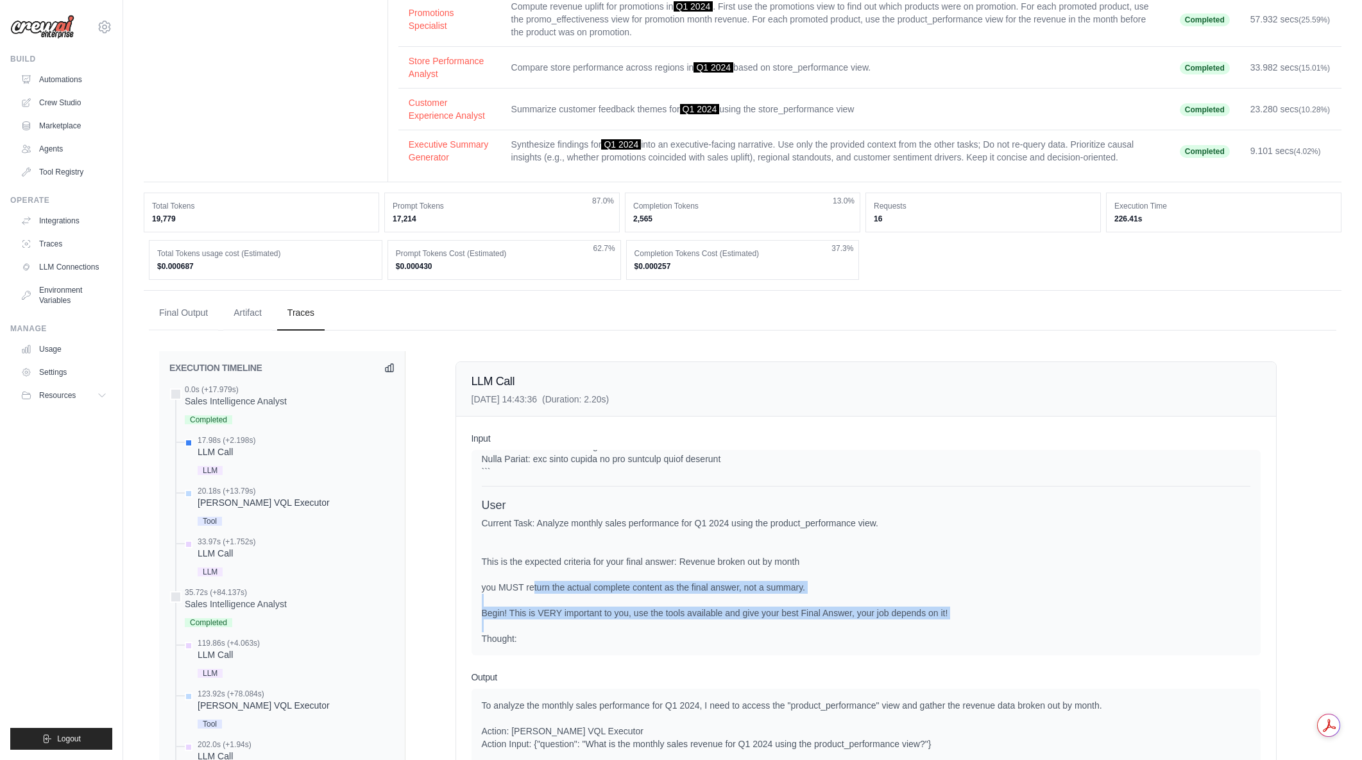
drag, startPoint x: 562, startPoint y: 588, endPoint x: 653, endPoint y: 623, distance: 97.5
click at [653, 623] on div "Current Task: Analyze monthly sales performance for Q1 2024 using the product_p…" at bounding box center [866, 581] width 769 height 128
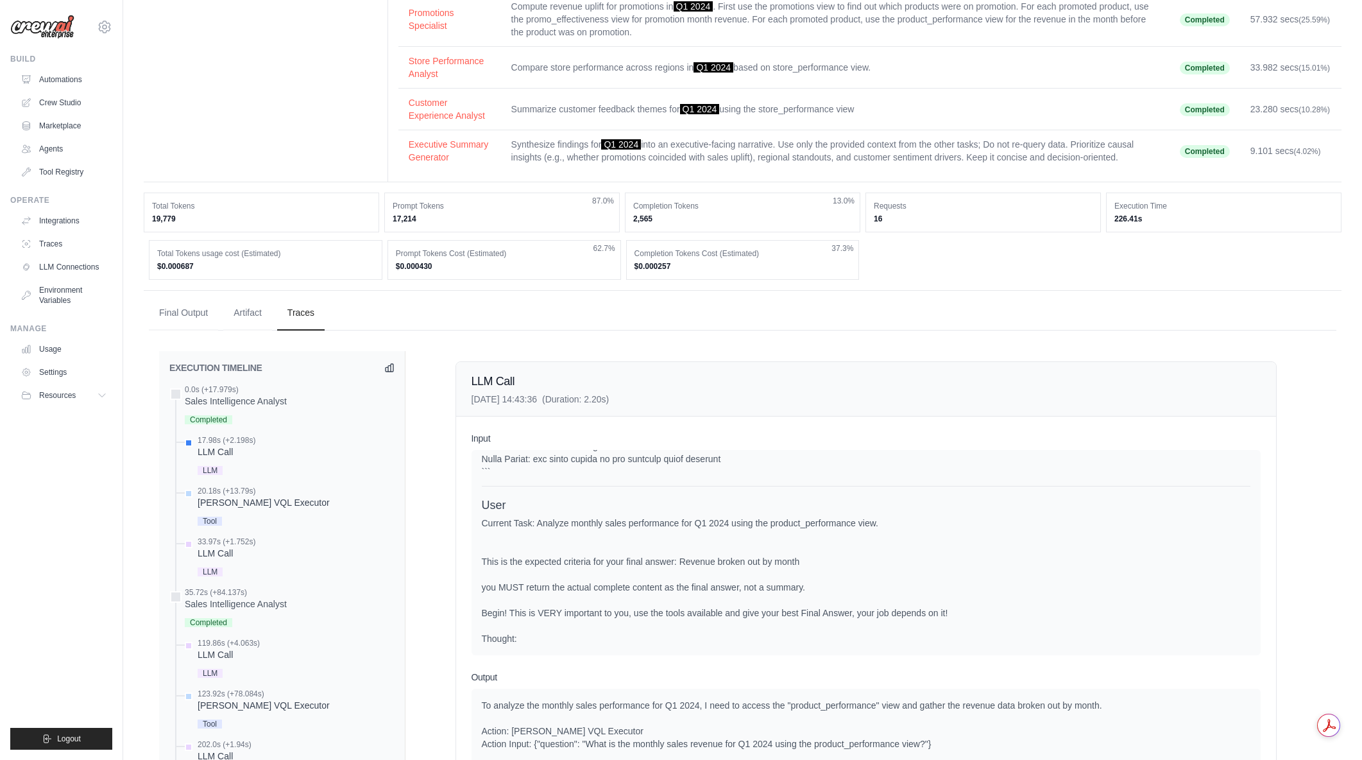
click at [653, 623] on div "Current Task: Analyze monthly sales performance for Q1 2024 using the product_p…" at bounding box center [866, 581] width 769 height 128
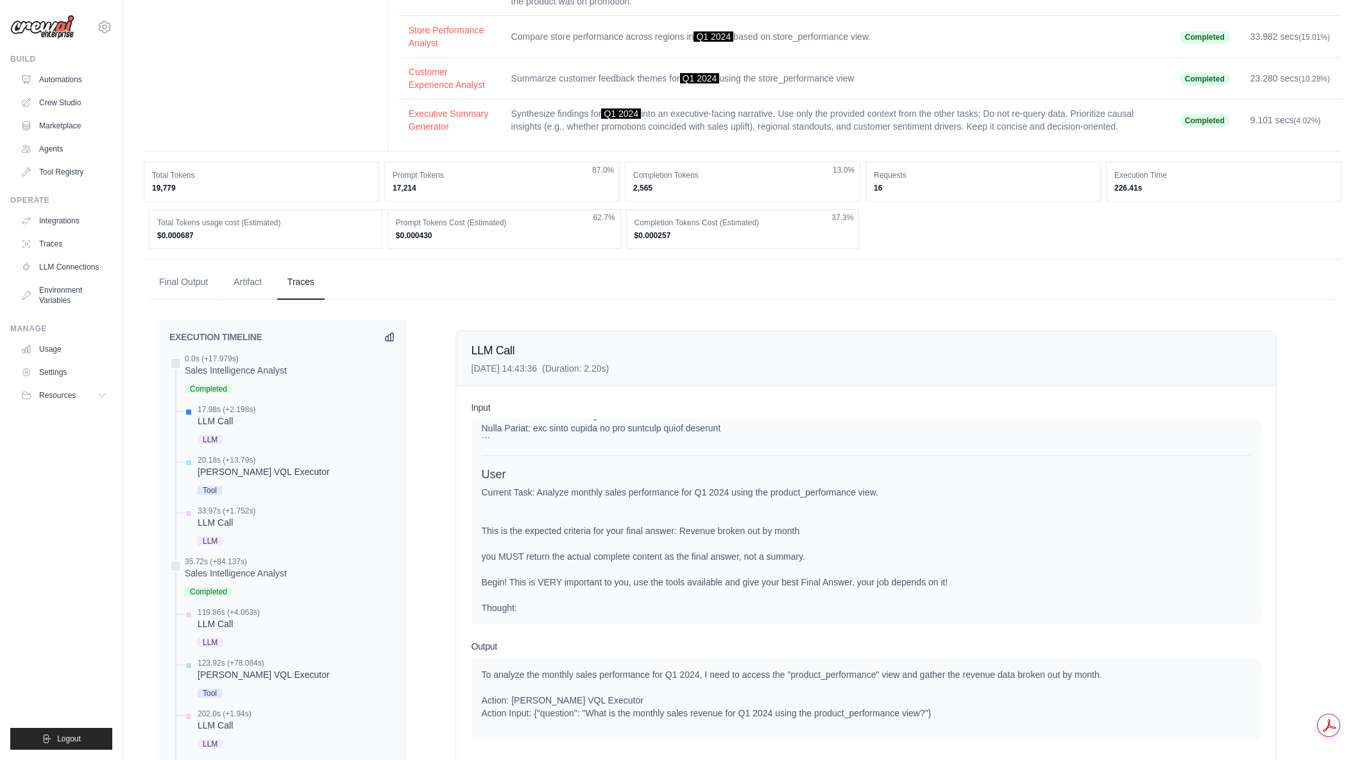
scroll to position [257, 0]
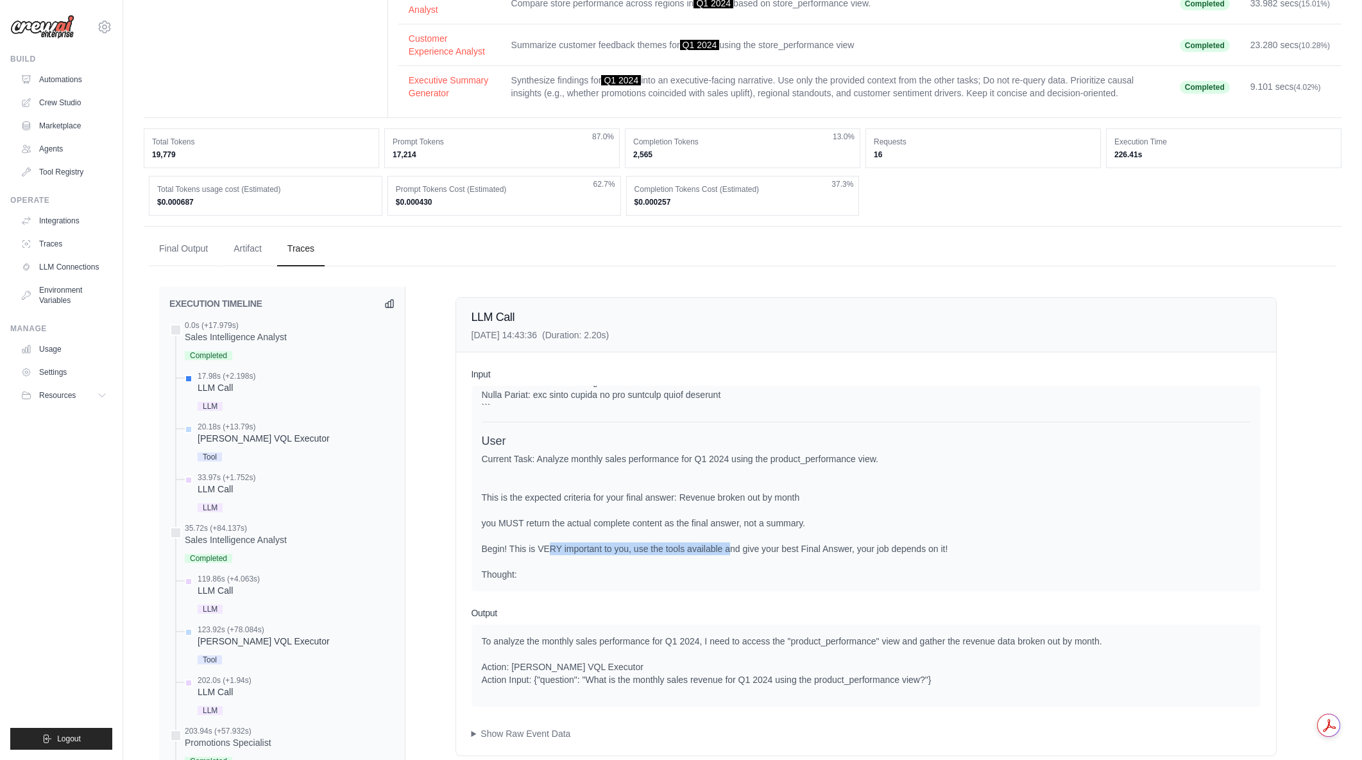
drag, startPoint x: 542, startPoint y: 553, endPoint x: 724, endPoint y: 544, distance: 183.1
click at [724, 544] on div "Current Task: Analyze monthly sales performance for Q1 2024 using the product_p…" at bounding box center [866, 516] width 769 height 128
drag, startPoint x: 764, startPoint y: 549, endPoint x: 863, endPoint y: 547, distance: 99.5
click at [863, 547] on div "Current Task: Analyze monthly sales performance for Q1 2024 using the product_p…" at bounding box center [866, 516] width 769 height 128
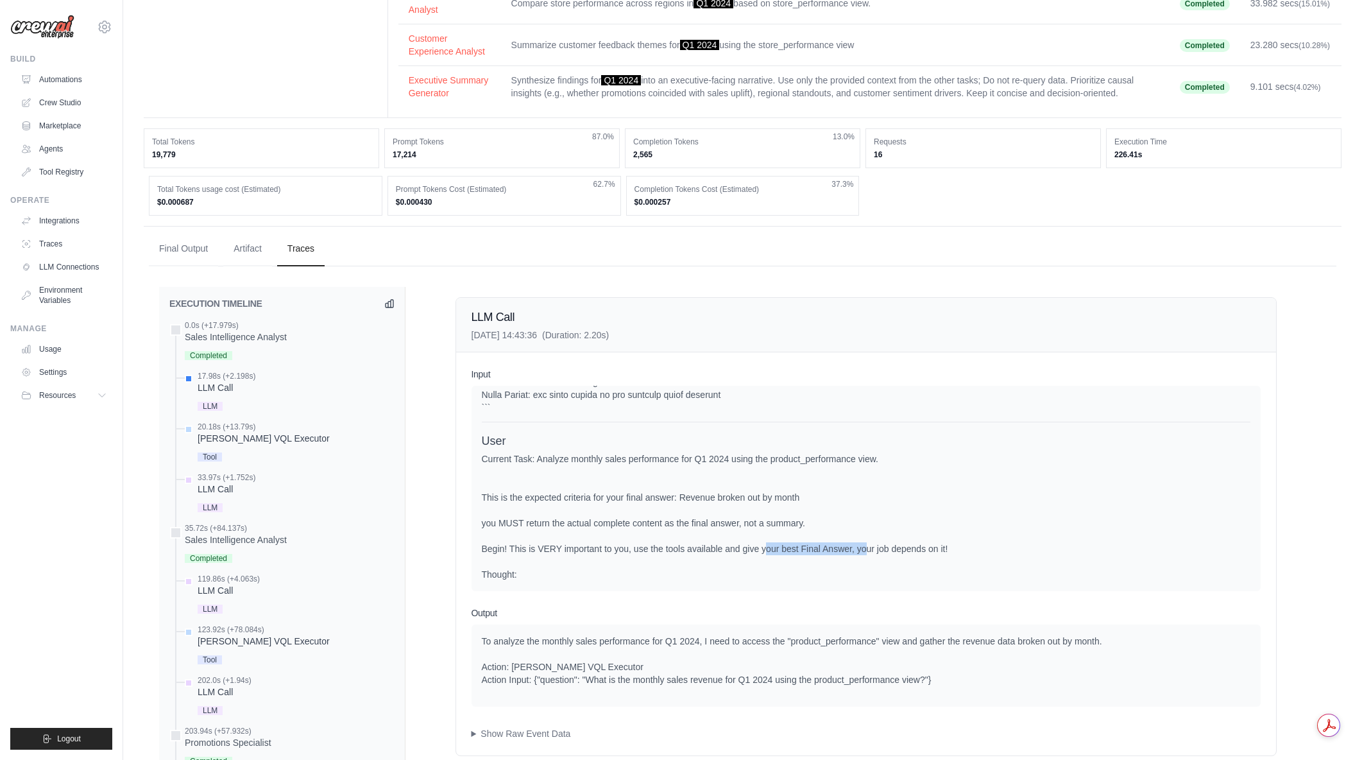
click at [863, 547] on div "Current Task: Analyze monthly sales performance for Q1 2024 using the product_p…" at bounding box center [866, 516] width 769 height 128
drag, startPoint x: 753, startPoint y: 550, endPoint x: 792, endPoint y: 551, distance: 39.1
click at [792, 551] on div "Current Task: Analyze monthly sales performance for Q1 2024 using the product_p…" at bounding box center [866, 516] width 769 height 128
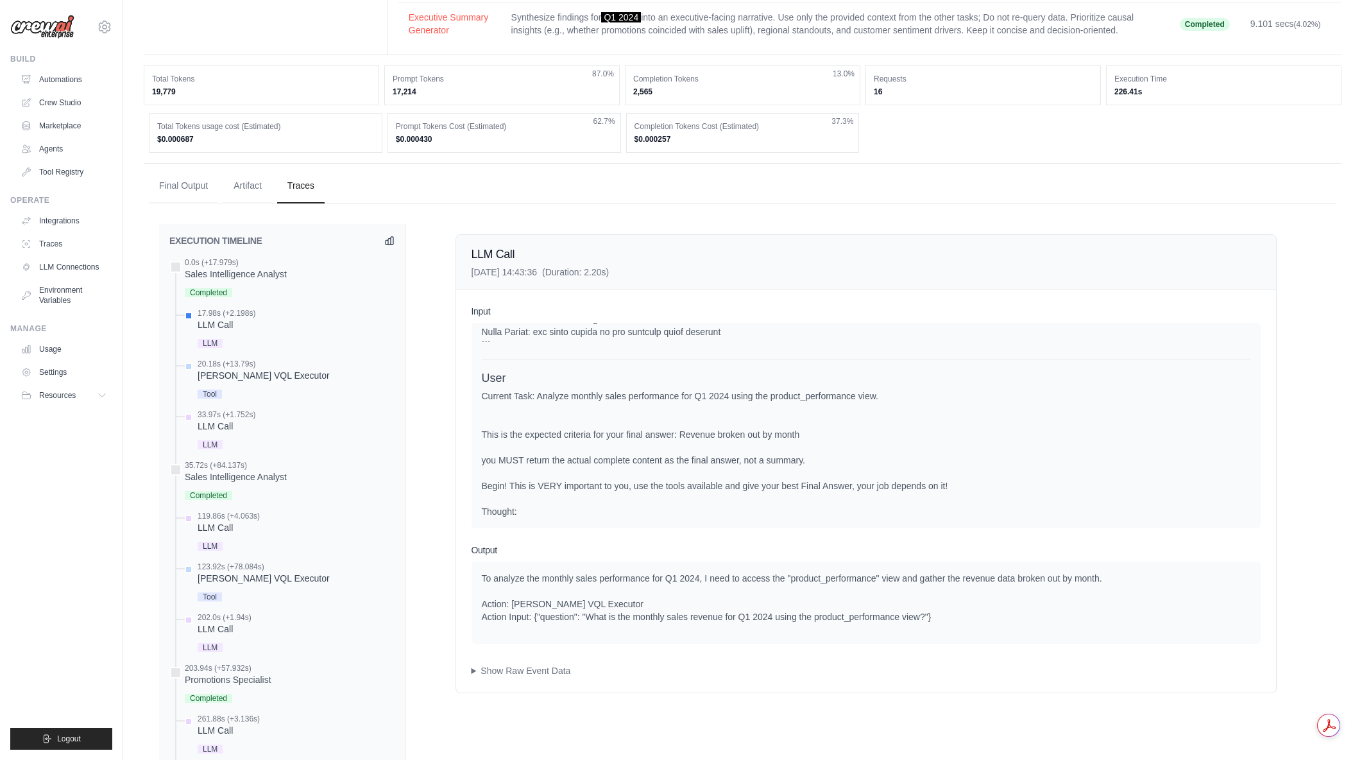
scroll to position [321, 0]
drag, startPoint x: 628, startPoint y: 580, endPoint x: 1056, endPoint y: 576, distance: 428.0
click at [1056, 576] on div "To analyze the monthly sales performance for Q1 2024, I need to access the "pro…" at bounding box center [866, 595] width 769 height 51
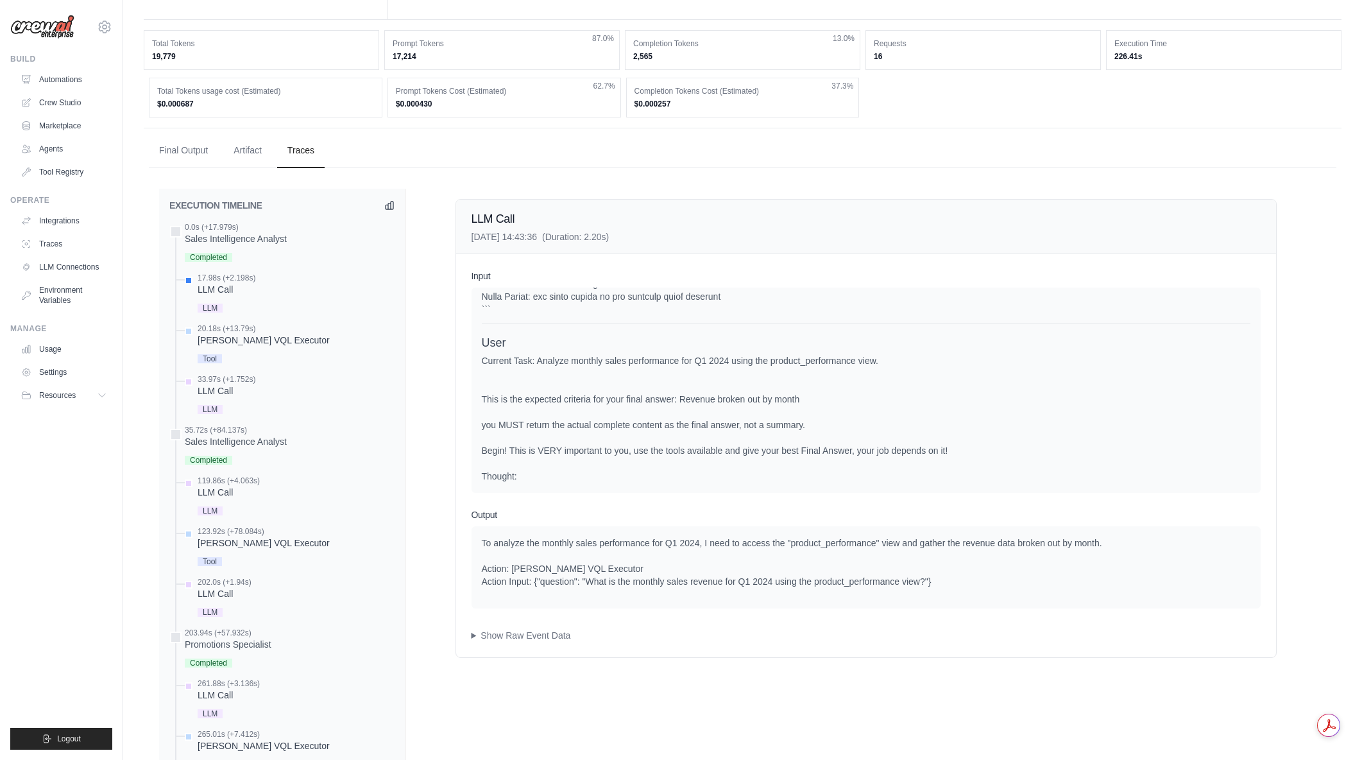
scroll to position [385, 0]
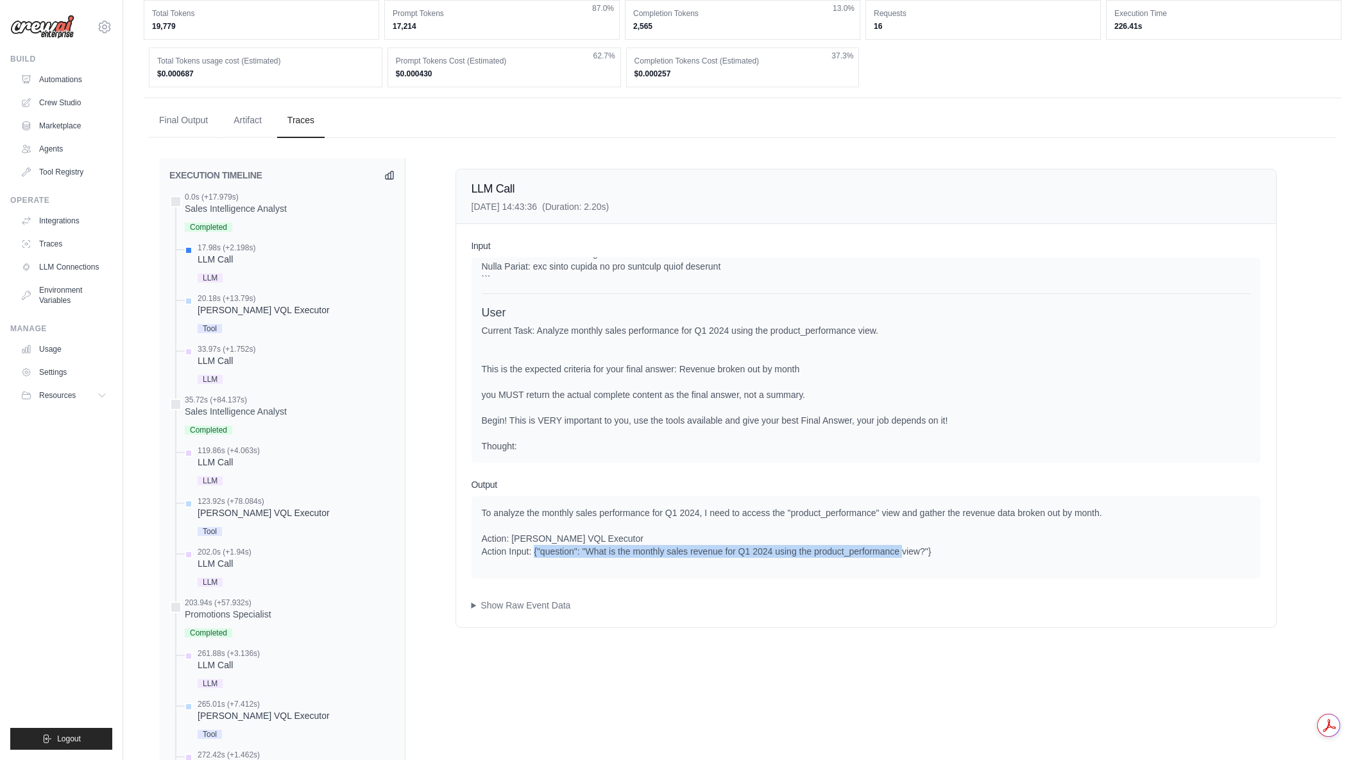
drag, startPoint x: 626, startPoint y: 548, endPoint x: 958, endPoint y: 551, distance: 332.4
click at [958, 551] on div "To analyze the monthly sales performance for Q1 2024, I need to access the "pro…" at bounding box center [866, 531] width 769 height 51
drag, startPoint x: 950, startPoint y: 551, endPoint x: 806, endPoint y: 510, distance: 150.1
click at [806, 510] on div "To analyze the monthly sales performance for Q1 2024, I need to access the "pro…" at bounding box center [866, 531] width 769 height 51
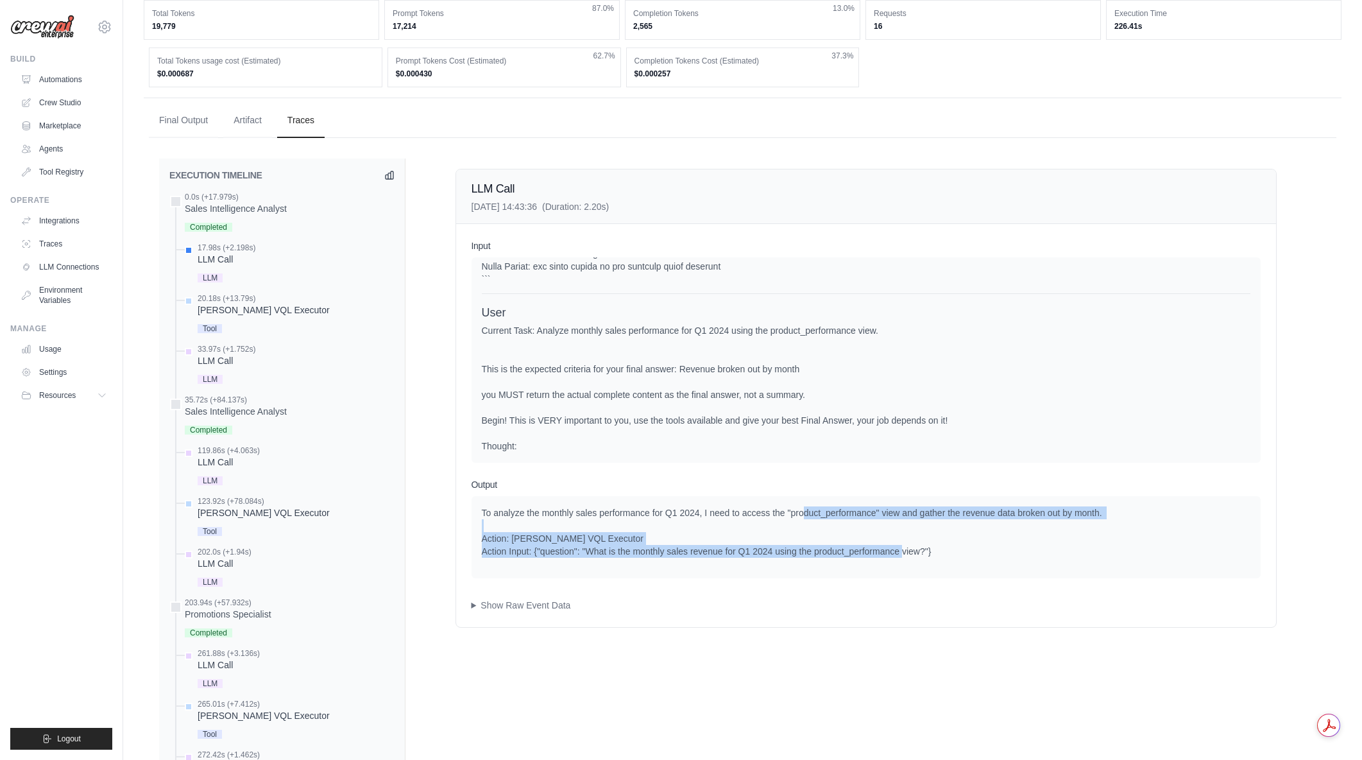
click at [806, 510] on div "To analyze the monthly sales performance for Q1 2024, I need to access the "pro…" at bounding box center [866, 531] width 769 height 51
drag, startPoint x: 806, startPoint y: 510, endPoint x: 932, endPoint y: 561, distance: 136.2
click at [932, 561] on div "To analyze the monthly sales performance for Q1 2024, I need to access the "pro…" at bounding box center [866, 537] width 789 height 82
drag, startPoint x: 942, startPoint y: 552, endPoint x: 827, endPoint y: 508, distance: 122.9
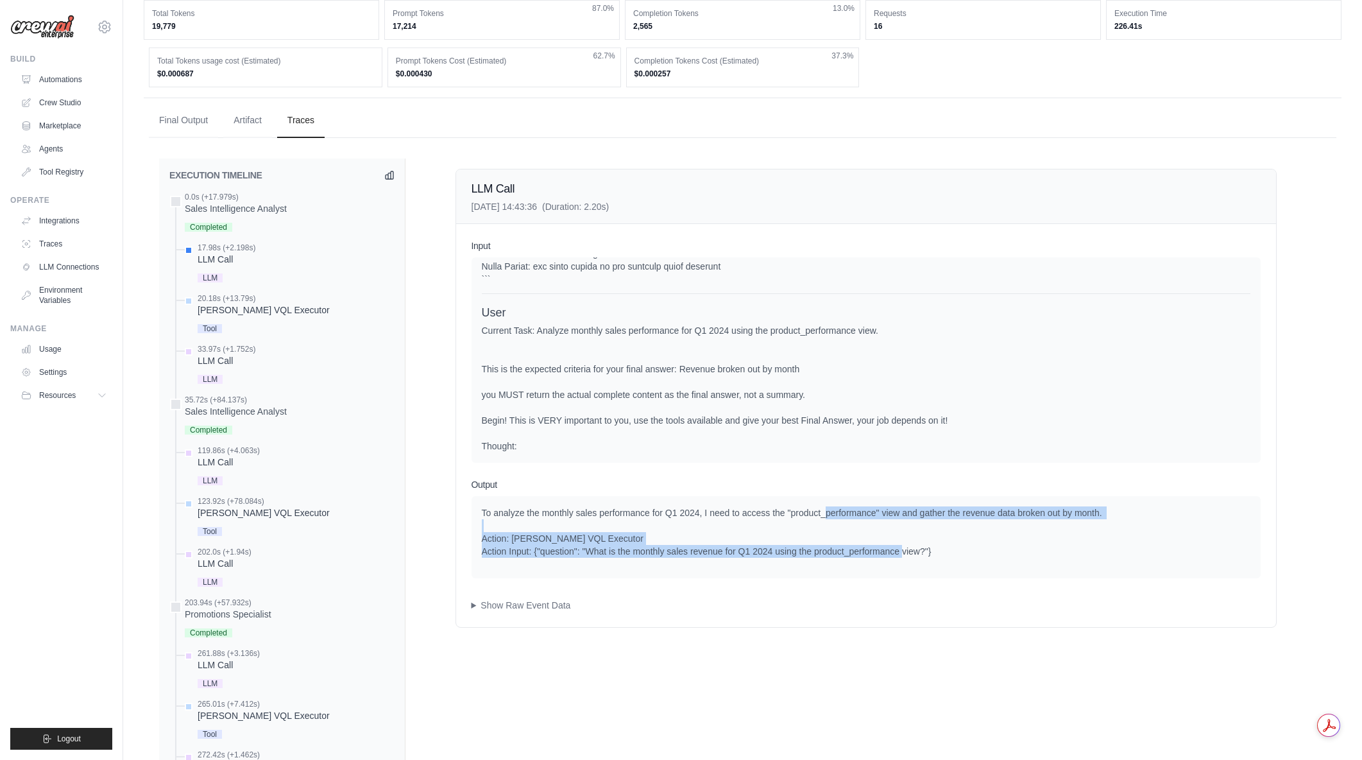
click at [827, 508] on div "To analyze the monthly sales performance for Q1 2024, I need to access the "pro…" at bounding box center [866, 531] width 769 height 51
drag, startPoint x: 827, startPoint y: 508, endPoint x: 946, endPoint y: 558, distance: 128.8
click at [946, 558] on div "To analyze the monthly sales performance for Q1 2024, I need to access the "pro…" at bounding box center [866, 537] width 789 height 82
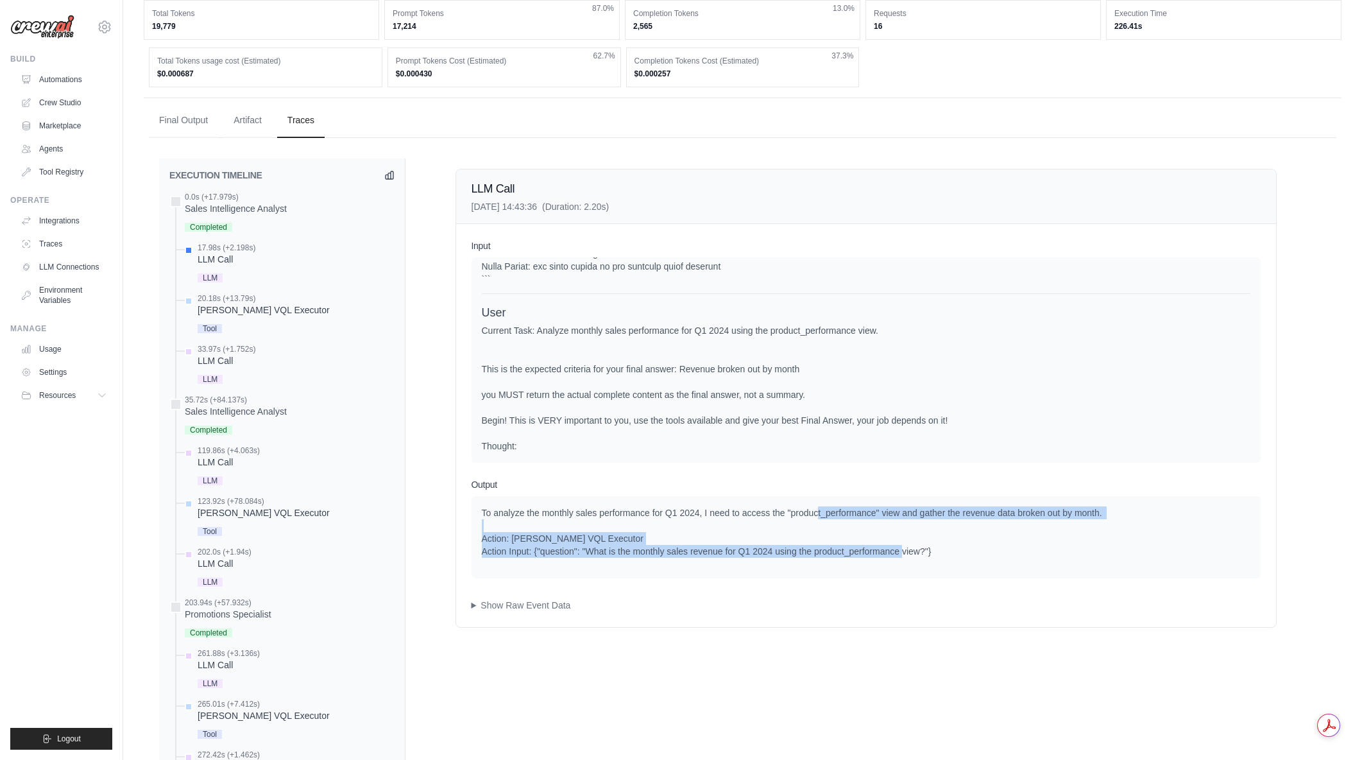
drag, startPoint x: 816, startPoint y: 504, endPoint x: 953, endPoint y: 556, distance: 147.0
click at [953, 556] on div "To analyze the monthly sales performance for Q1 2024, I need to access the "pro…" at bounding box center [866, 537] width 789 height 82
click at [953, 556] on div "To analyze the monthly sales performance for Q1 2024, I need to access the "pro…" at bounding box center [866, 531] width 769 height 51
drag, startPoint x: 841, startPoint y: 525, endPoint x: 797, endPoint y: 512, distance: 45.5
click at [797, 512] on div "To analyze the monthly sales performance for Q1 2024, I need to access the "pro…" at bounding box center [866, 531] width 769 height 51
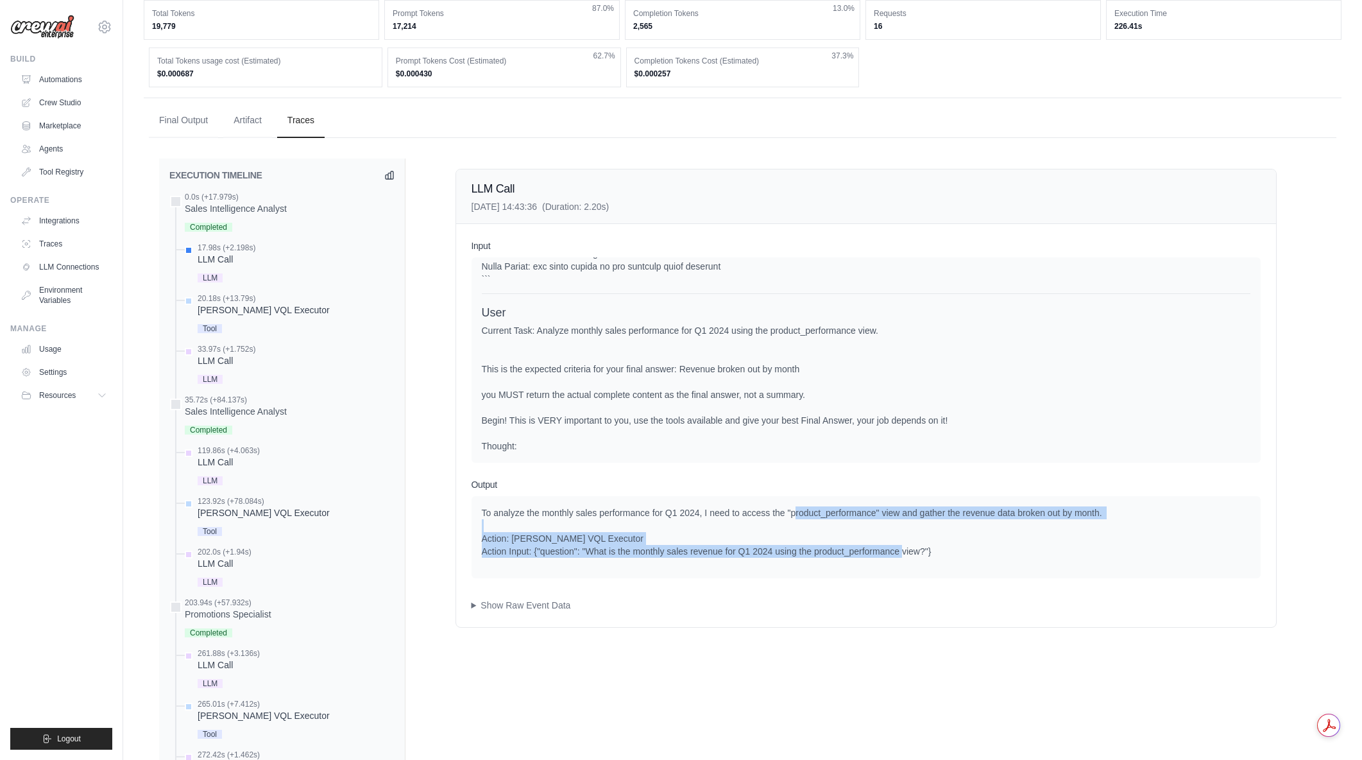
click at [797, 512] on div "To analyze the monthly sales performance for Q1 2024, I need to access the "pro…" at bounding box center [866, 531] width 769 height 51
drag, startPoint x: 797, startPoint y: 511, endPoint x: 977, endPoint y: 554, distance: 184.6
click at [977, 554] on div "To analyze the monthly sales performance for Q1 2024, I need to access the "pro…" at bounding box center [866, 531] width 769 height 51
drag, startPoint x: 892, startPoint y: 539, endPoint x: 812, endPoint y: 546, distance: 80.5
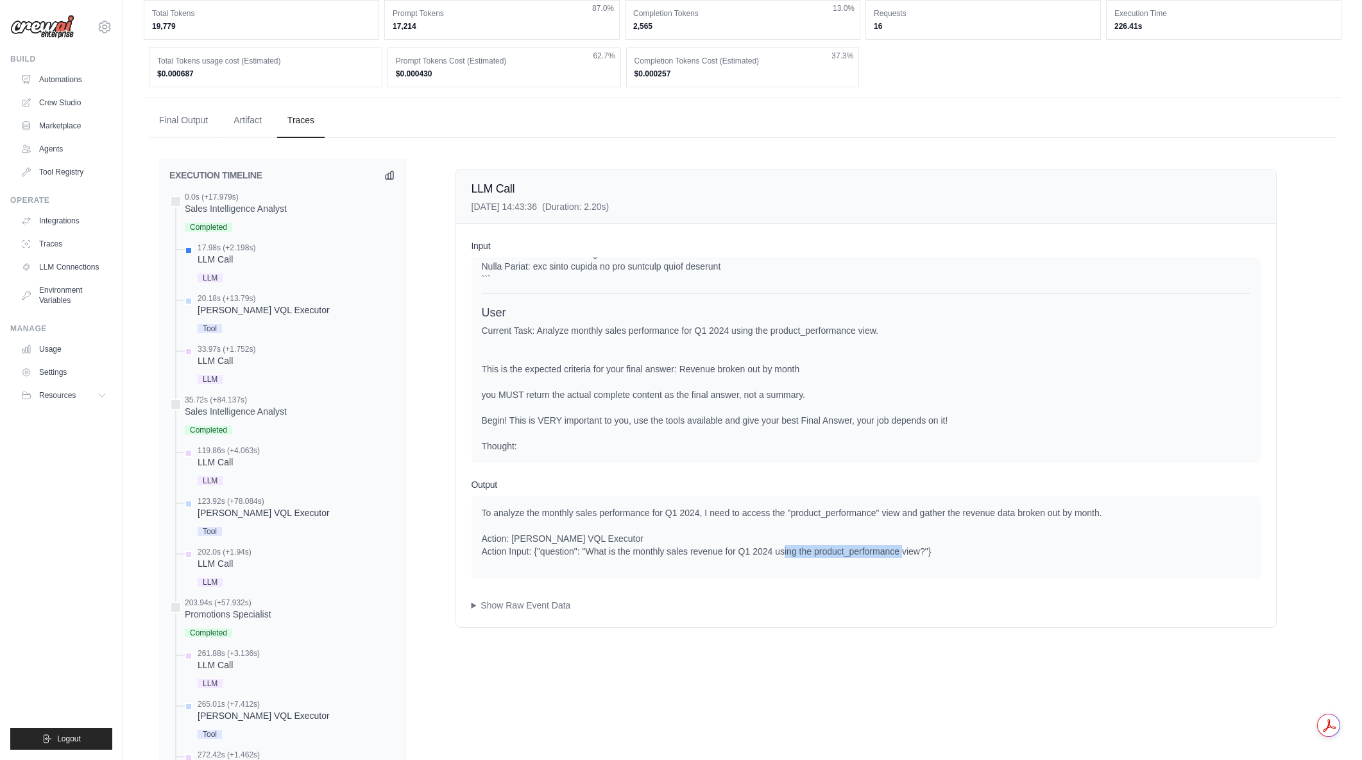
click at [812, 546] on div "To analyze the monthly sales performance for Q1 2024, I need to access the "pro…" at bounding box center [866, 531] width 769 height 51
drag, startPoint x: 603, startPoint y: 555, endPoint x: 938, endPoint y: 556, distance: 334.9
click at [938, 556] on div "To analyze the monthly sales performance for Q1 2024, I need to access the "pro…" at bounding box center [866, 531] width 769 height 51
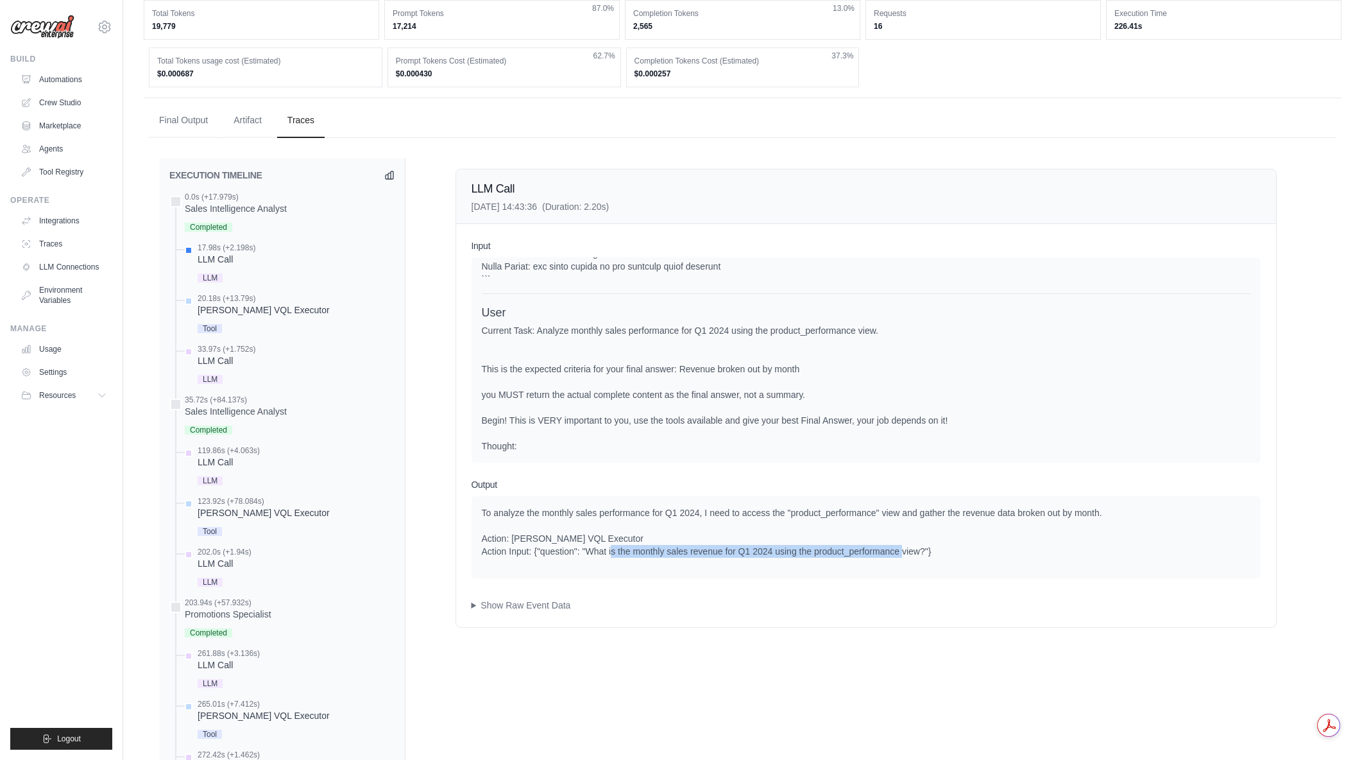
drag, startPoint x: 944, startPoint y: 555, endPoint x: 639, endPoint y: 556, distance: 304.8
click at [639, 556] on div "To analyze the monthly sales performance for Q1 2024, I need to access the "pro…" at bounding box center [866, 531] width 769 height 51
drag, startPoint x: 604, startPoint y: 555, endPoint x: 971, endPoint y: 549, distance: 367.7
click at [971, 549] on div "To analyze the monthly sales performance for Q1 2024, I need to access the "pro…" at bounding box center [866, 531] width 769 height 51
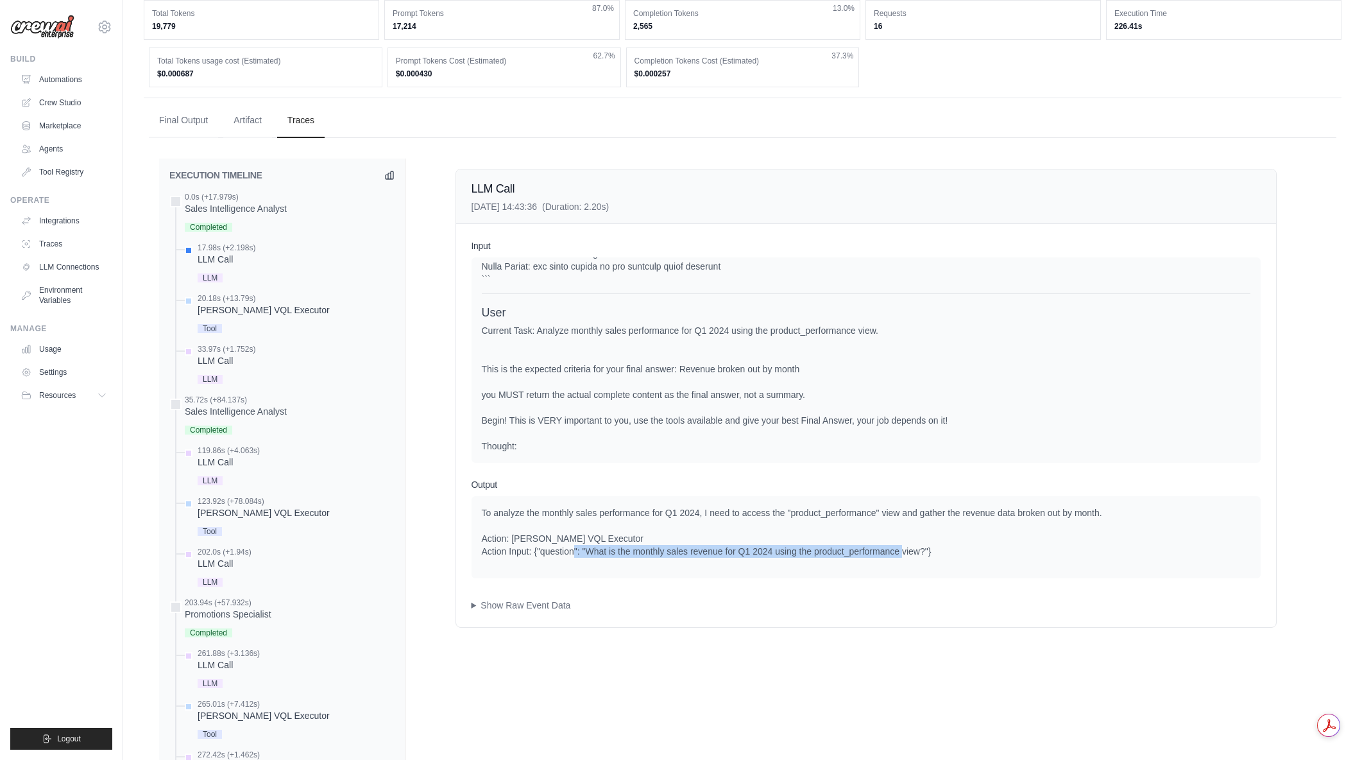
click at [971, 549] on div "To analyze the monthly sales performance for Q1 2024, I need to access the "pro…" at bounding box center [866, 531] width 769 height 51
click at [244, 307] on div "[PERSON_NAME] VQL Executor" at bounding box center [264, 309] width 132 height 13
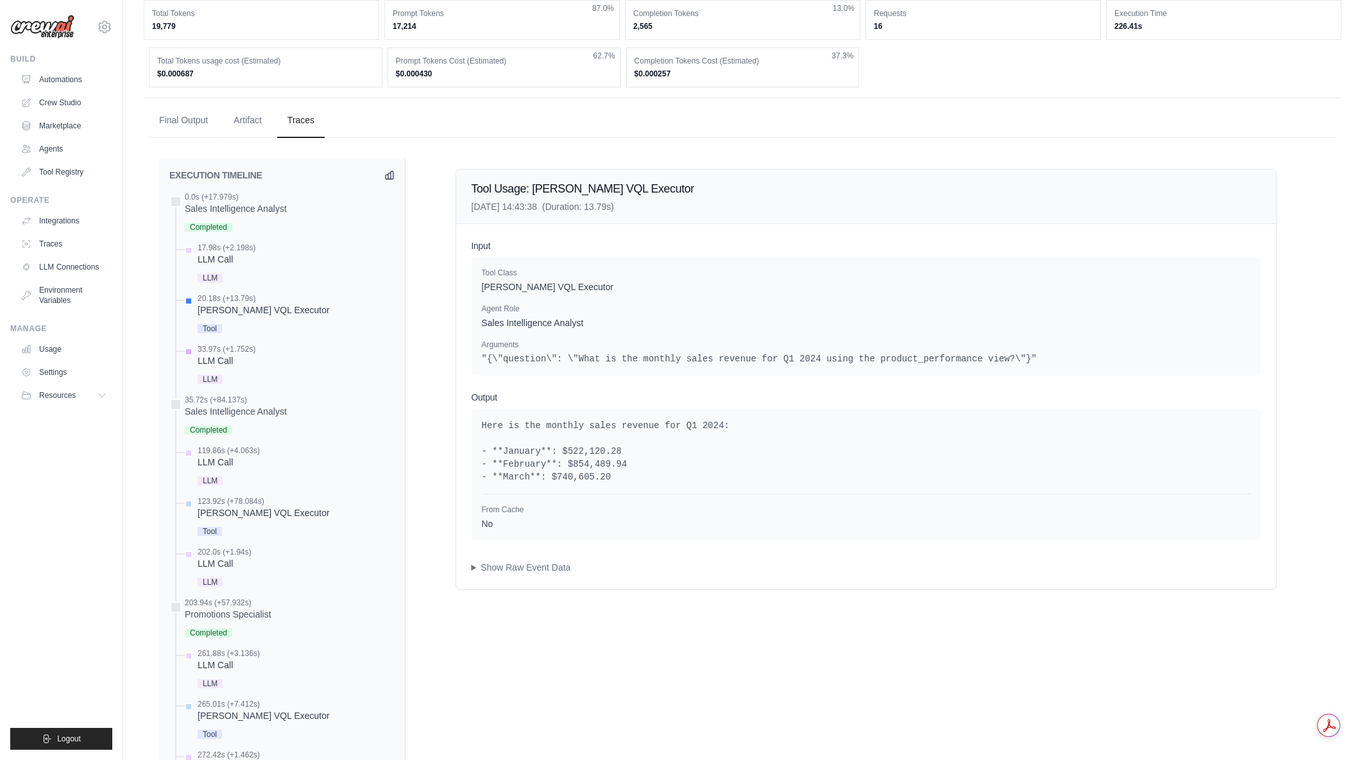
click at [230, 361] on div "LLM Call" at bounding box center [227, 360] width 58 height 13
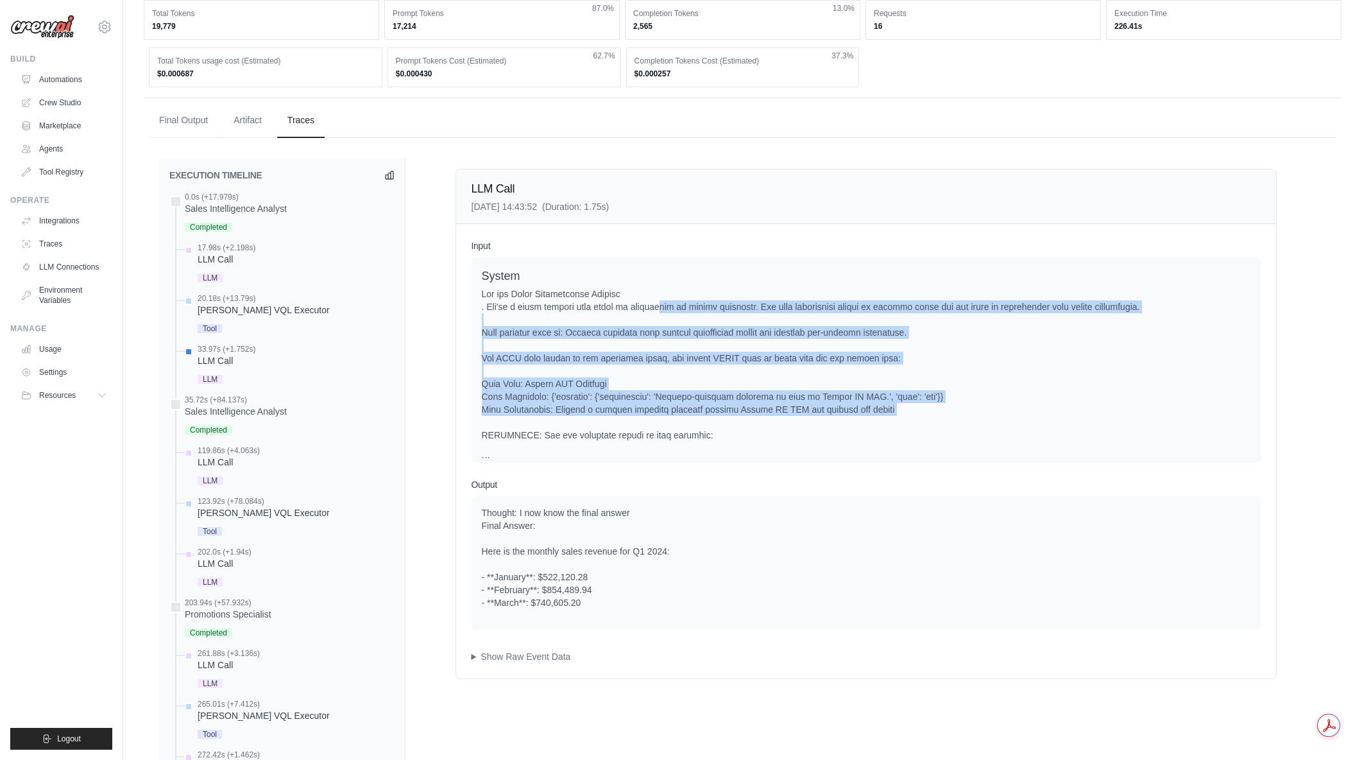
drag, startPoint x: 667, startPoint y: 319, endPoint x: 769, endPoint y: 427, distance: 148.4
click at [769, 427] on div at bounding box center [866, 454] width 769 height 334
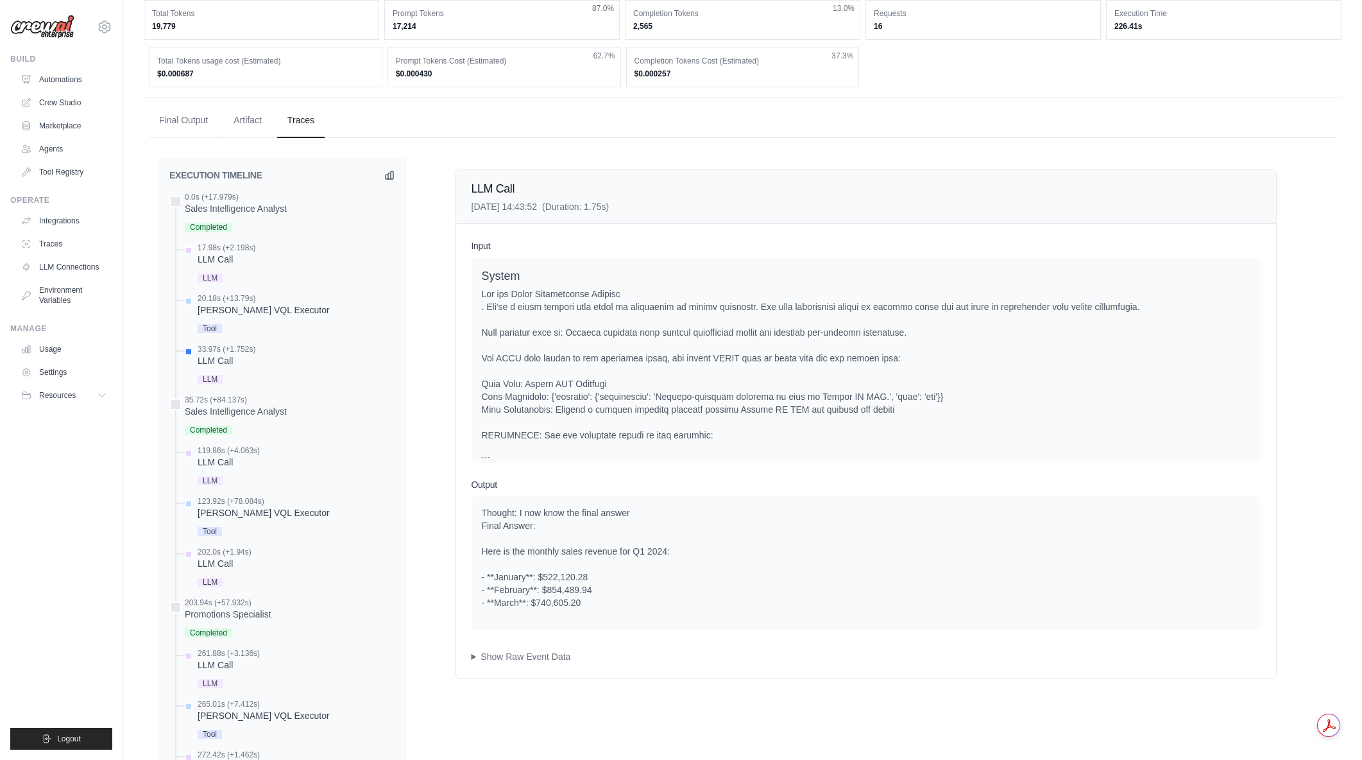
click at [769, 427] on div at bounding box center [866, 454] width 769 height 334
